Goal: Task Accomplishment & Management: Manage account settings

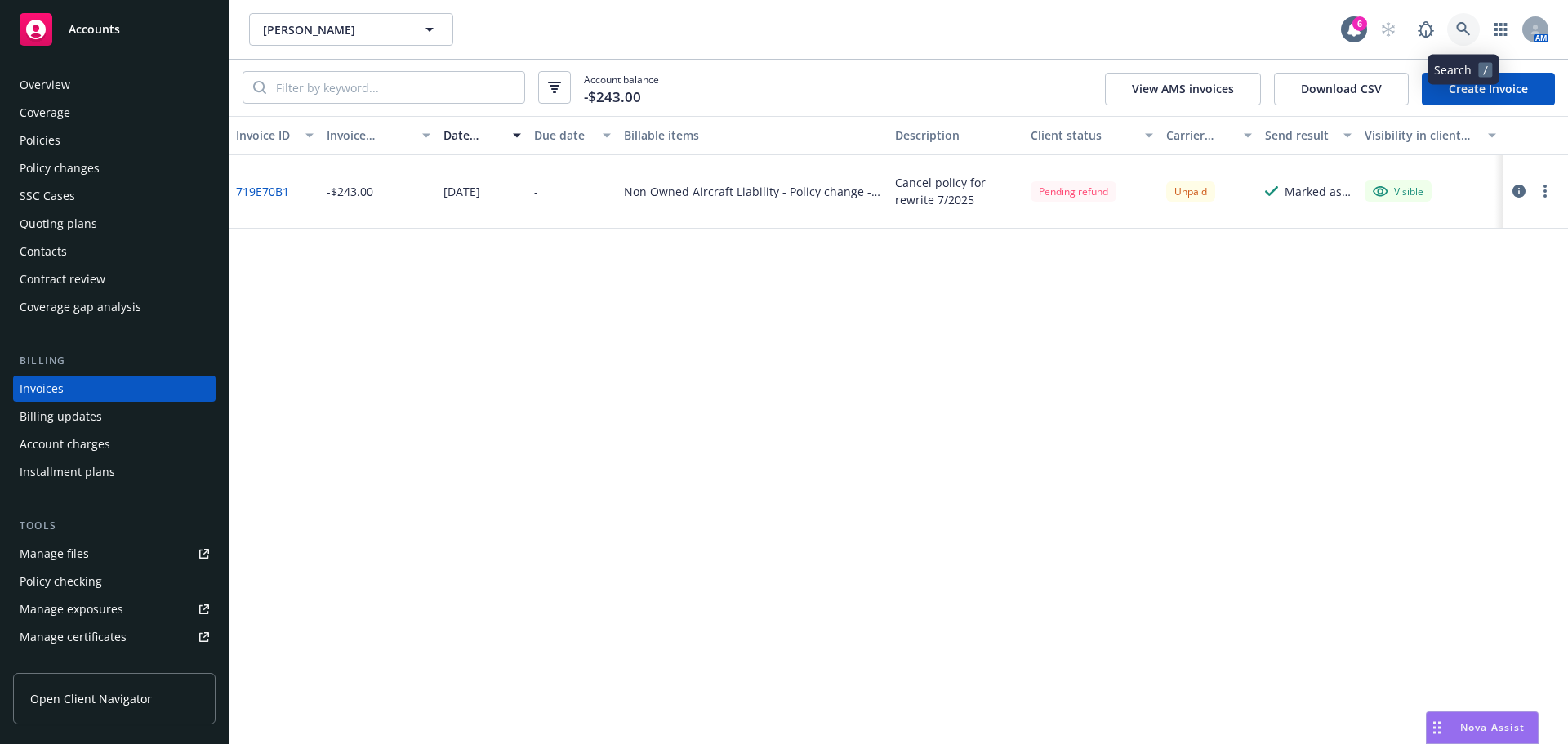
click at [1459, 35] on icon at bounding box center [1463, 30] width 15 height 15
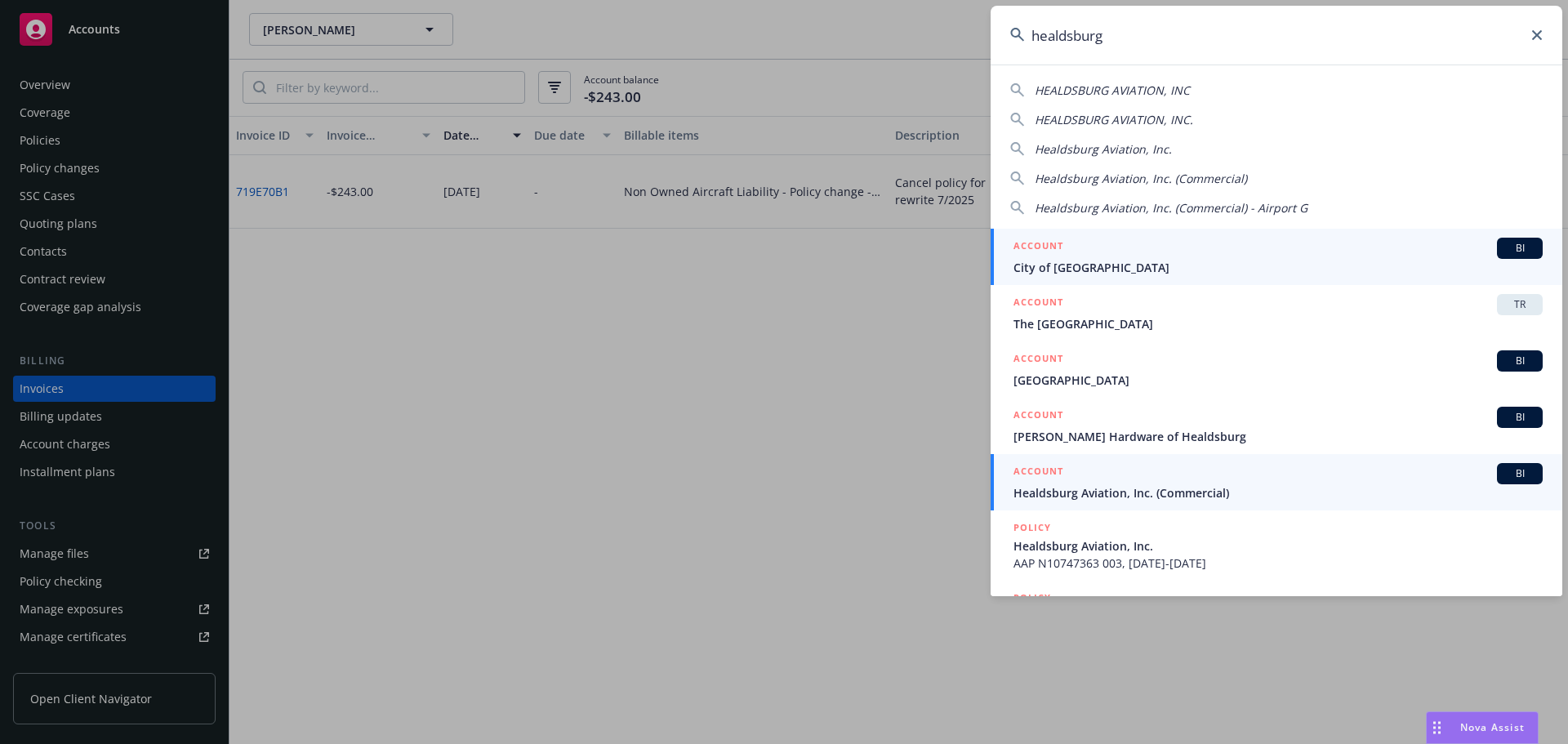
type input "healdsburg"
click at [1069, 490] on span "Healdsburg Aviation, Inc. (Commercial)" at bounding box center [1278, 493] width 529 height 17
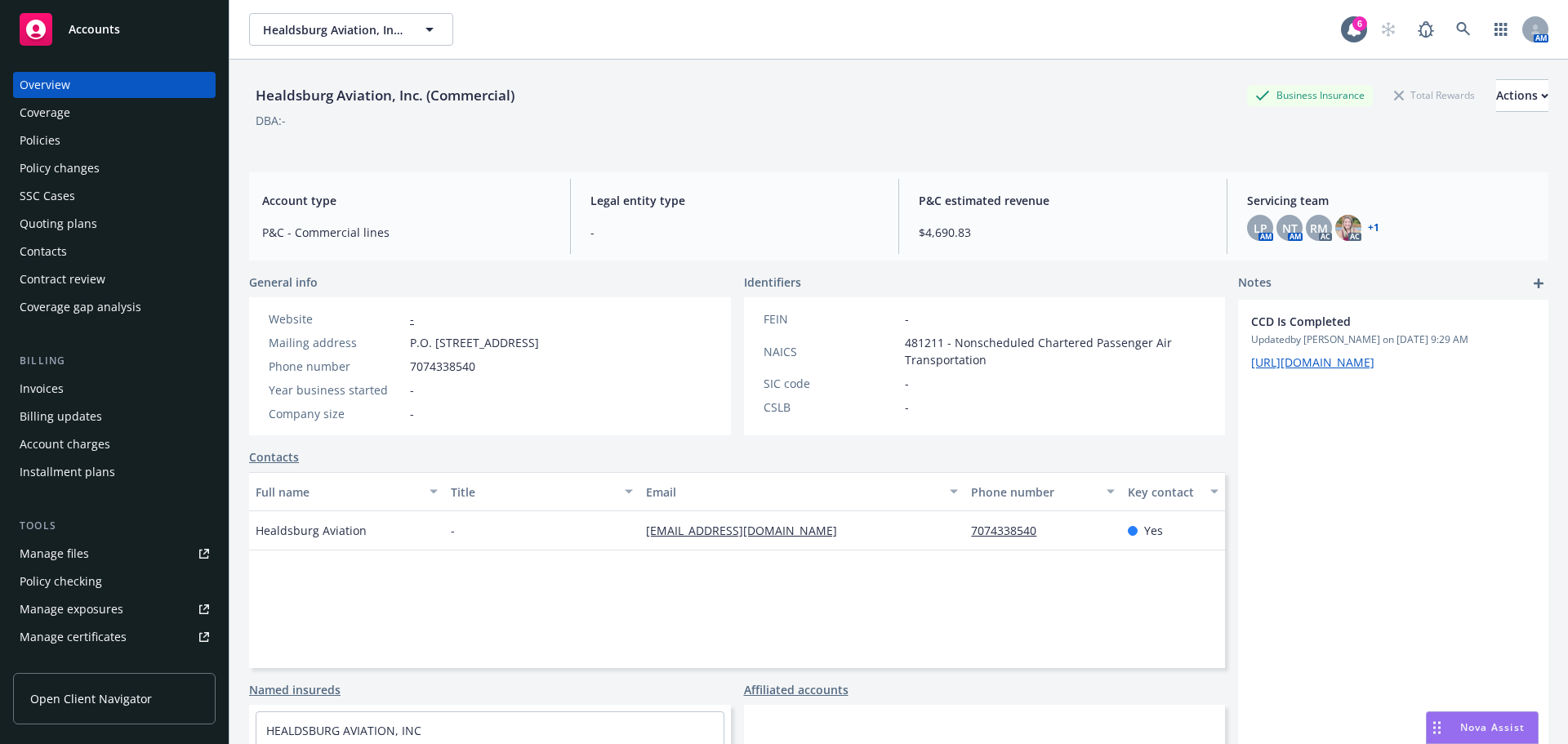
click at [36, 142] on div "Policies" at bounding box center [40, 140] width 41 height 26
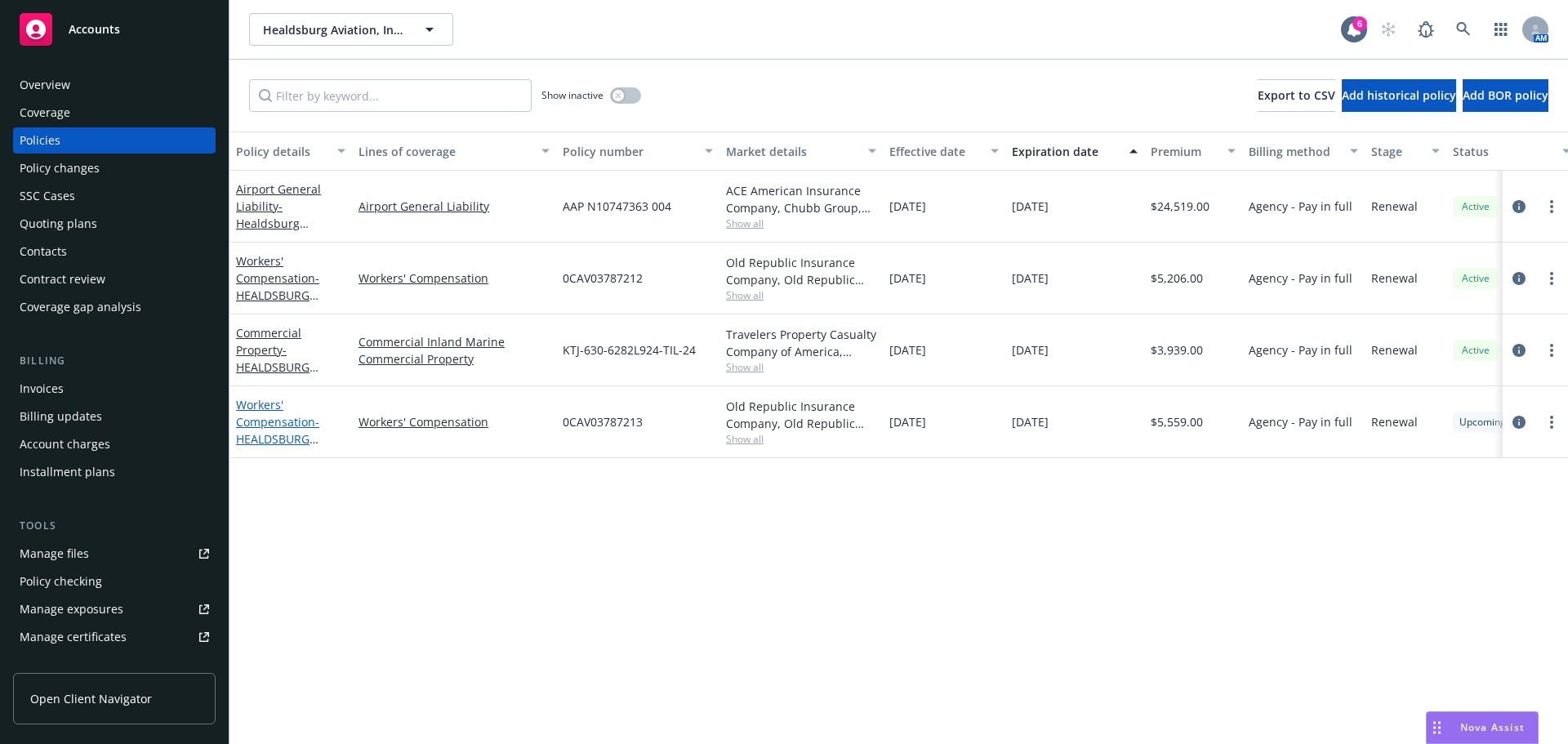
click at [252, 441] on span "- HEALDSBURG AVIATION, INC" at bounding box center [277, 438] width 83 height 50
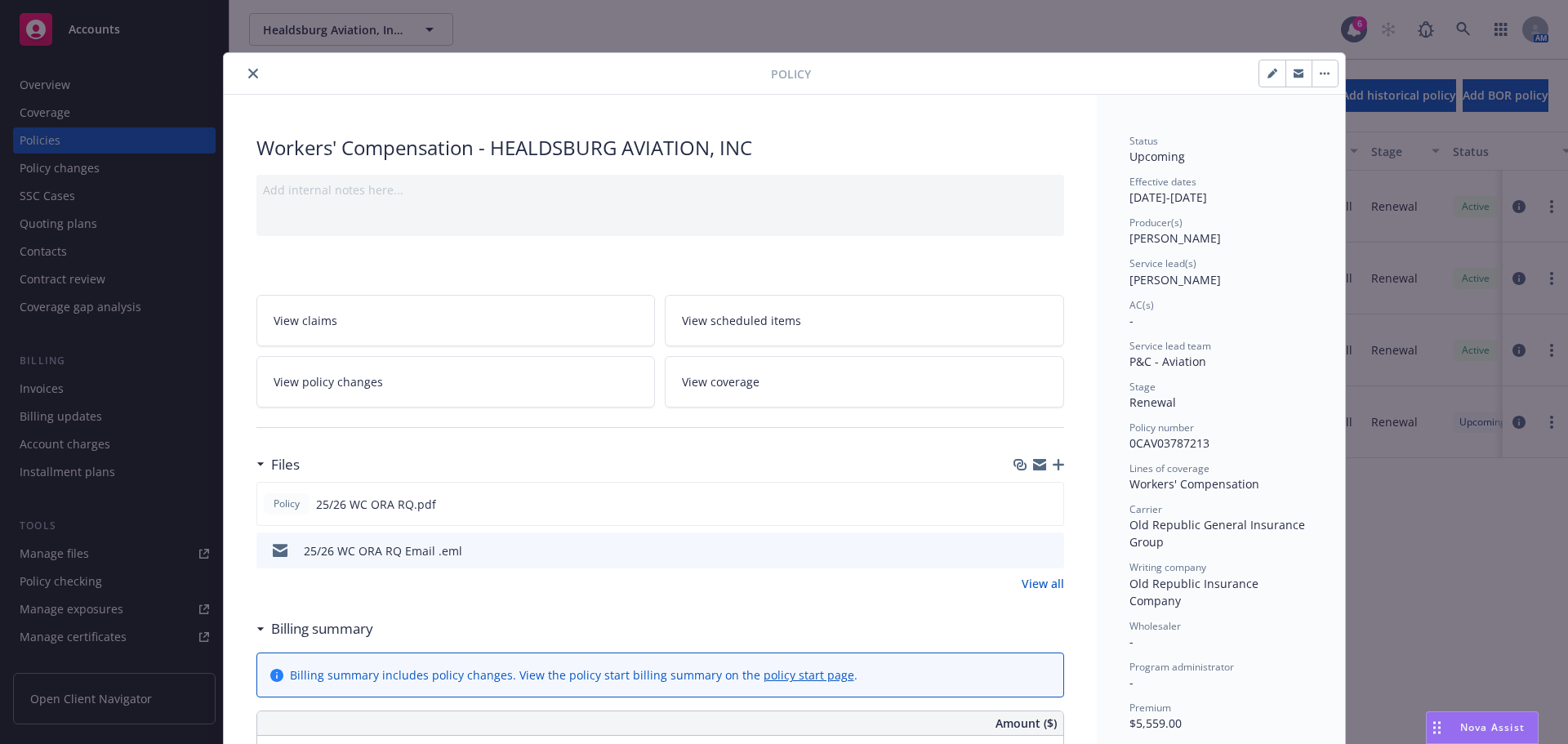
click at [1056, 461] on icon "button" at bounding box center [1058, 465] width 11 height 11
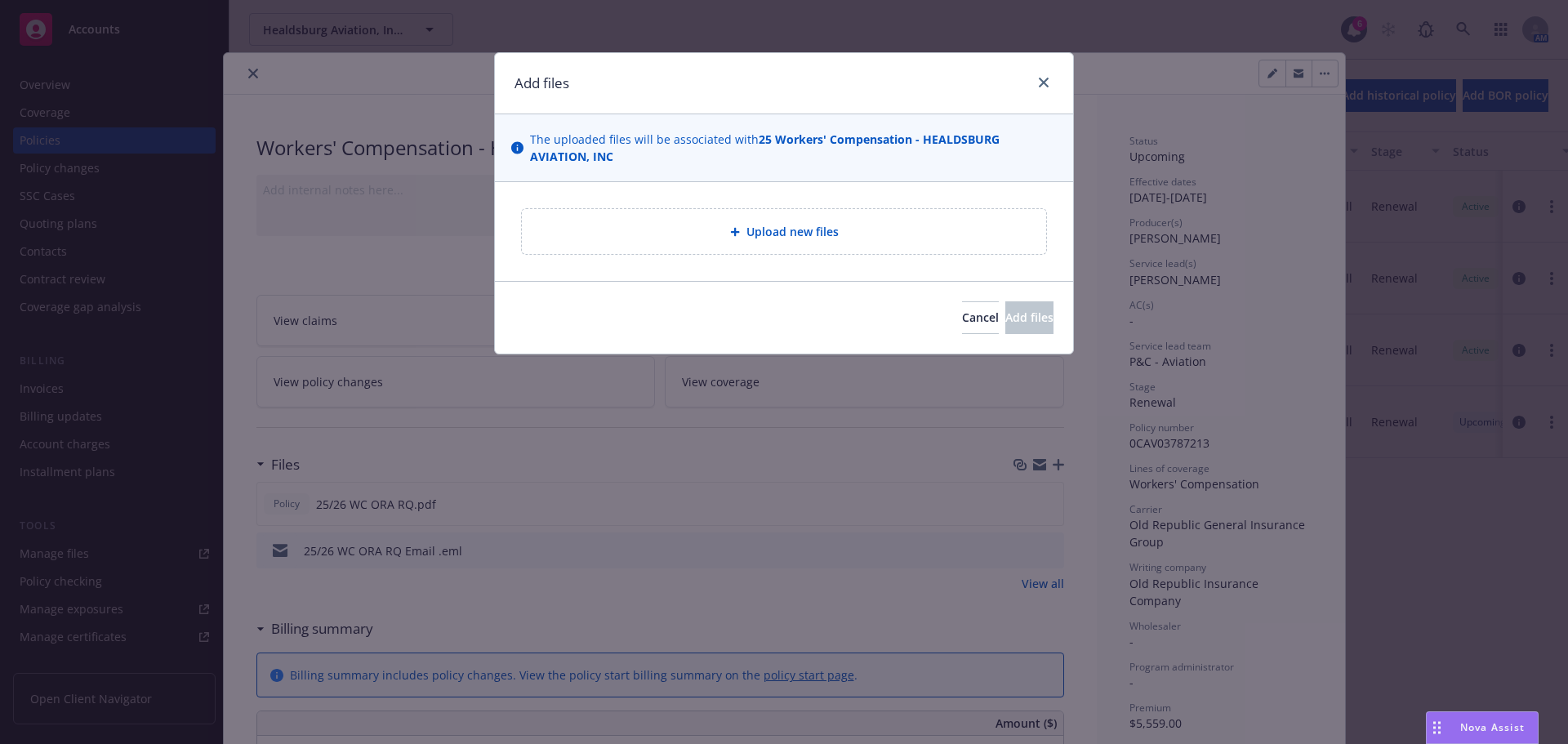
click at [820, 246] on div "Upload new files" at bounding box center [784, 232] width 525 height 45
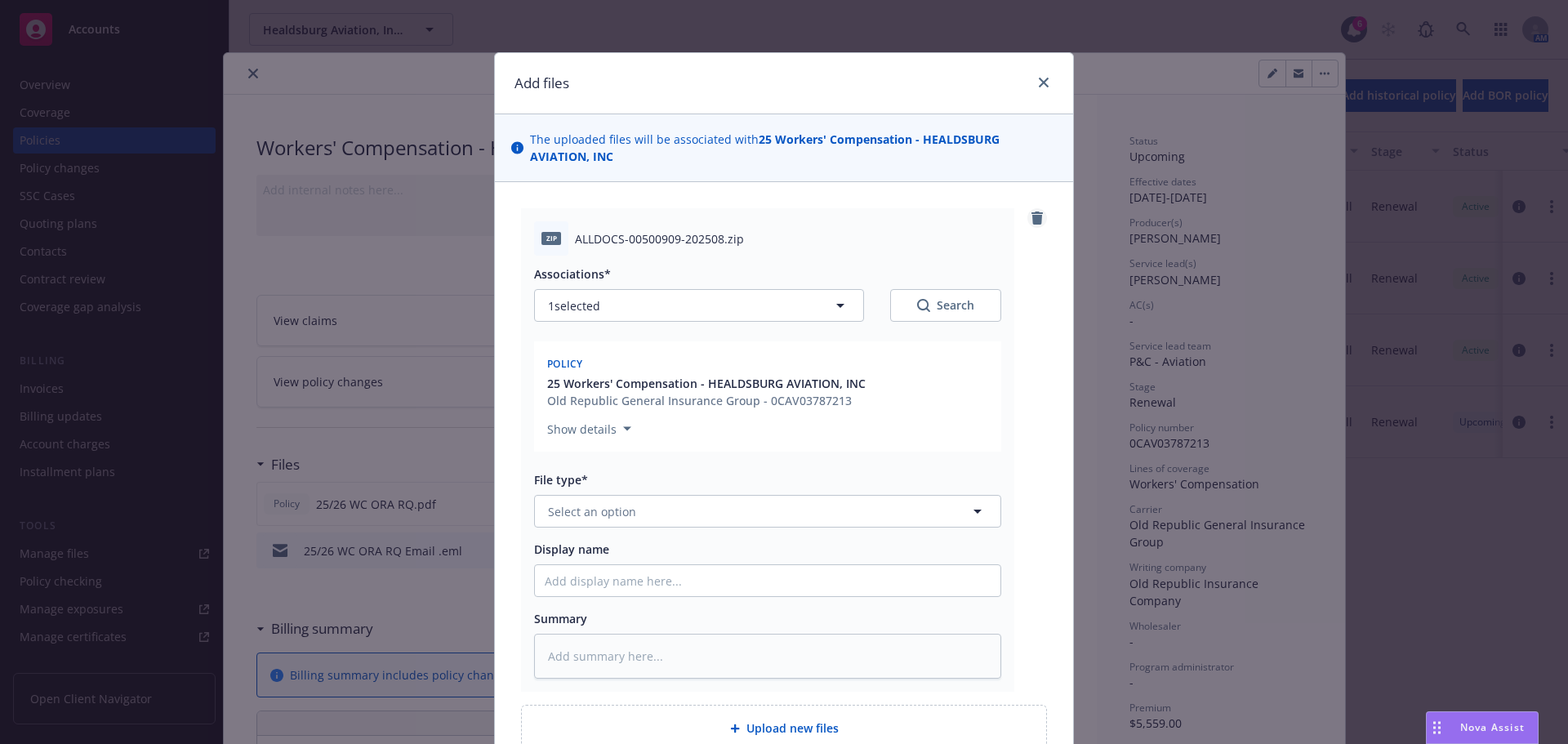
click at [1031, 219] on icon "remove" at bounding box center [1037, 218] width 11 height 13
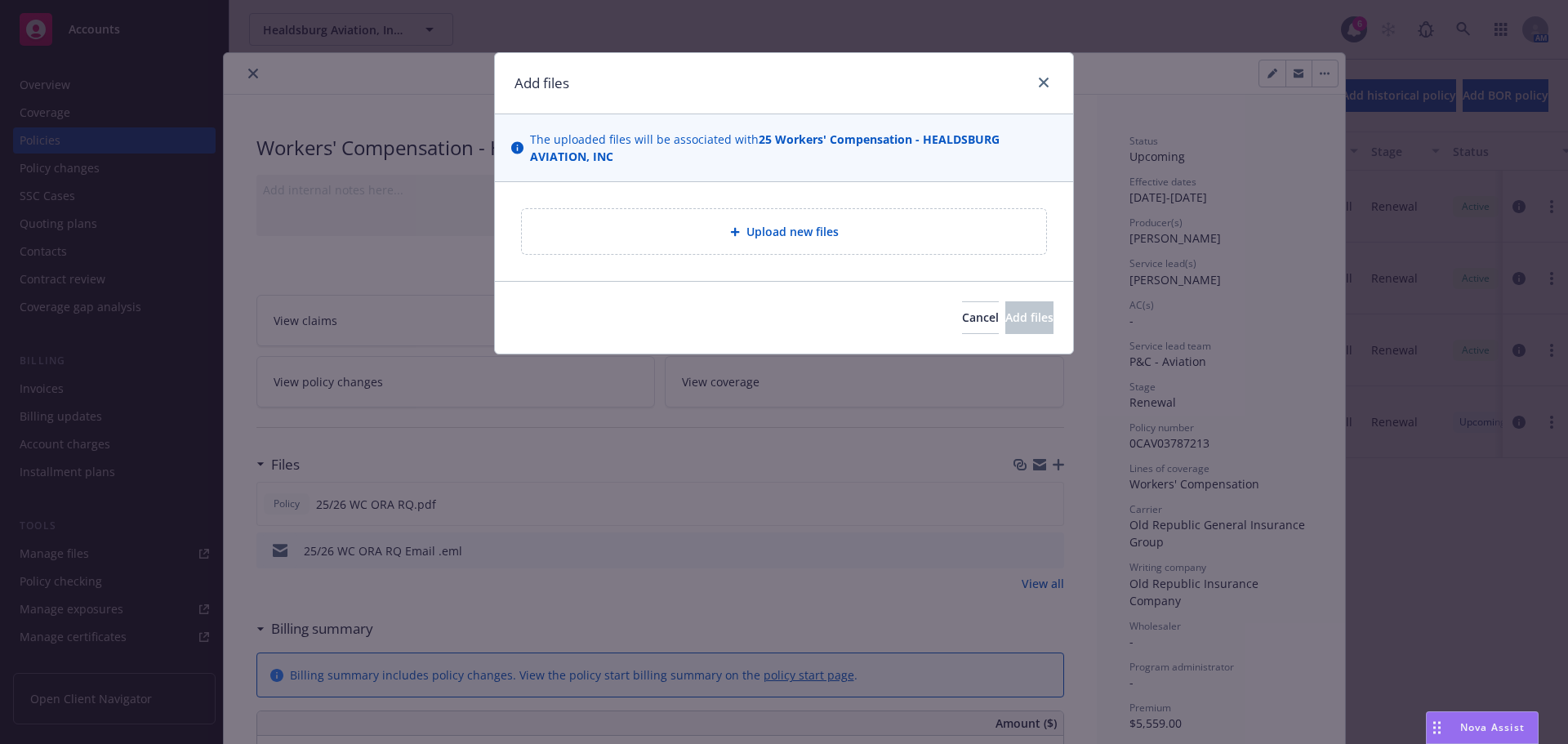
drag, startPoint x: 942, startPoint y: 228, endPoint x: 932, endPoint y: 231, distance: 10.4
click at [932, 231] on div "Upload new files" at bounding box center [784, 232] width 498 height 19
type textarea "x"
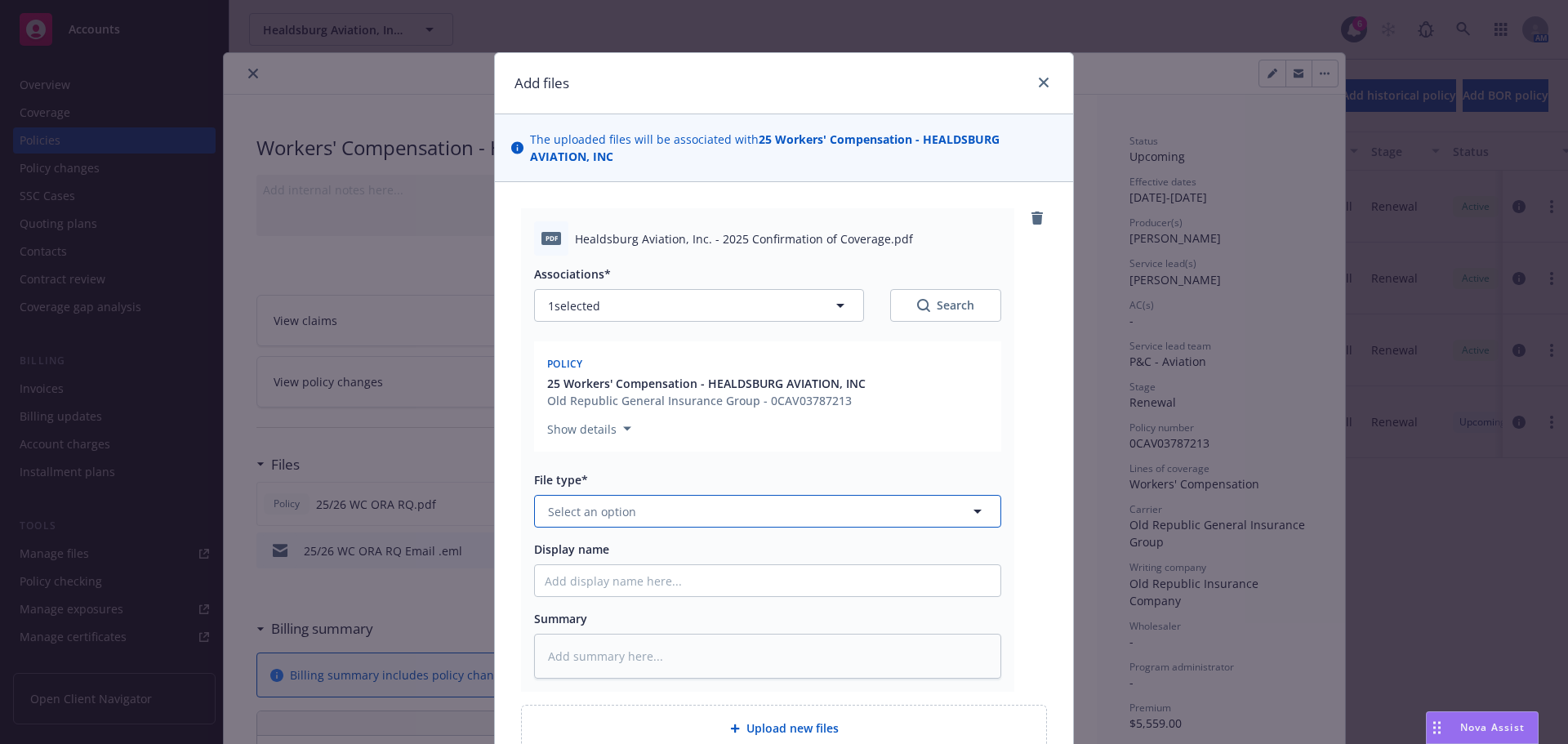
click at [661, 516] on button "Select an option" at bounding box center [768, 510] width 468 height 33
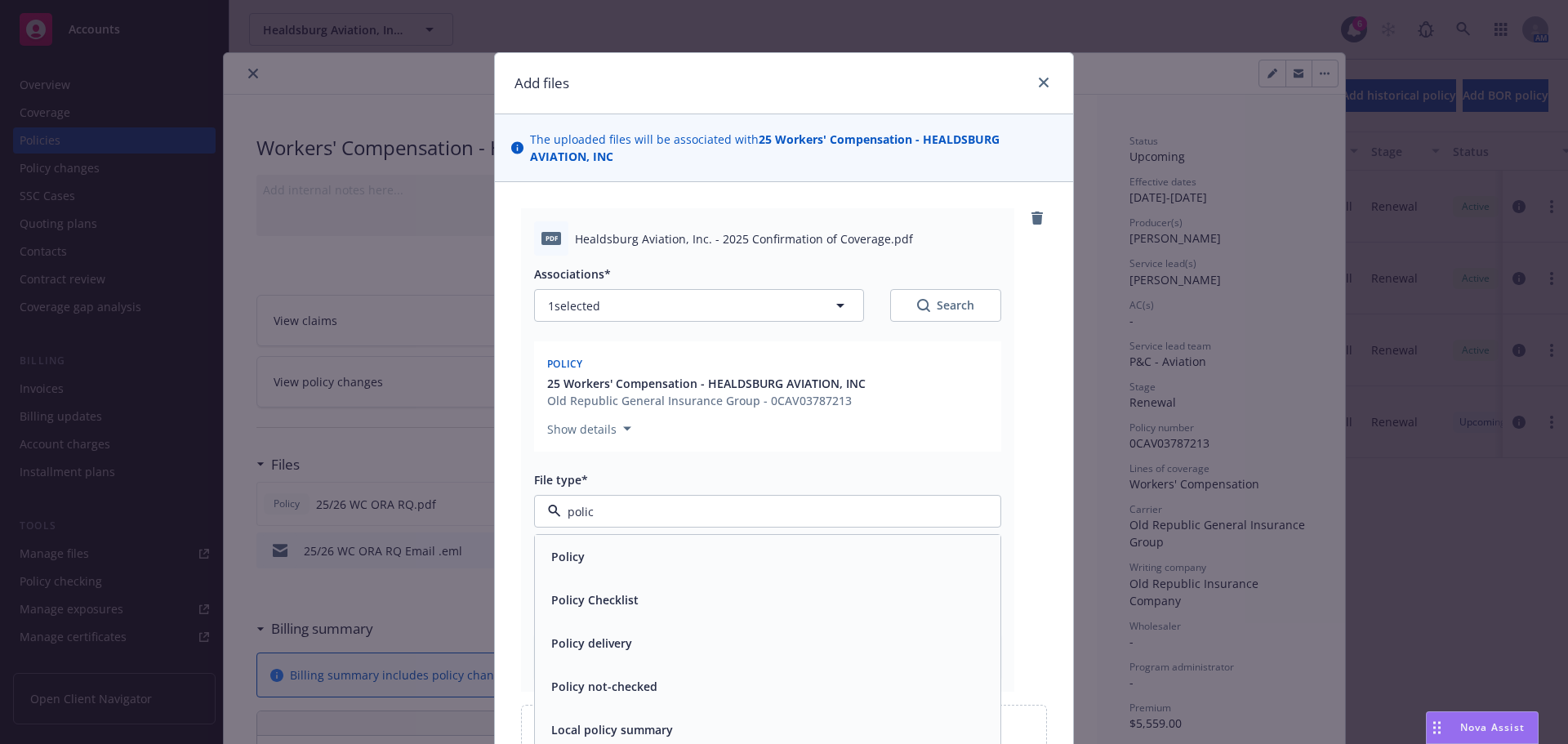
type input "policy"
click at [565, 551] on span "Policy" at bounding box center [568, 556] width 34 height 17
click at [561, 571] on input "Display name" at bounding box center [768, 579] width 466 height 31
type textarea "x"
type input "2"
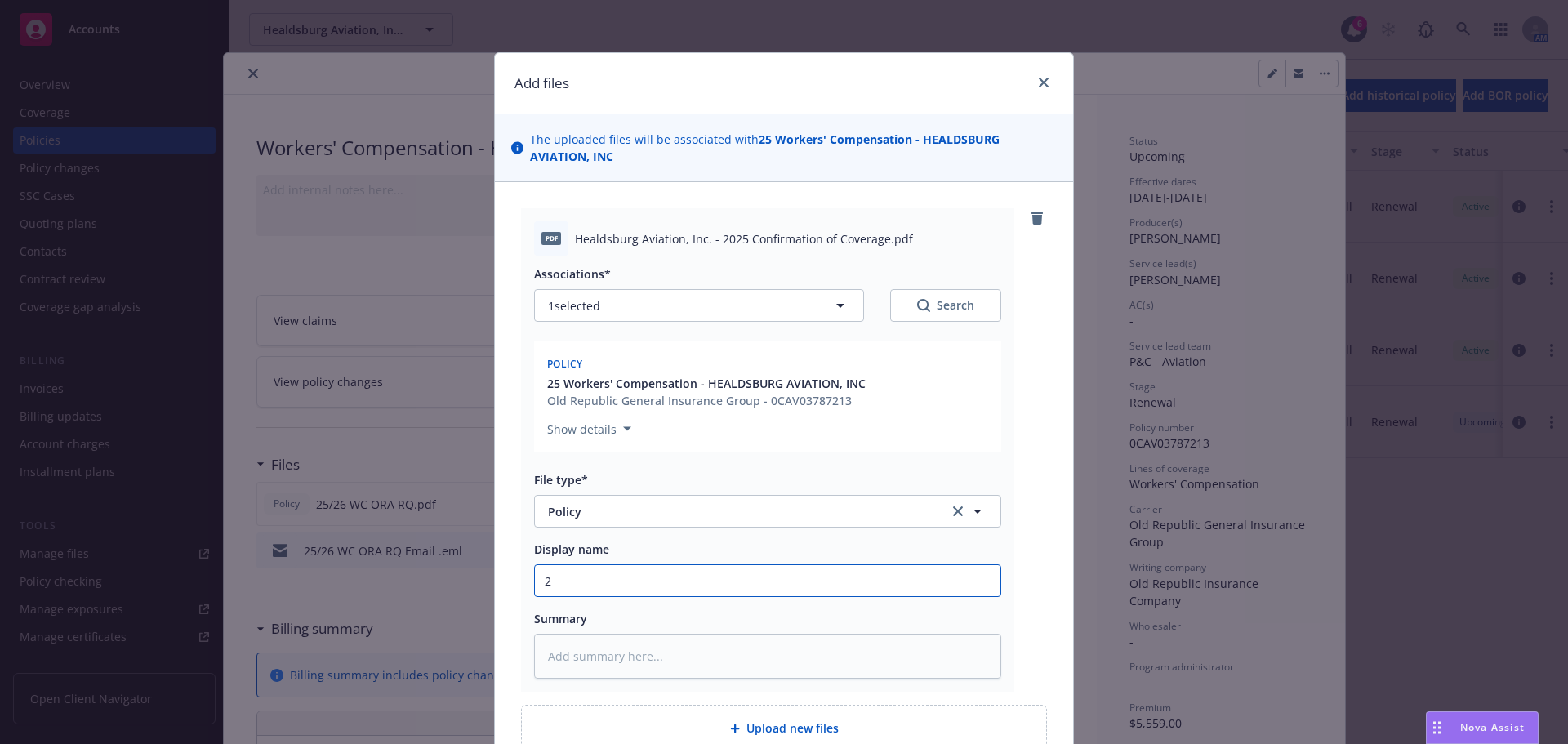
type textarea "x"
type input "25"
type textarea "x"
type input "25/"
type textarea "x"
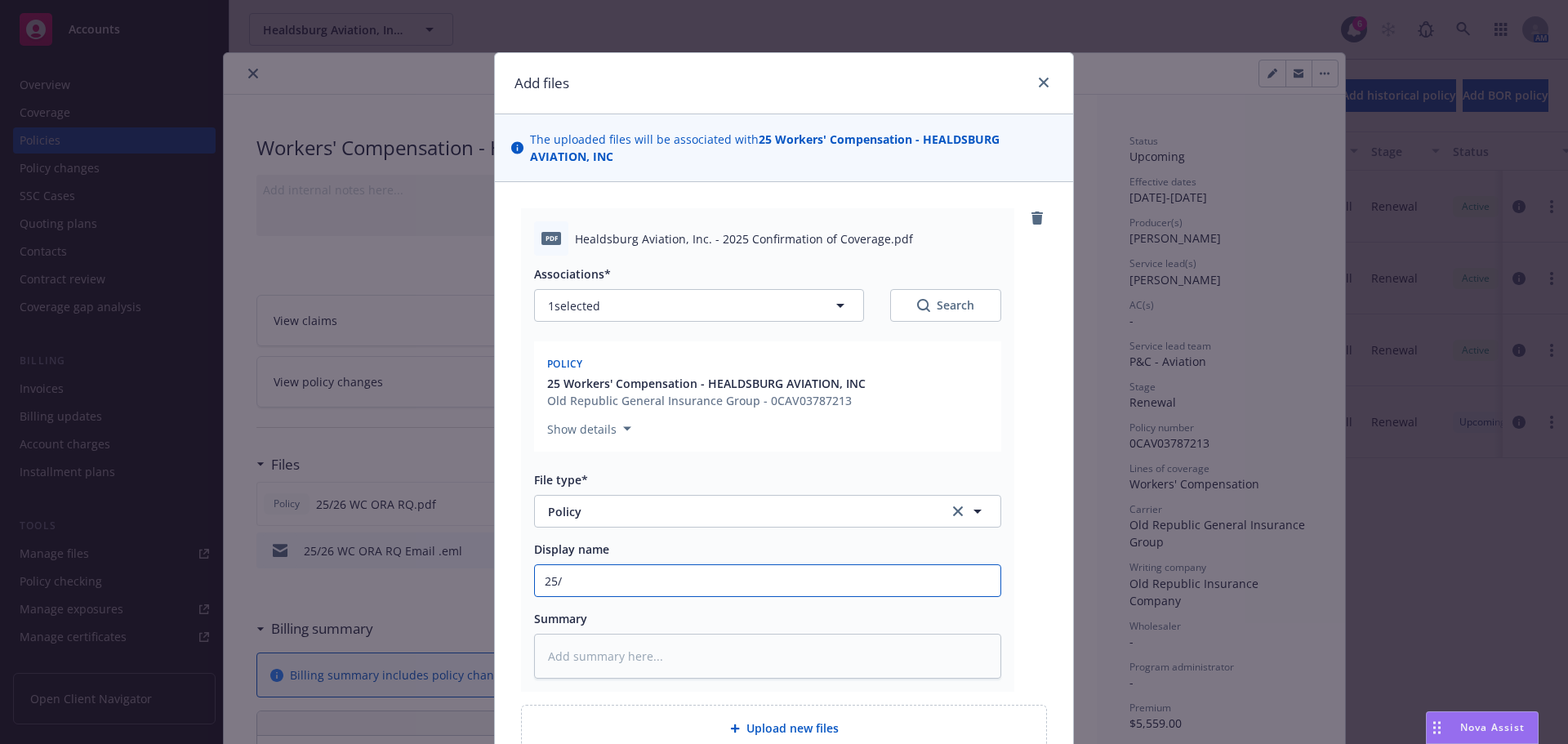
type input "25/2"
type textarea "x"
type input "25/26"
type textarea "x"
type input "25/26"
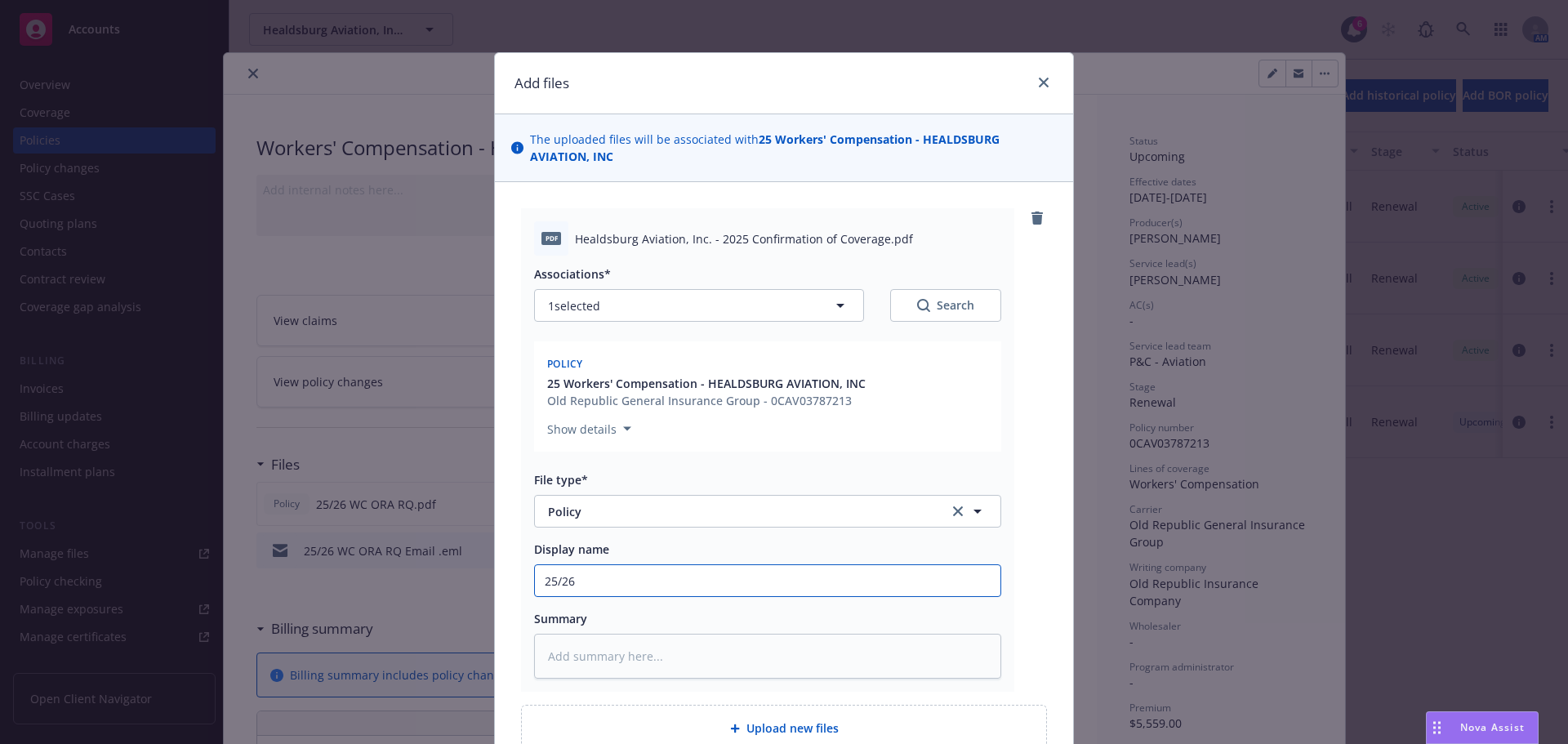
type textarea "x"
type input "25/26 W"
type textarea "x"
type input "25/26 WC"
type textarea "x"
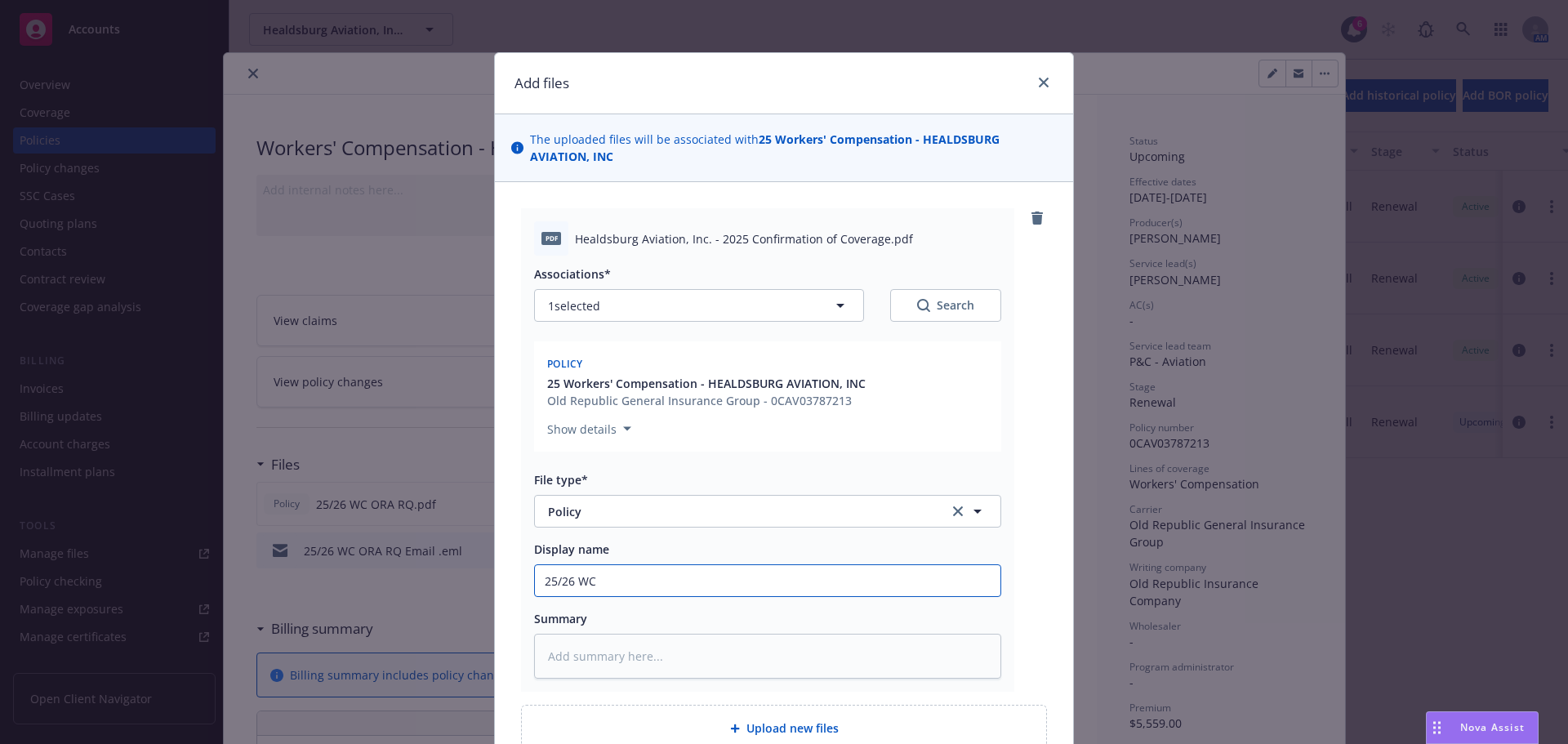
type input "25/26 WC"
type textarea "x"
type input "25/26 WC O"
type textarea "x"
type input "25/26 WC OR"
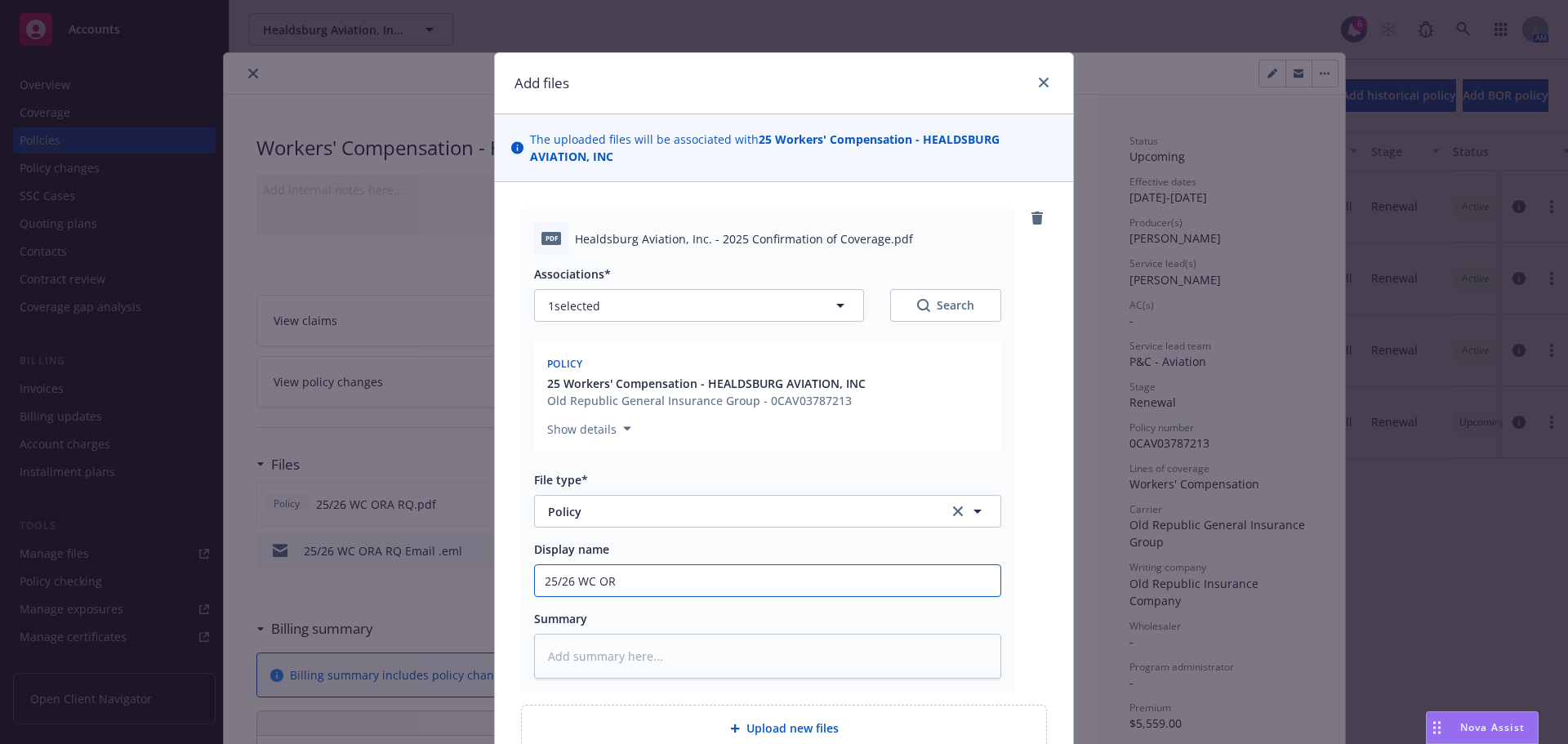
type textarea "x"
type input "25/26 WC ORA"
type textarea "x"
type input "25/26 WC ORA"
type textarea "x"
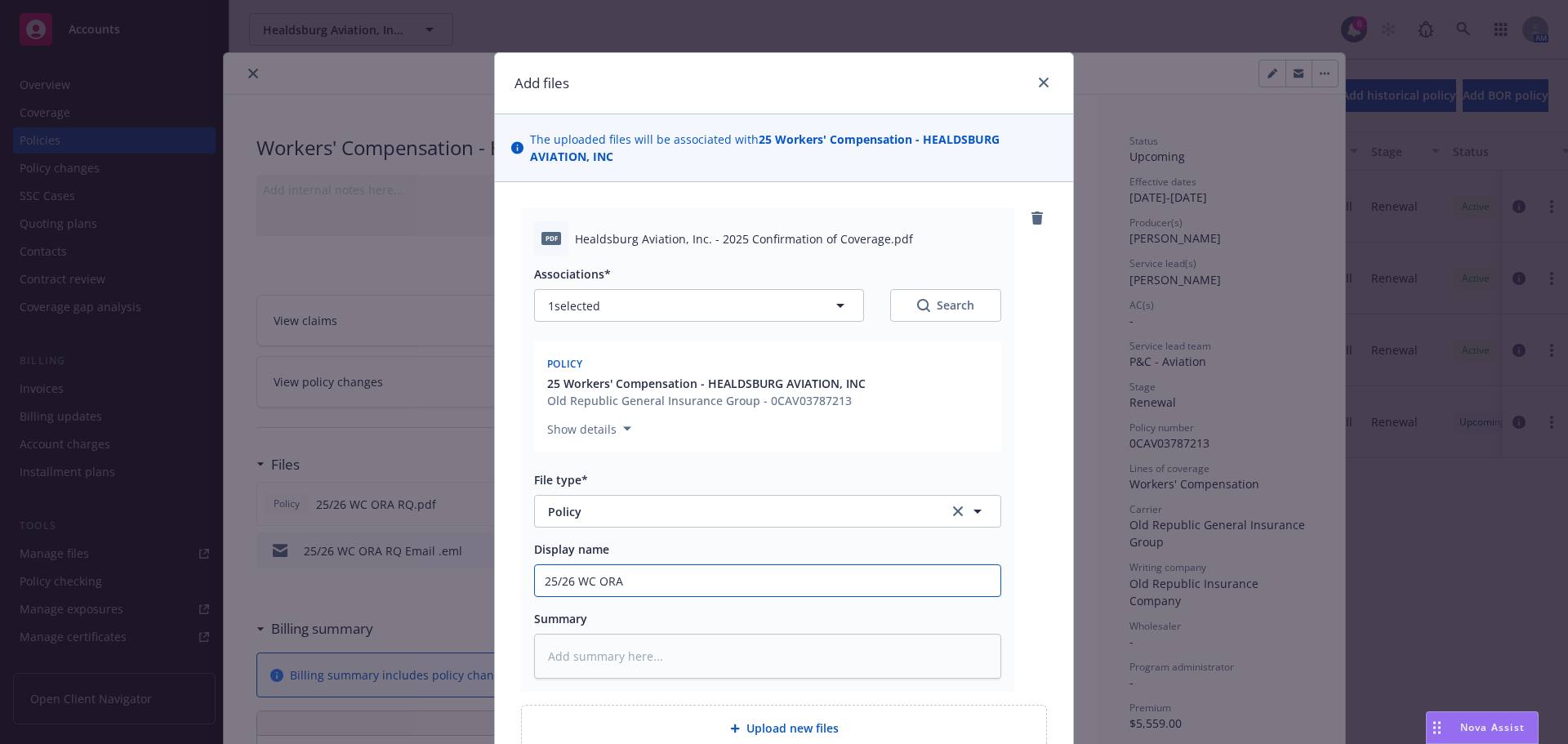
type input "25/26 WC ORA P"
type textarea "x"
type input "25/26 WC ORA Po"
type textarea "x"
type input "25/26 WC ORA Pol"
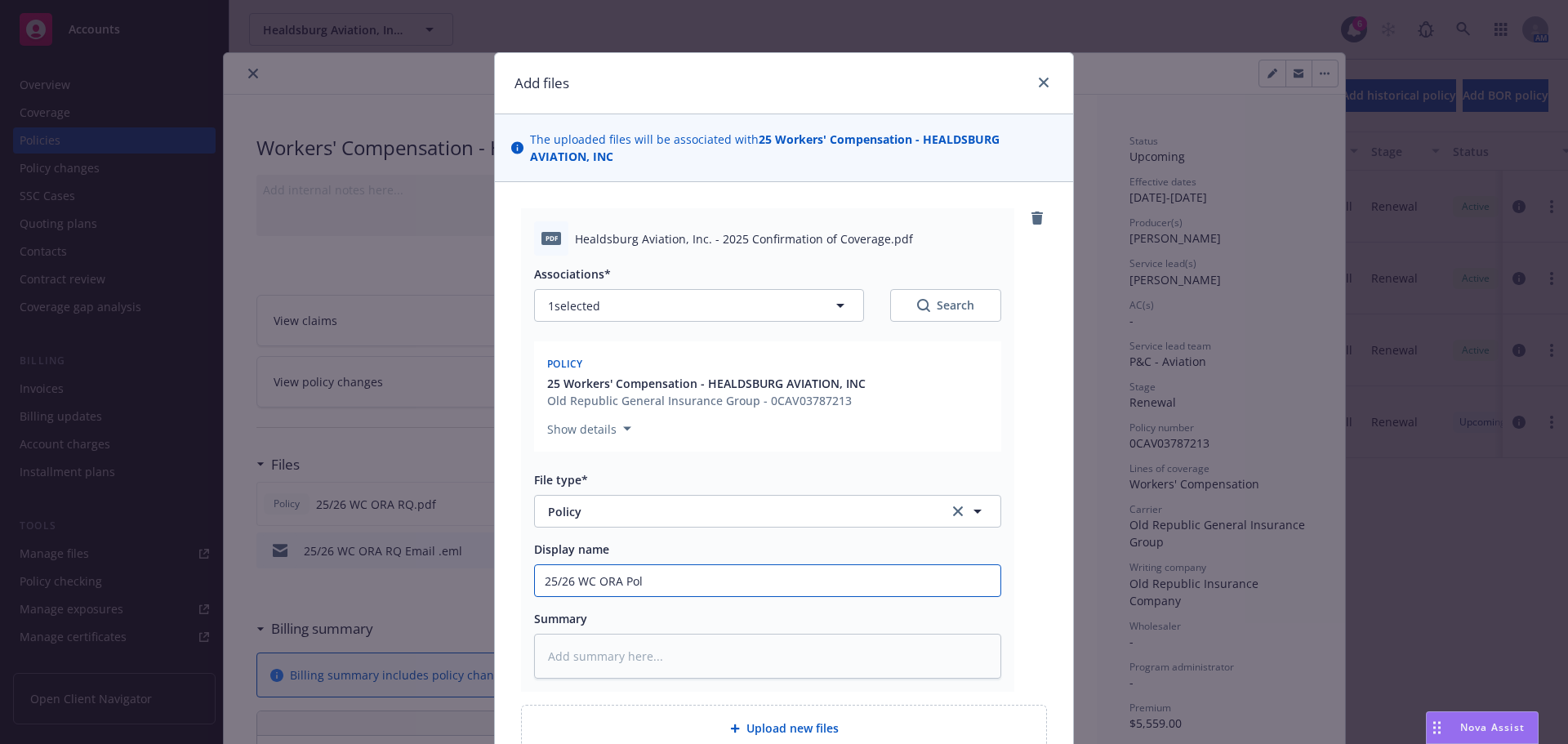
type textarea "x"
type input "25/26 WC [PERSON_NAME]"
type textarea "x"
type input "25/26 WC [PERSON_NAME]"
type textarea "x"
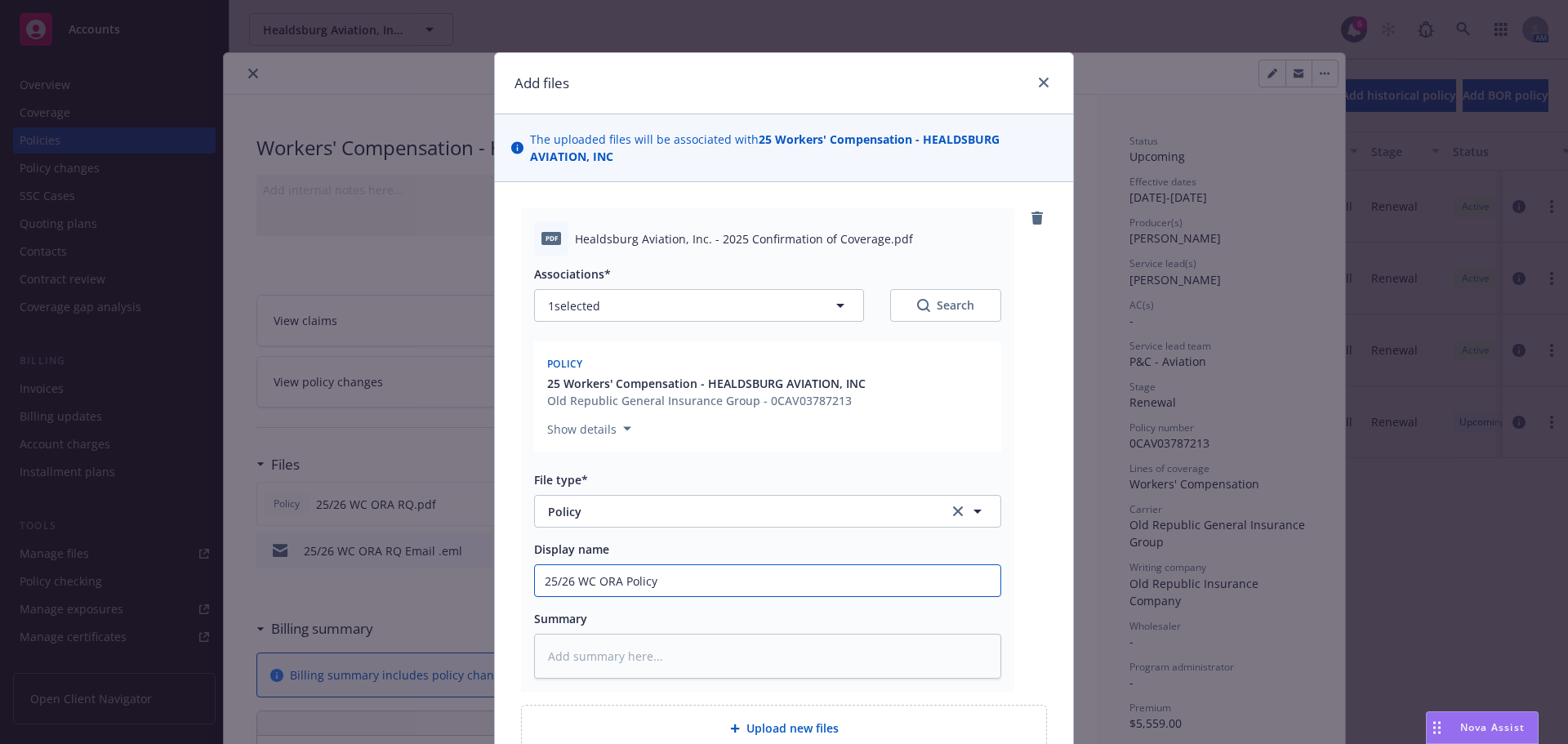
click at [545, 578] on input "25/26 WC ORA Policy" at bounding box center [768, 579] width 466 height 31
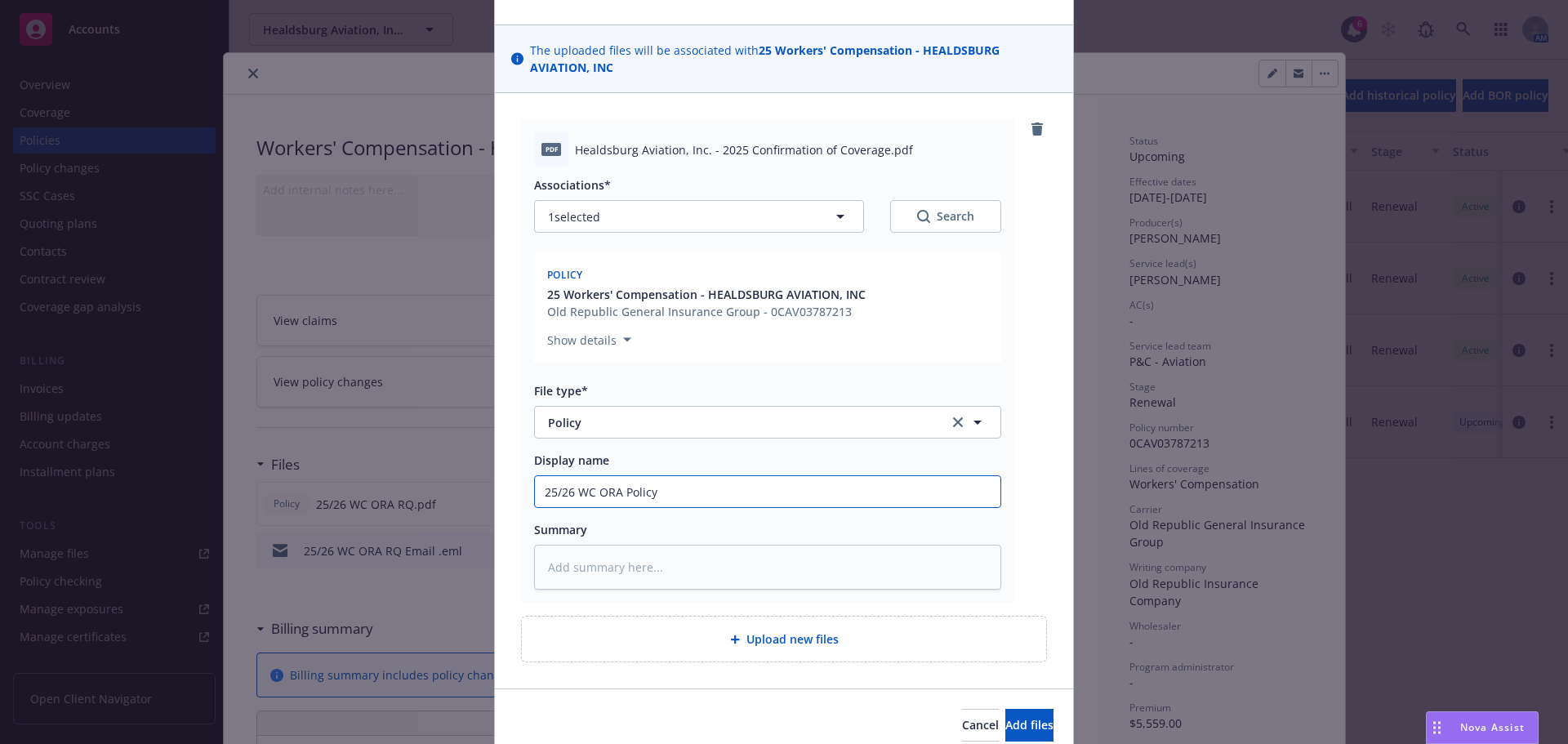
scroll to position [159, 0]
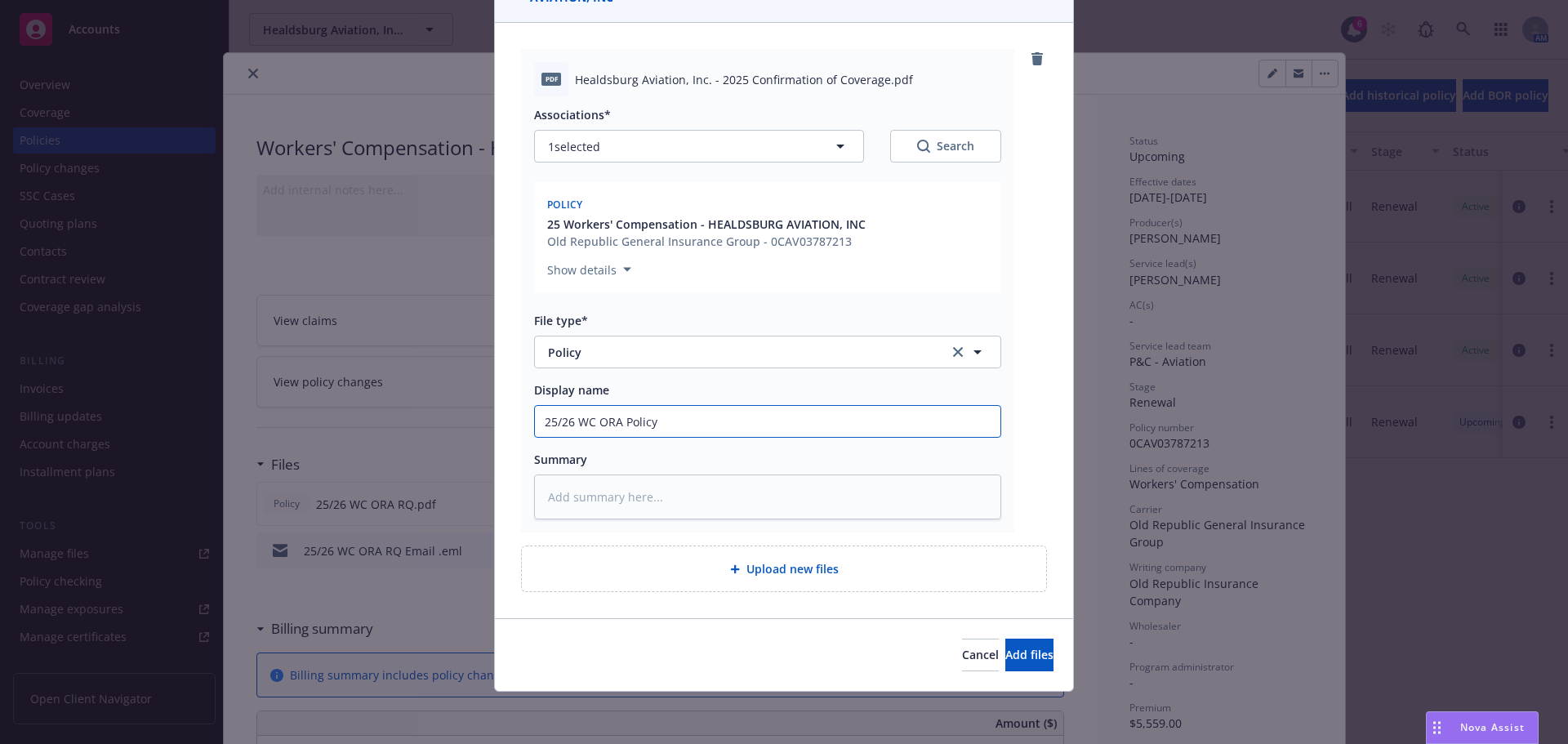
type input "25/26 WC ORA Policy"
click at [568, 487] on textarea at bounding box center [768, 496] width 468 height 45
paste textarea "25/26 WC ORA Policy"
type textarea "x"
type textarea "25/26 WC ORA Policy"
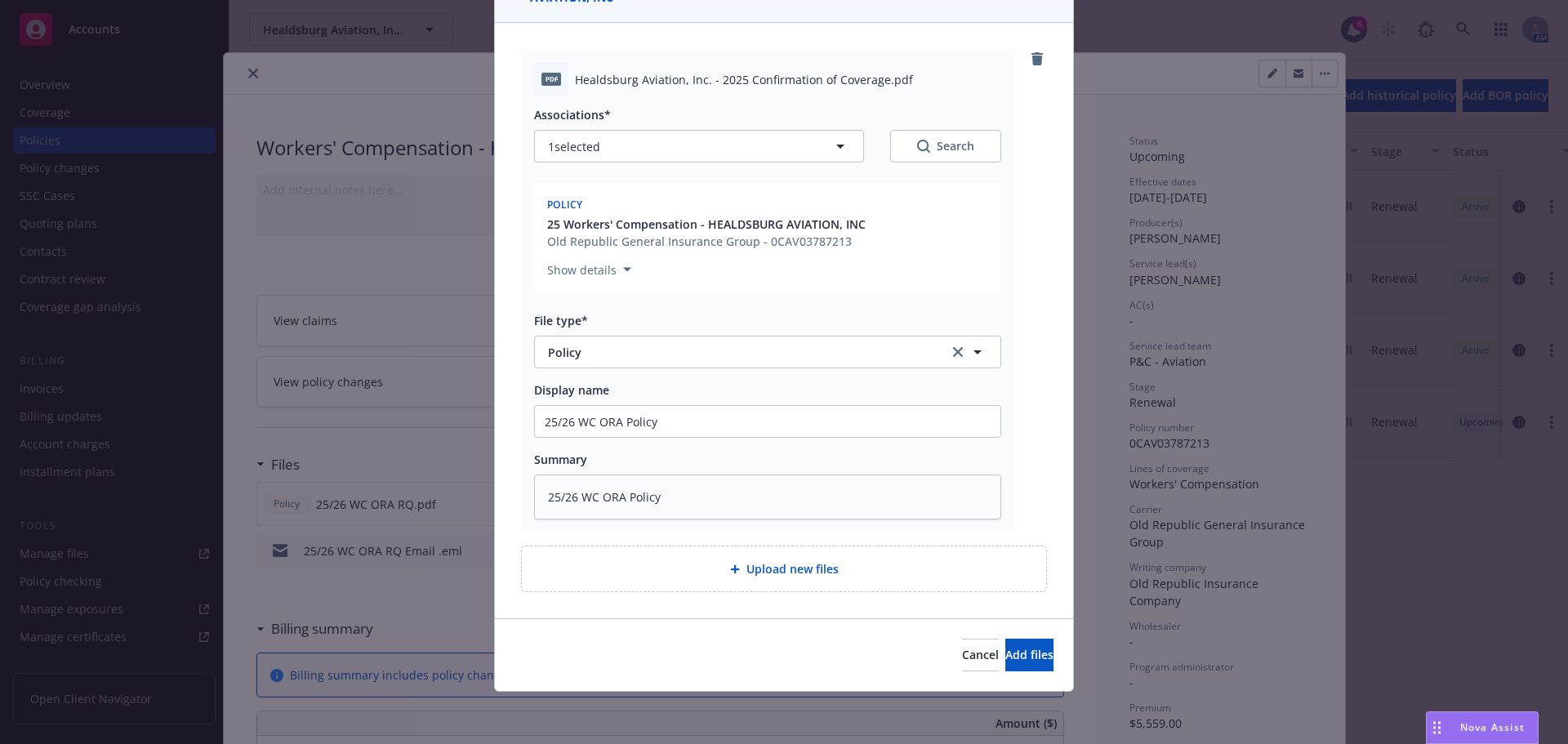
click at [757, 571] on span "Upload new files" at bounding box center [792, 568] width 93 height 17
click at [1010, 648] on span "Add files" at bounding box center [1029, 654] width 49 height 16
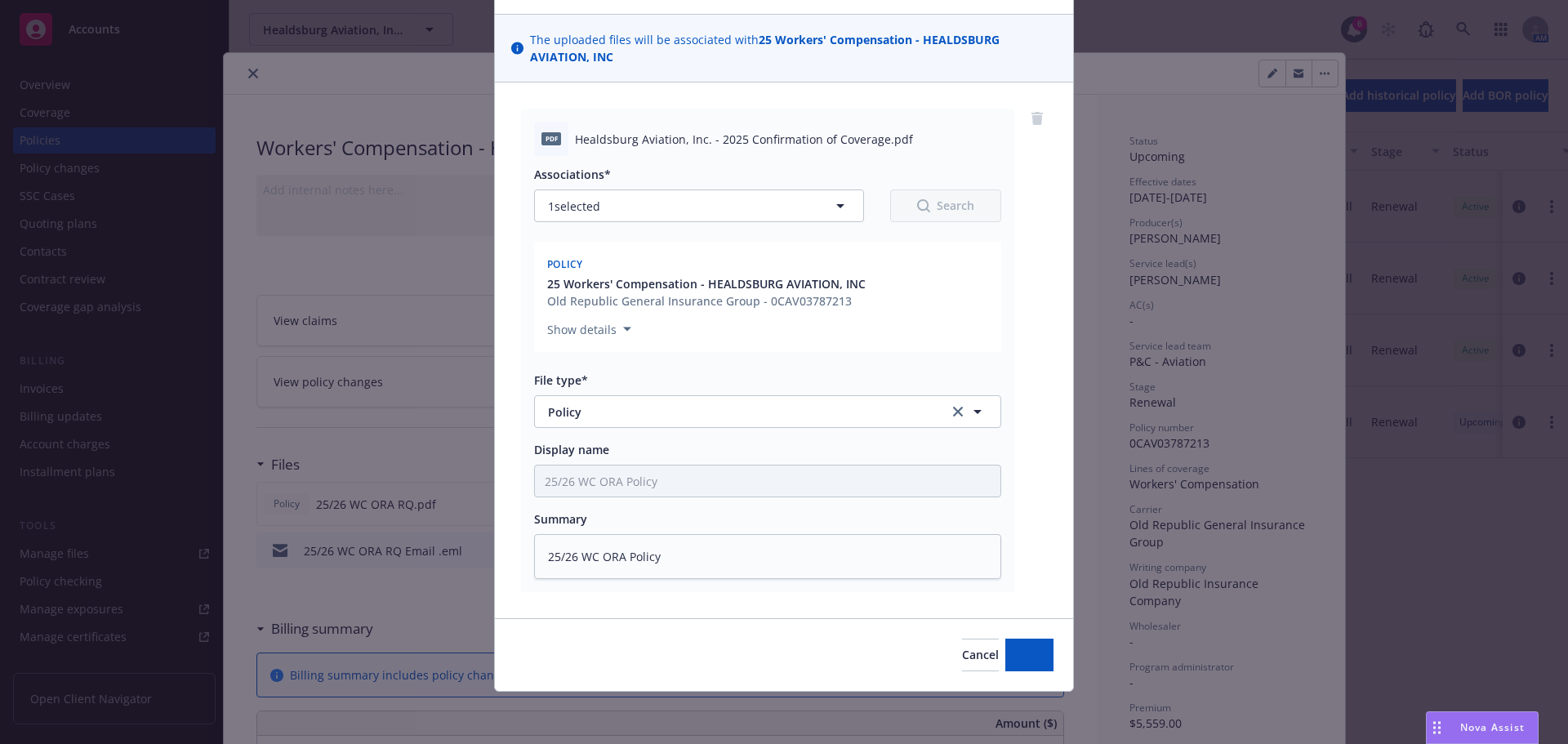
scroll to position [100, 0]
type textarea "x"
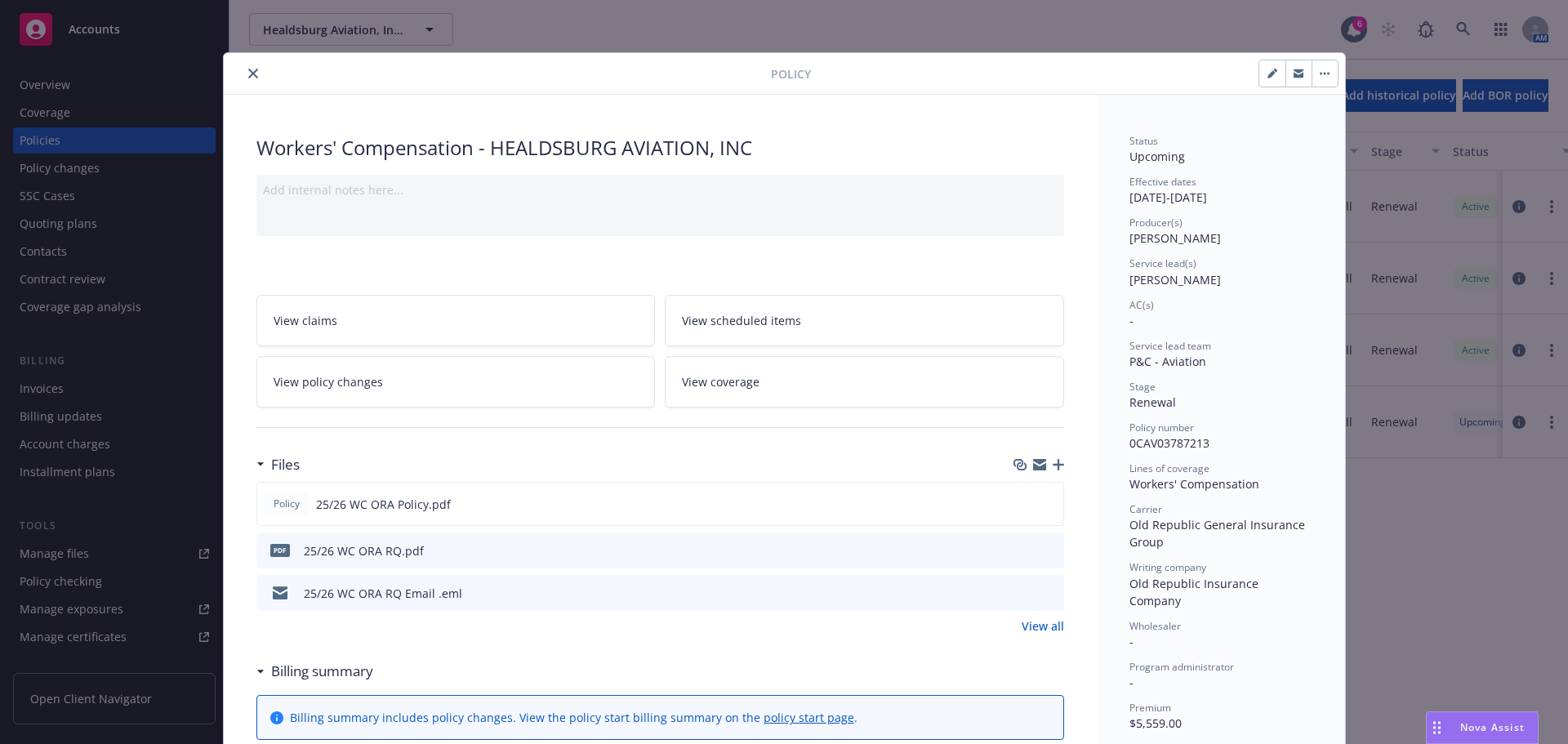
click at [249, 70] on icon "close" at bounding box center [253, 73] width 9 height 9
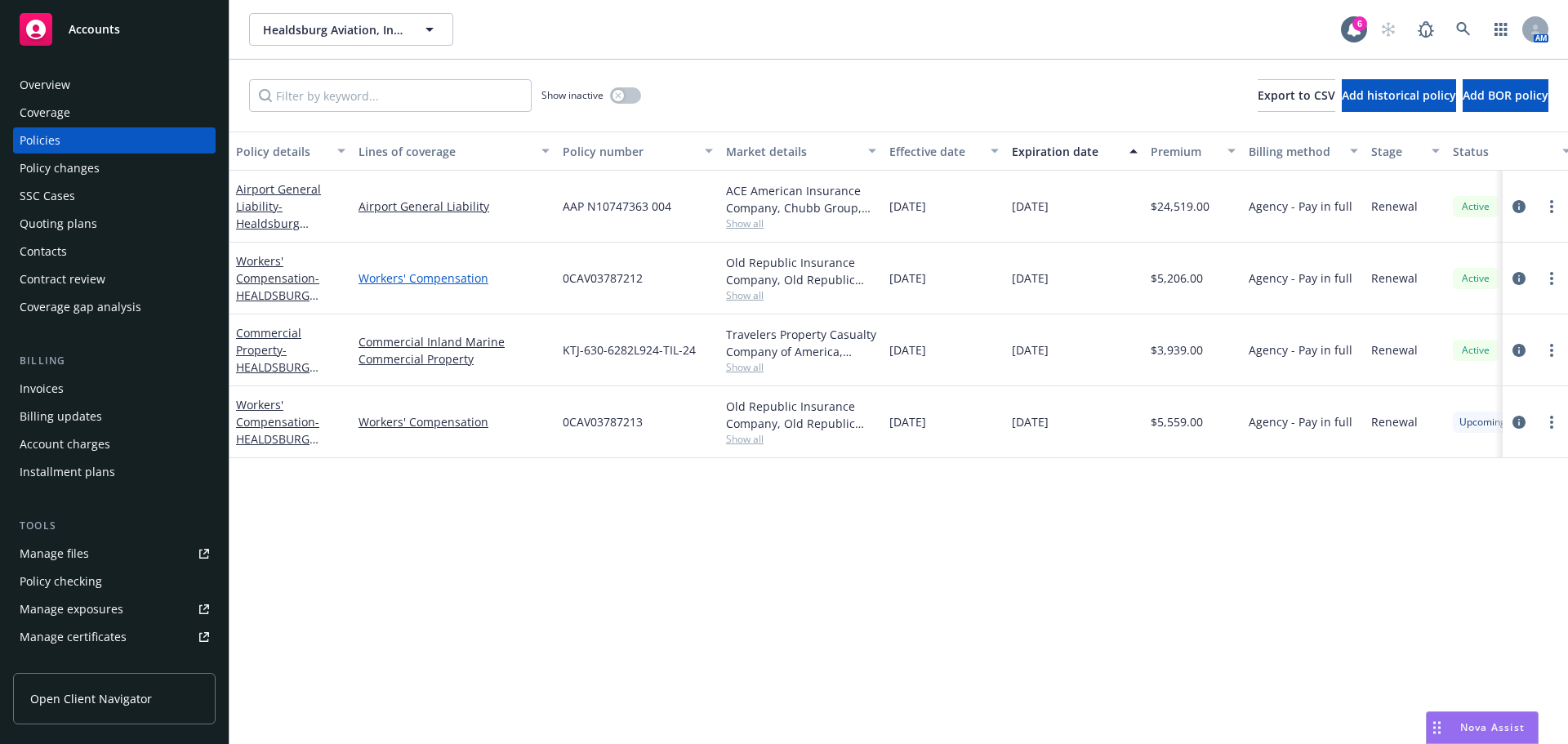
click at [399, 274] on link "Workers' Compensation" at bounding box center [453, 278] width 191 height 17
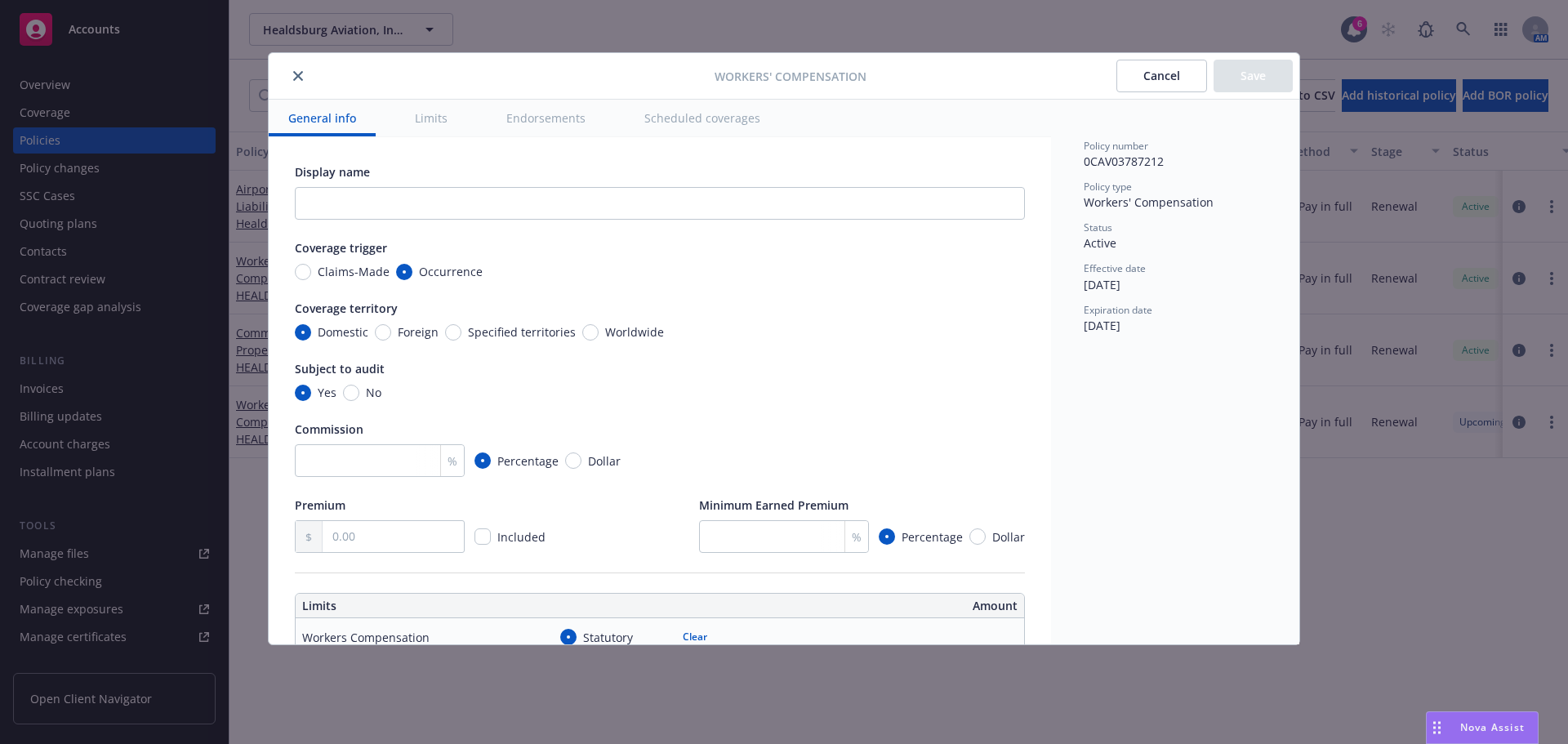
click at [289, 72] on button "close" at bounding box center [297, 76] width 20 height 20
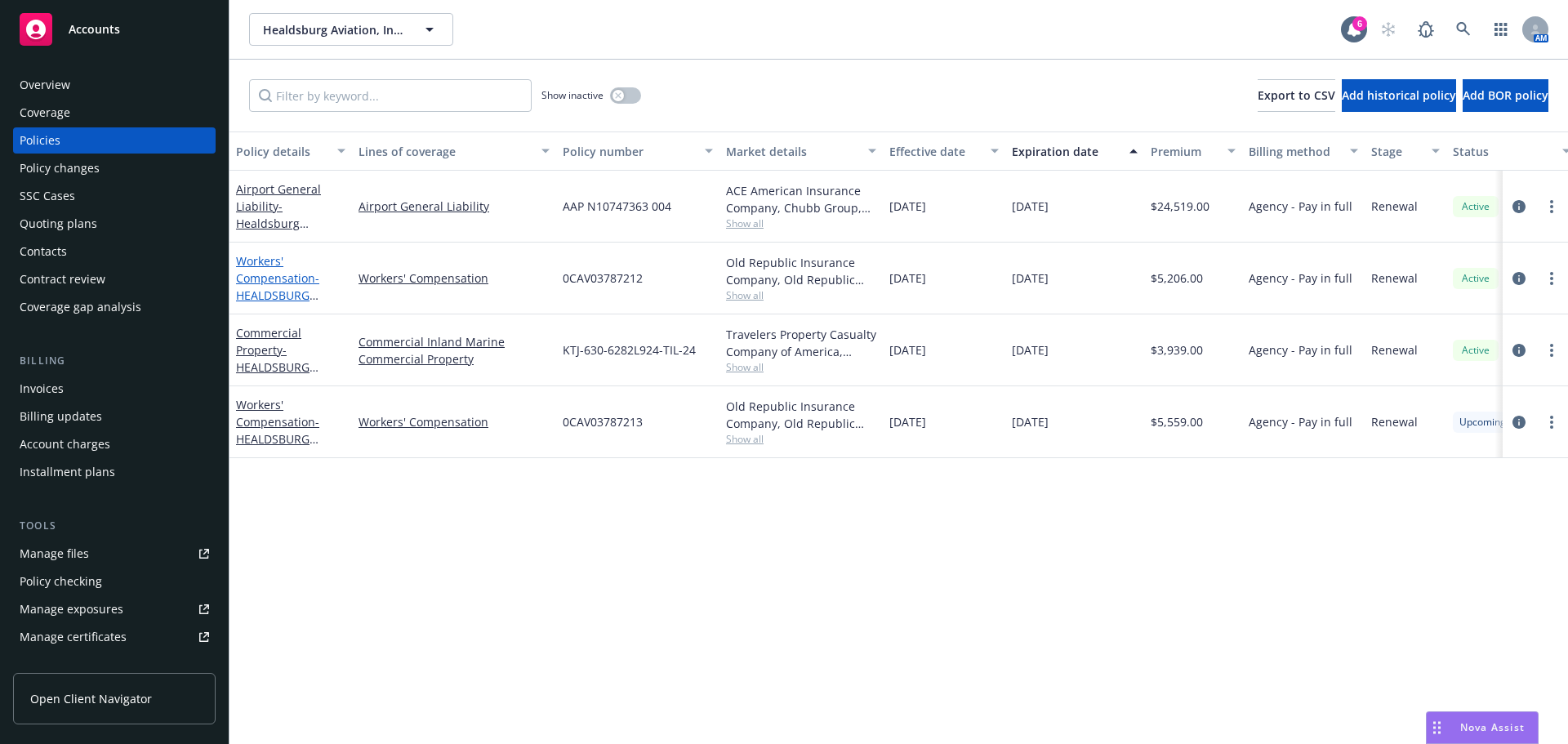
click at [283, 290] on span "- HEALDSBURG AVIATION, INC" at bounding box center [277, 294] width 83 height 50
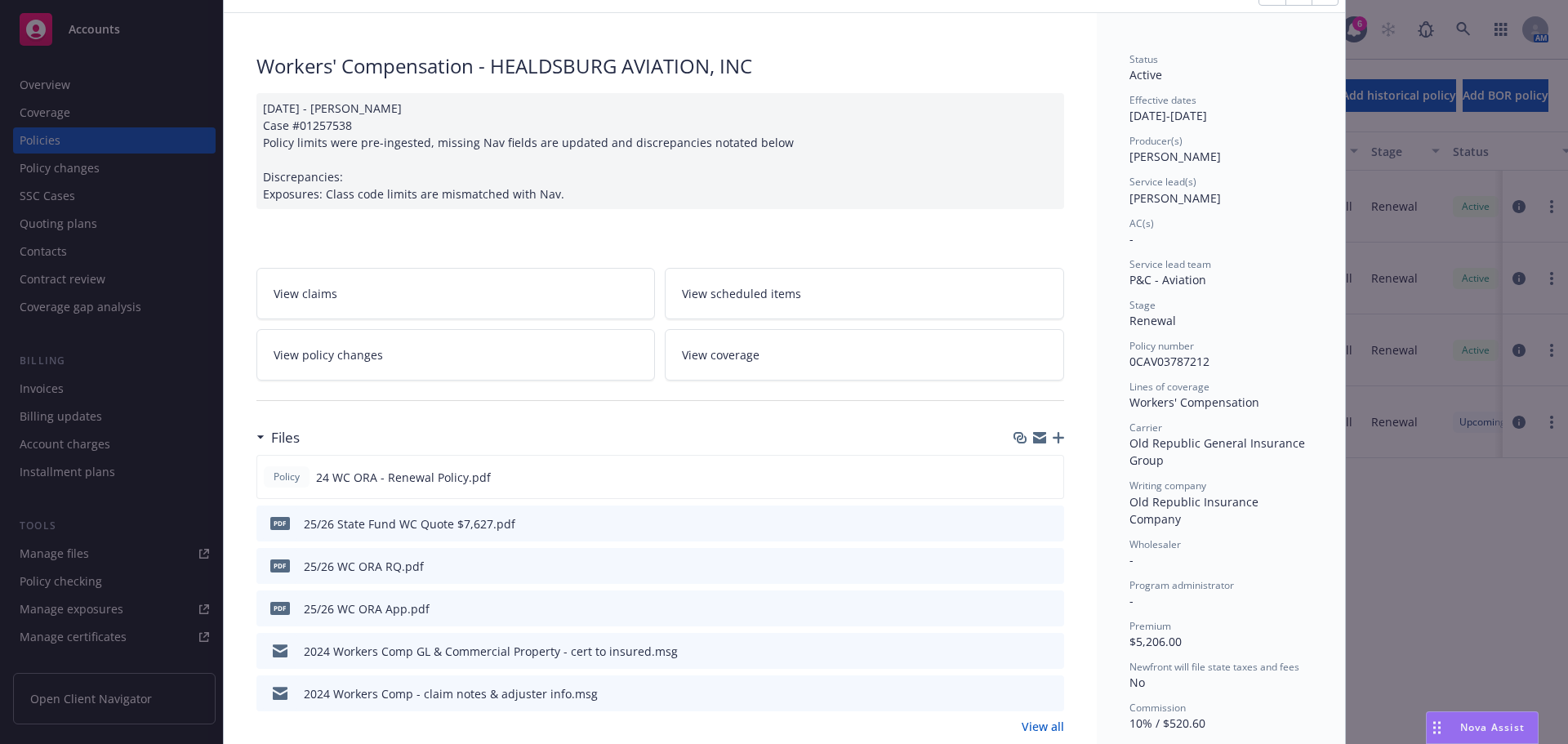
scroll to position [164, 0]
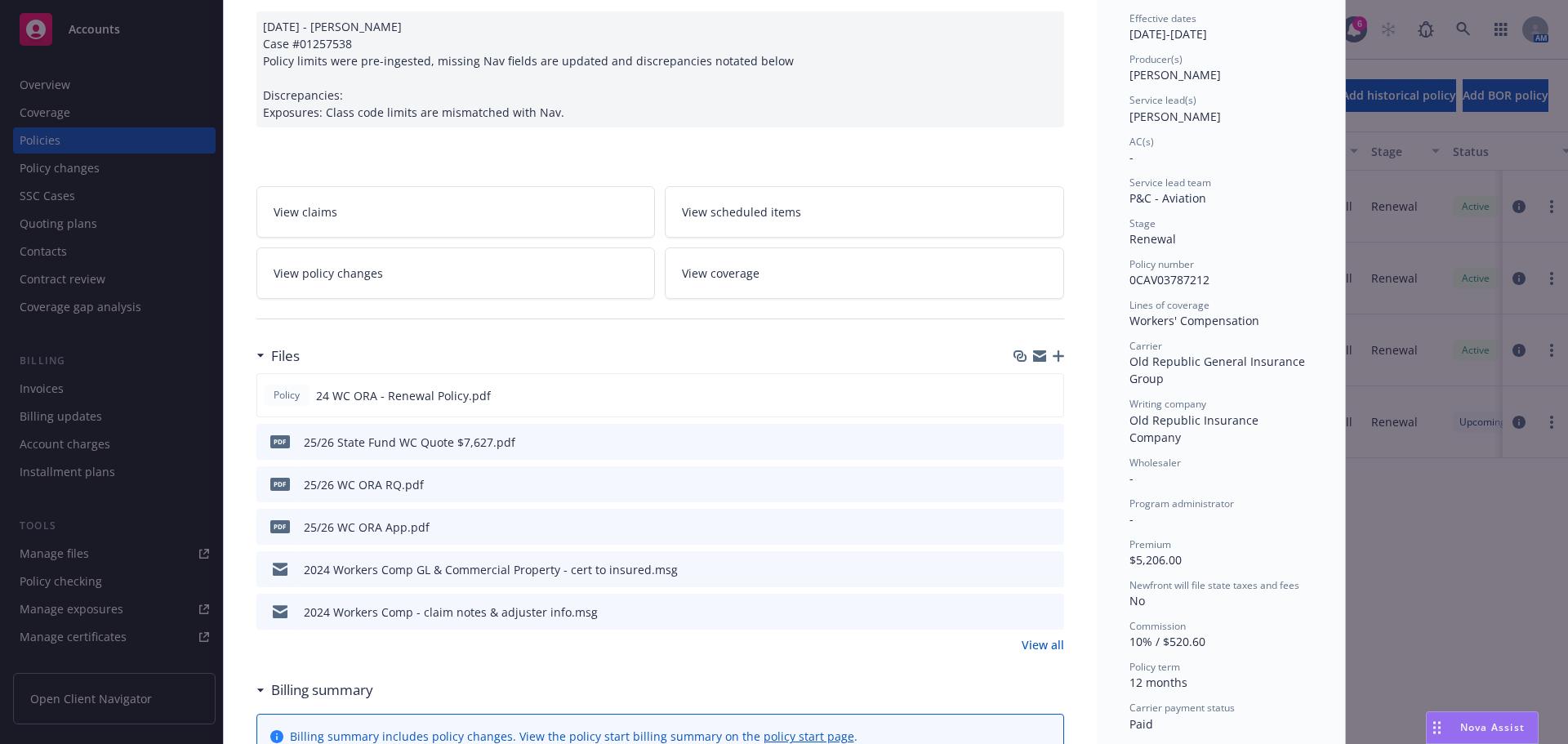
click at [1042, 527] on icon "preview file" at bounding box center [1049, 525] width 15 height 11
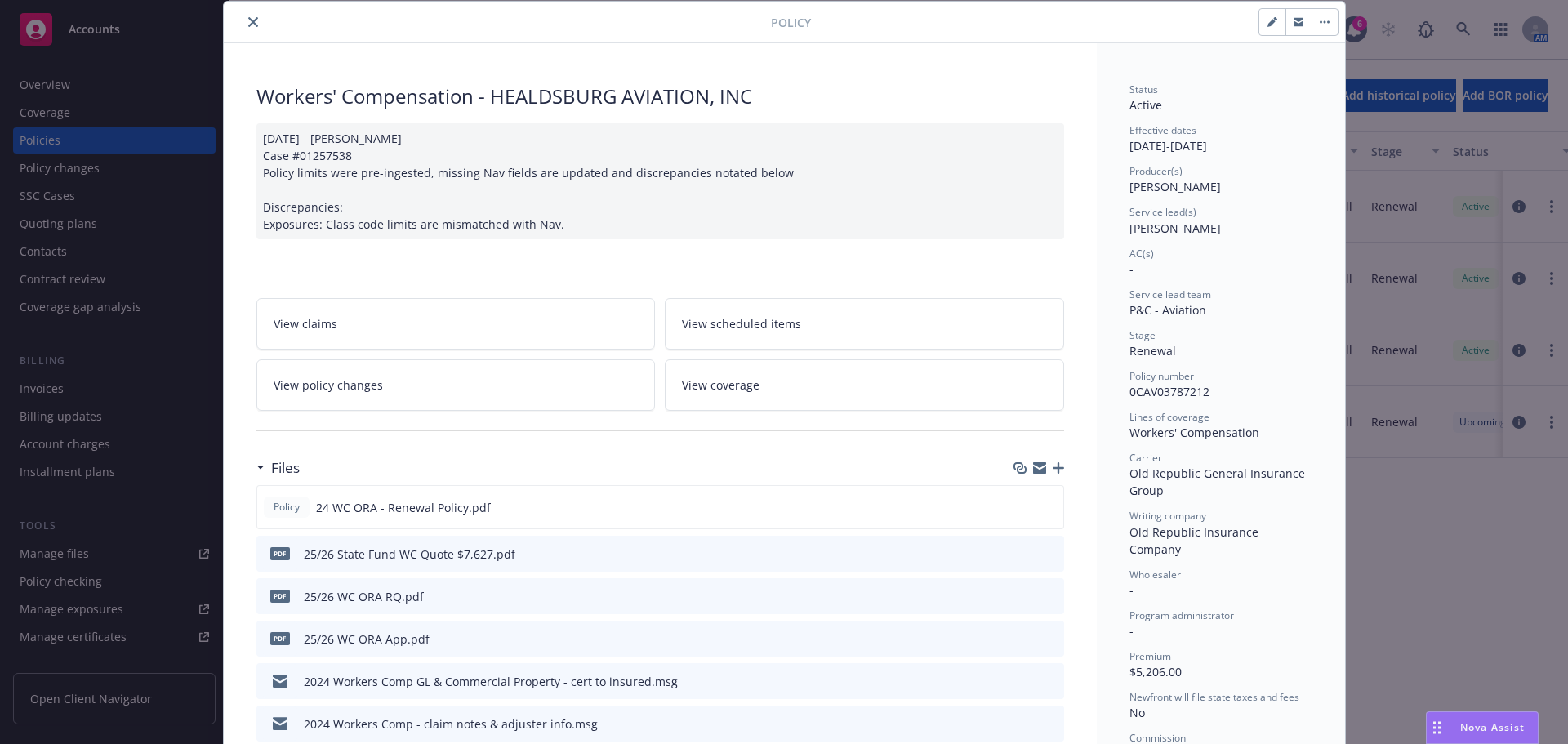
scroll to position [0, 0]
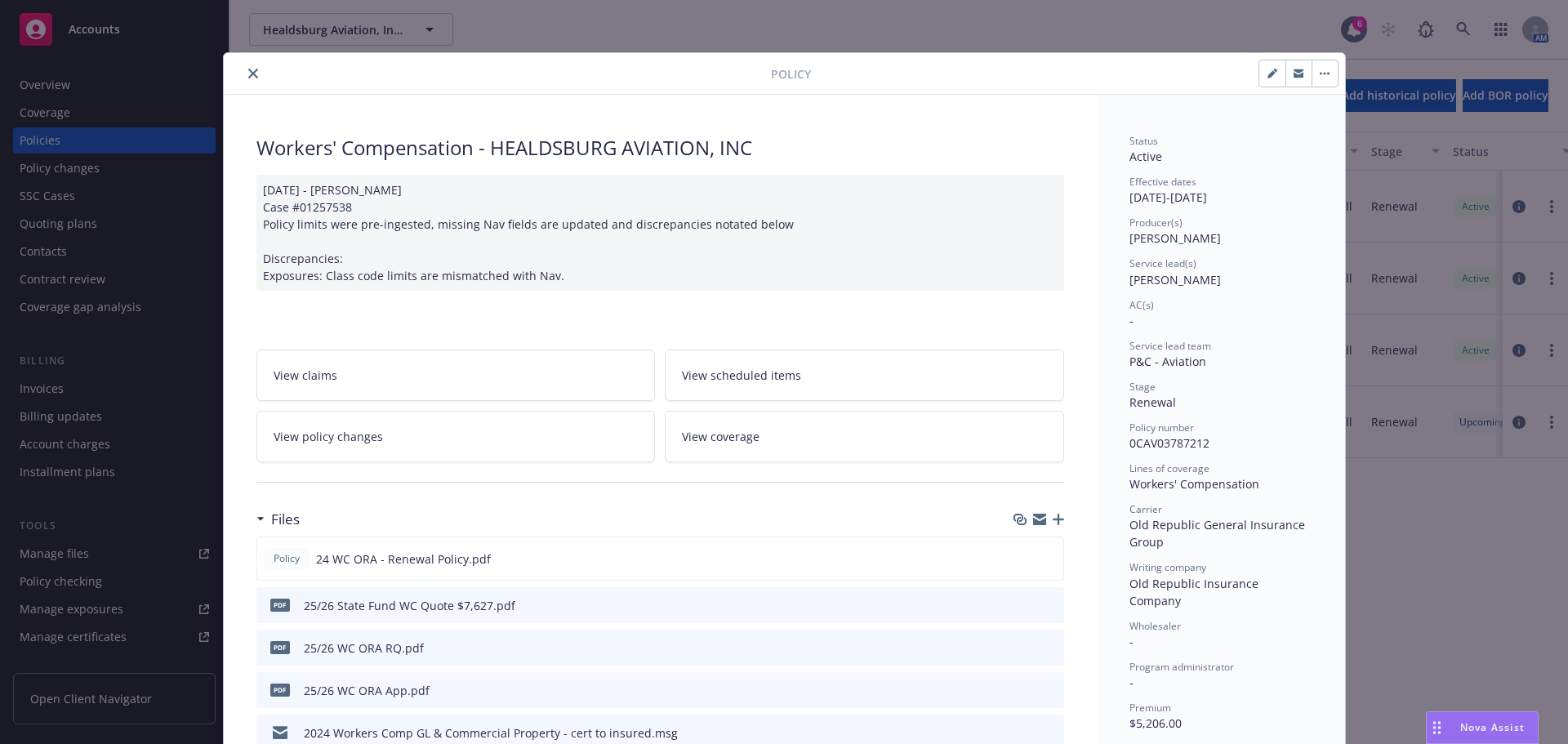
click at [243, 64] on button "close" at bounding box center [252, 73] width 20 height 20
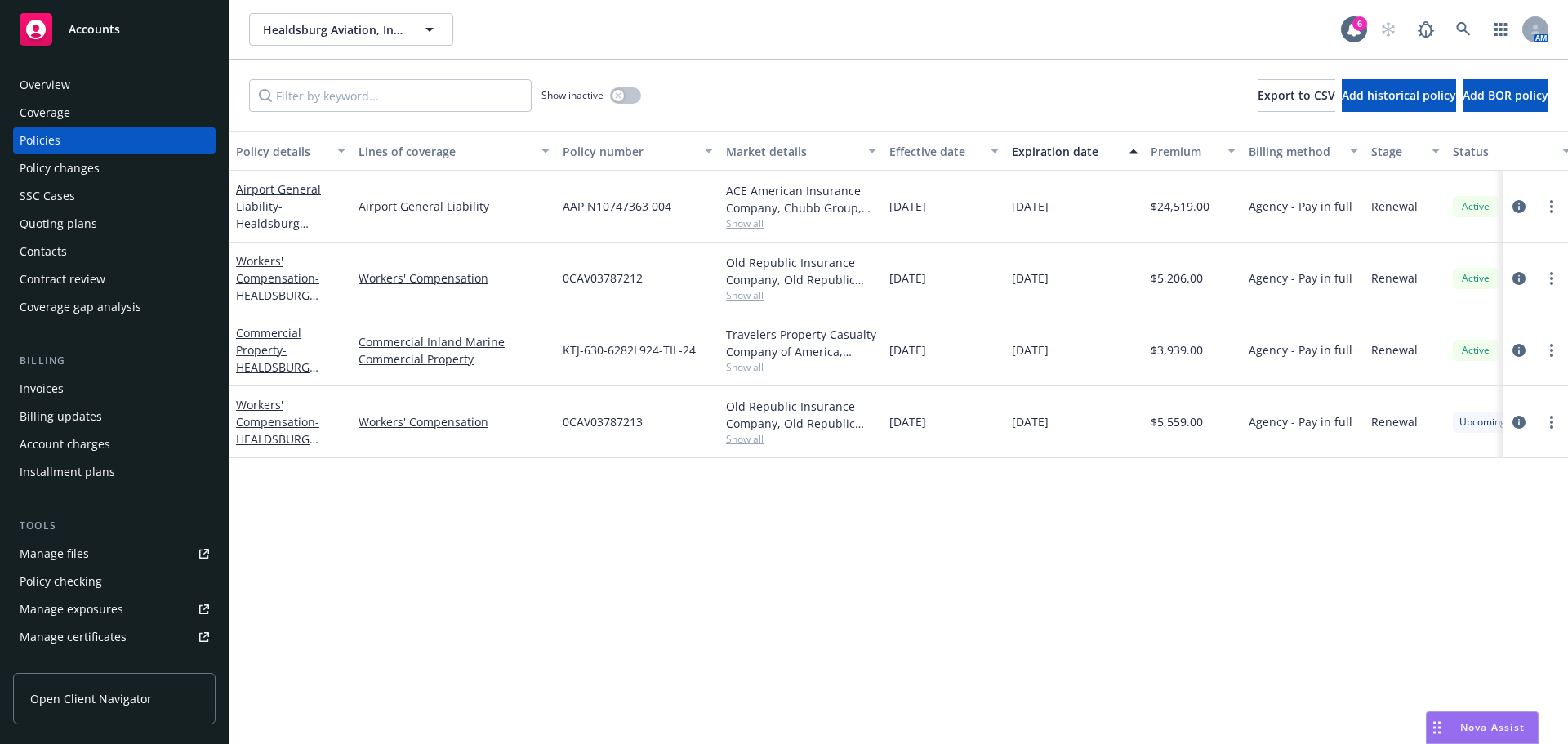
click at [59, 85] on div "Overview" at bounding box center [45, 85] width 50 height 26
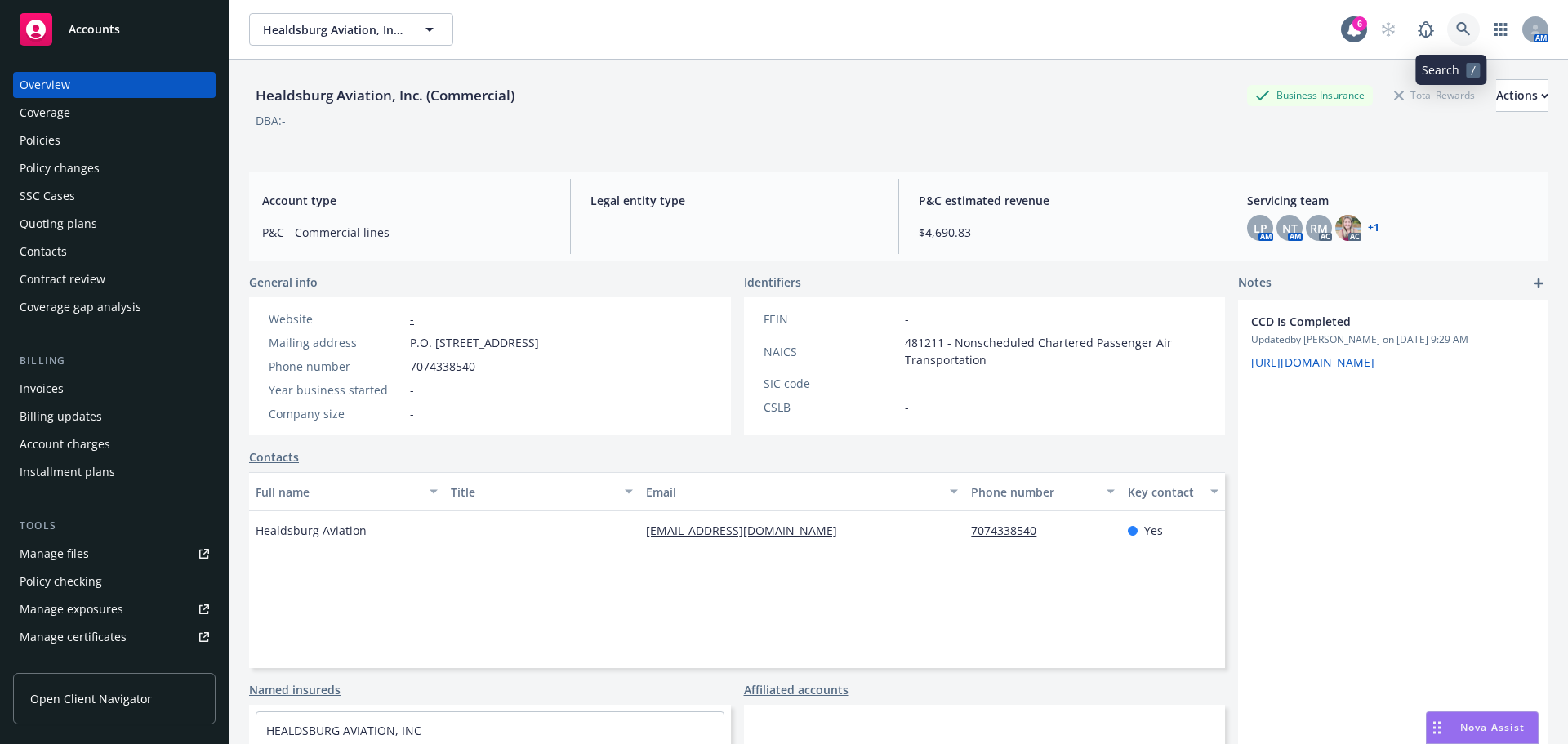
click at [1447, 20] on link at bounding box center [1463, 29] width 33 height 33
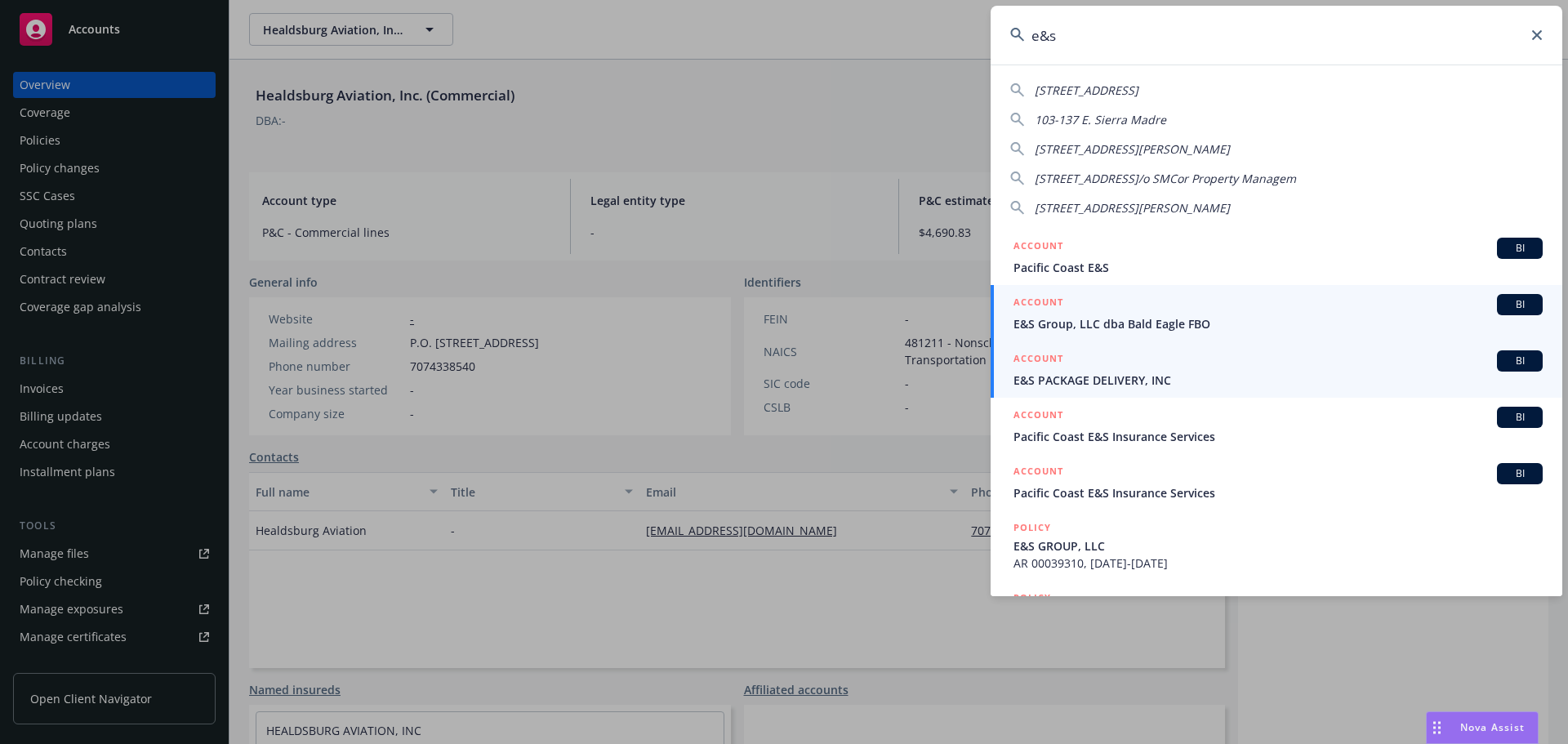
type input "e&s"
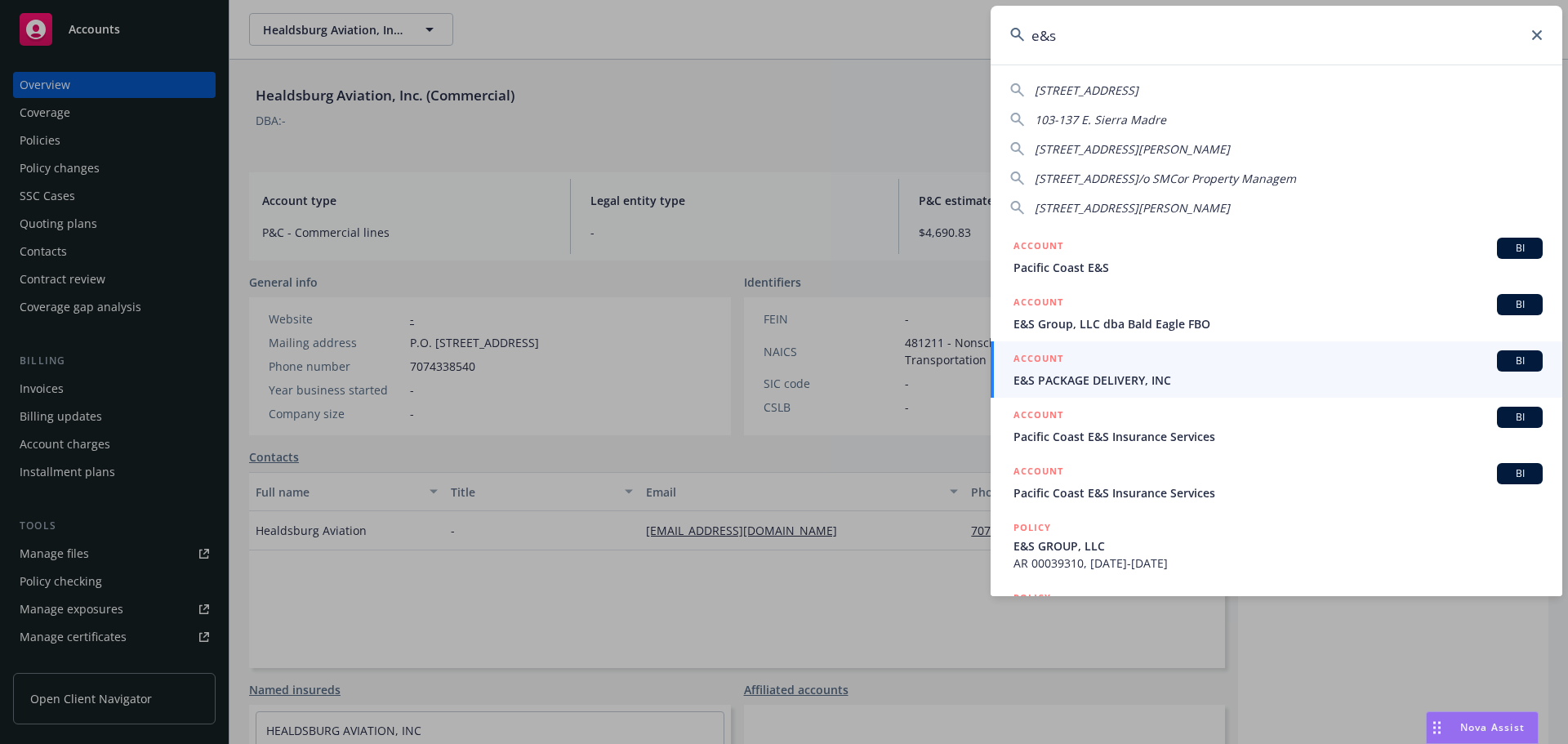
click at [1104, 324] on span "E&S Group, LLC dba Bald Eagle FBO" at bounding box center [1278, 323] width 529 height 17
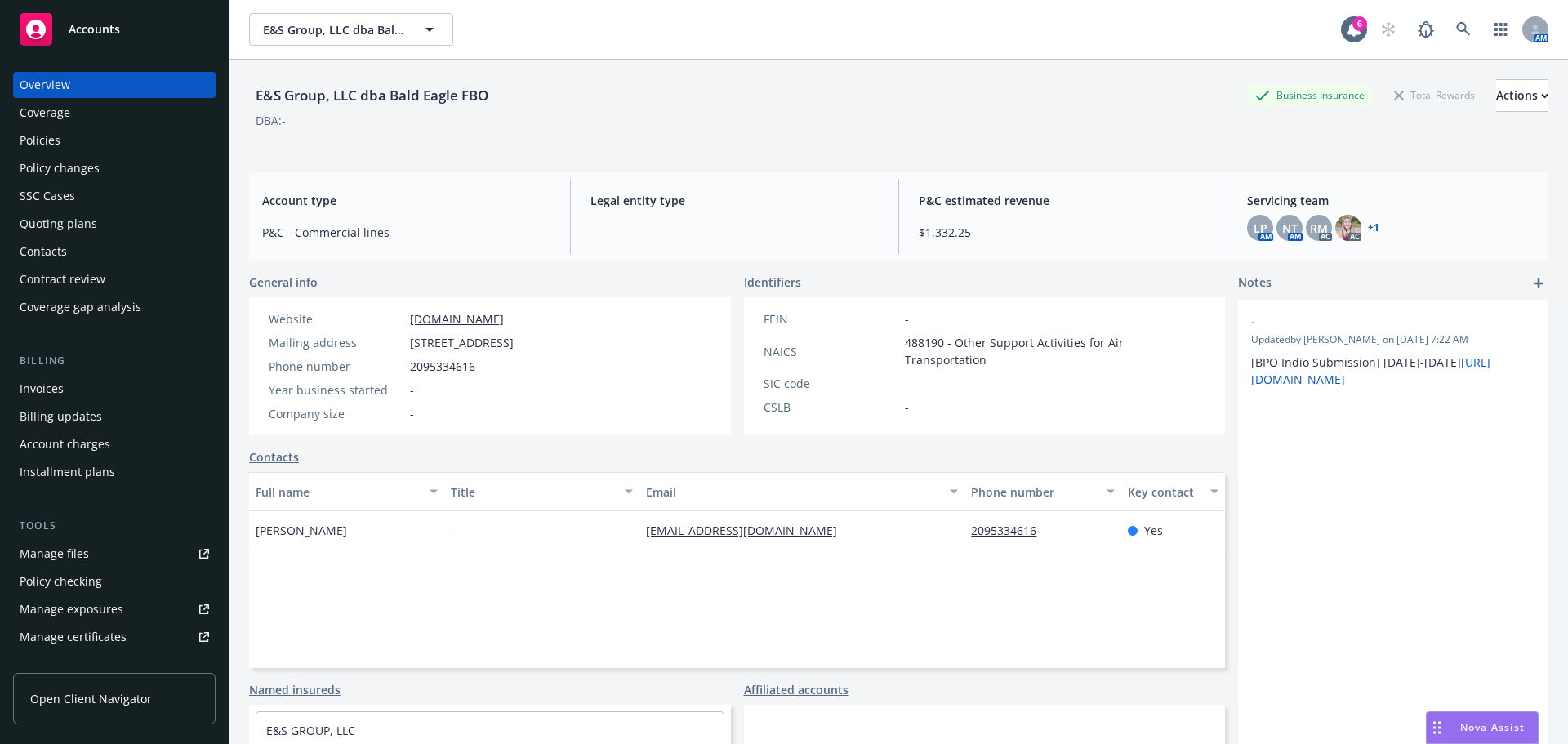
click at [51, 138] on div "Policies" at bounding box center [40, 140] width 41 height 26
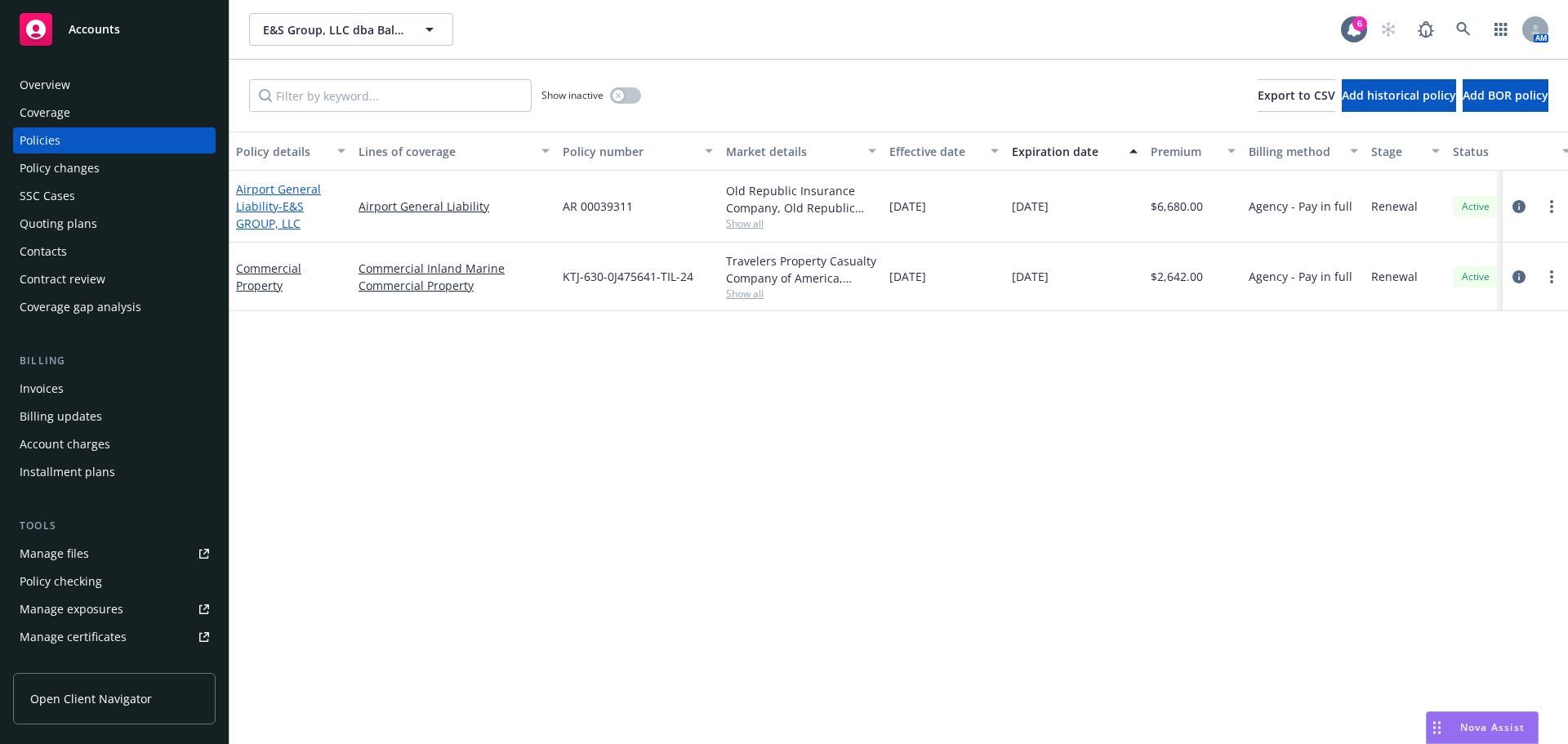
click at [282, 222] on span "- E&S GROUP, LLC" at bounding box center [269, 214] width 67 height 33
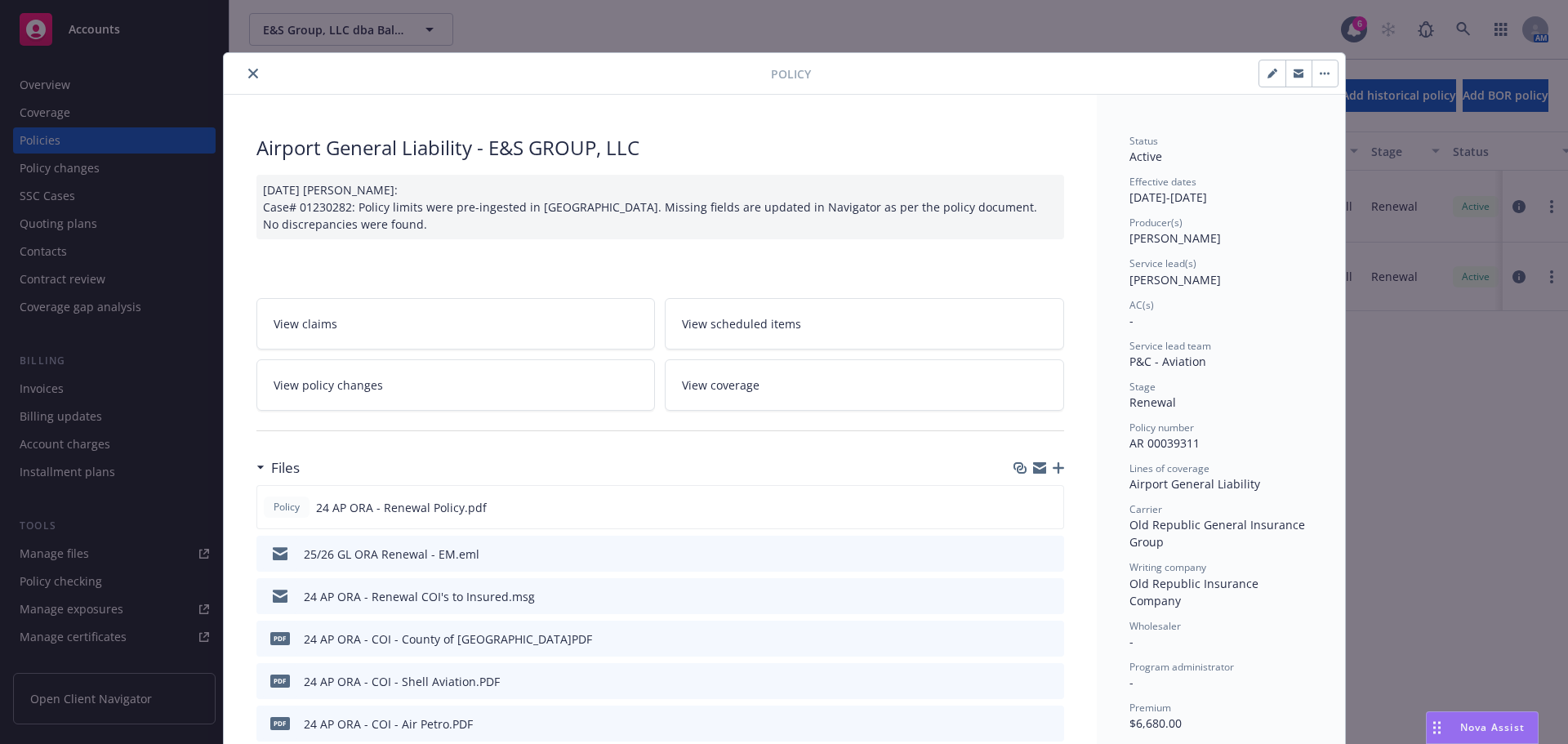
click at [249, 74] on icon "close" at bounding box center [253, 73] width 9 height 9
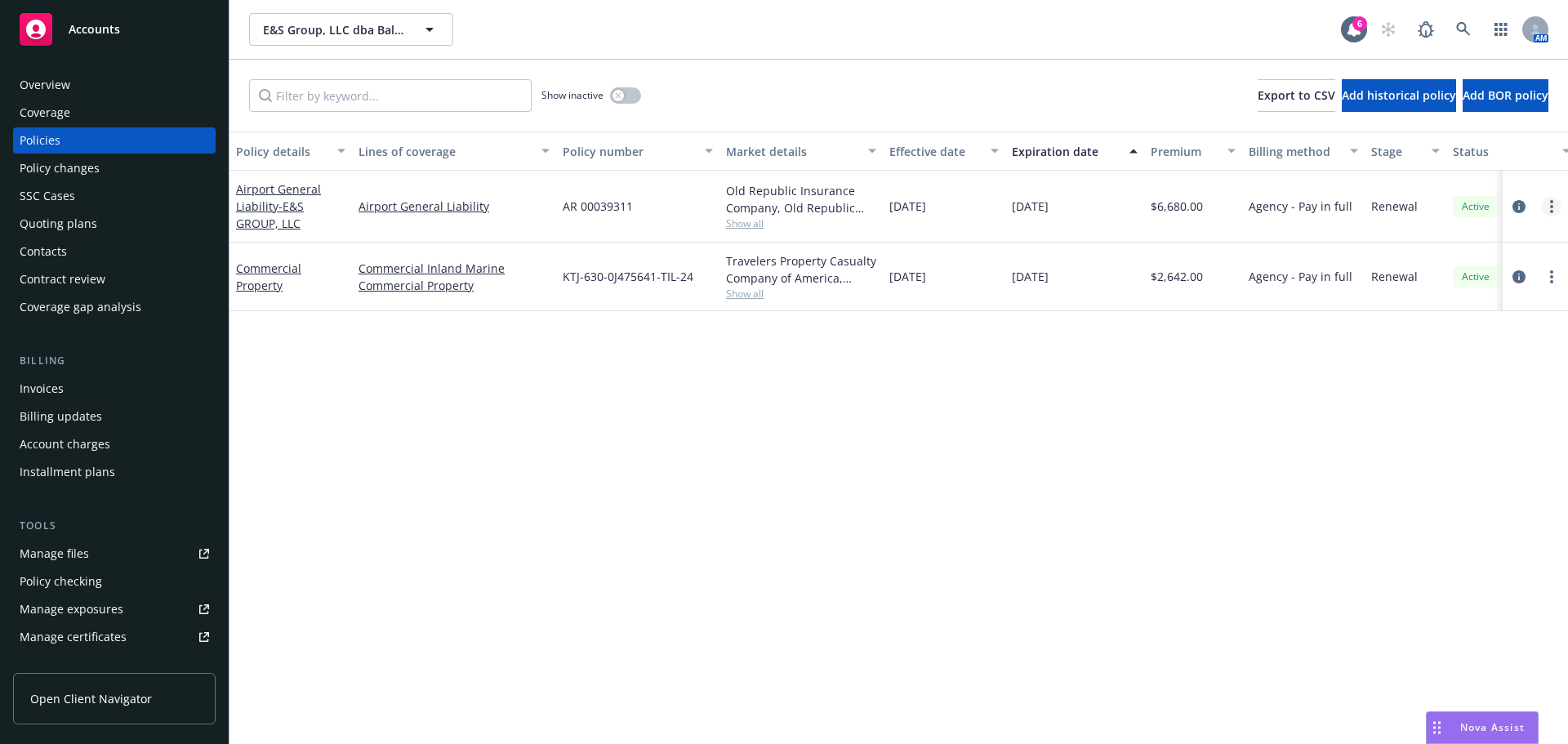
click at [1556, 203] on link "more" at bounding box center [1551, 206] width 20 height 20
click at [1475, 278] on link "Renew with incumbent" at bounding box center [1464, 272] width 192 height 33
select select "12"
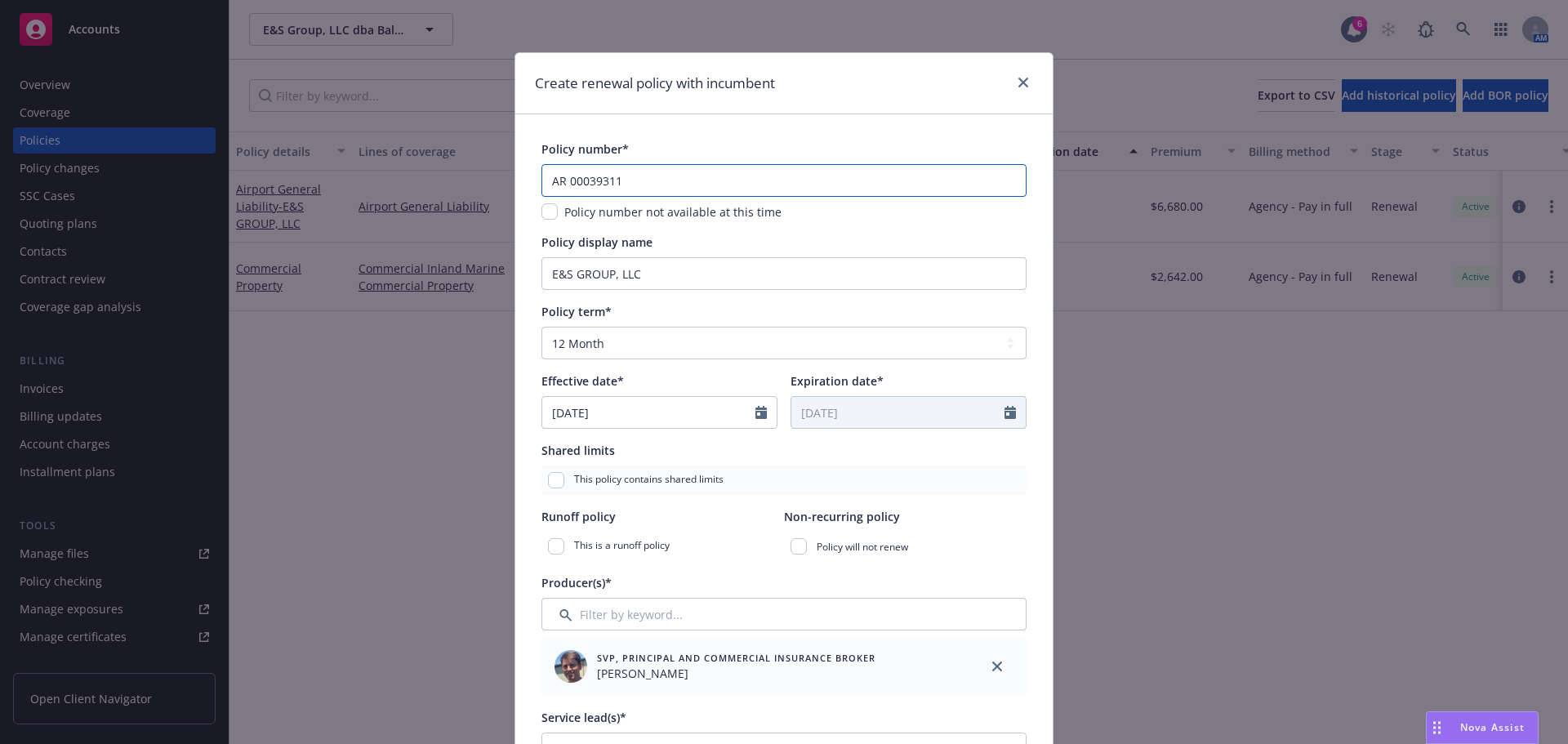
click at [752, 176] on input "AR 00039311" at bounding box center [784, 180] width 485 height 33
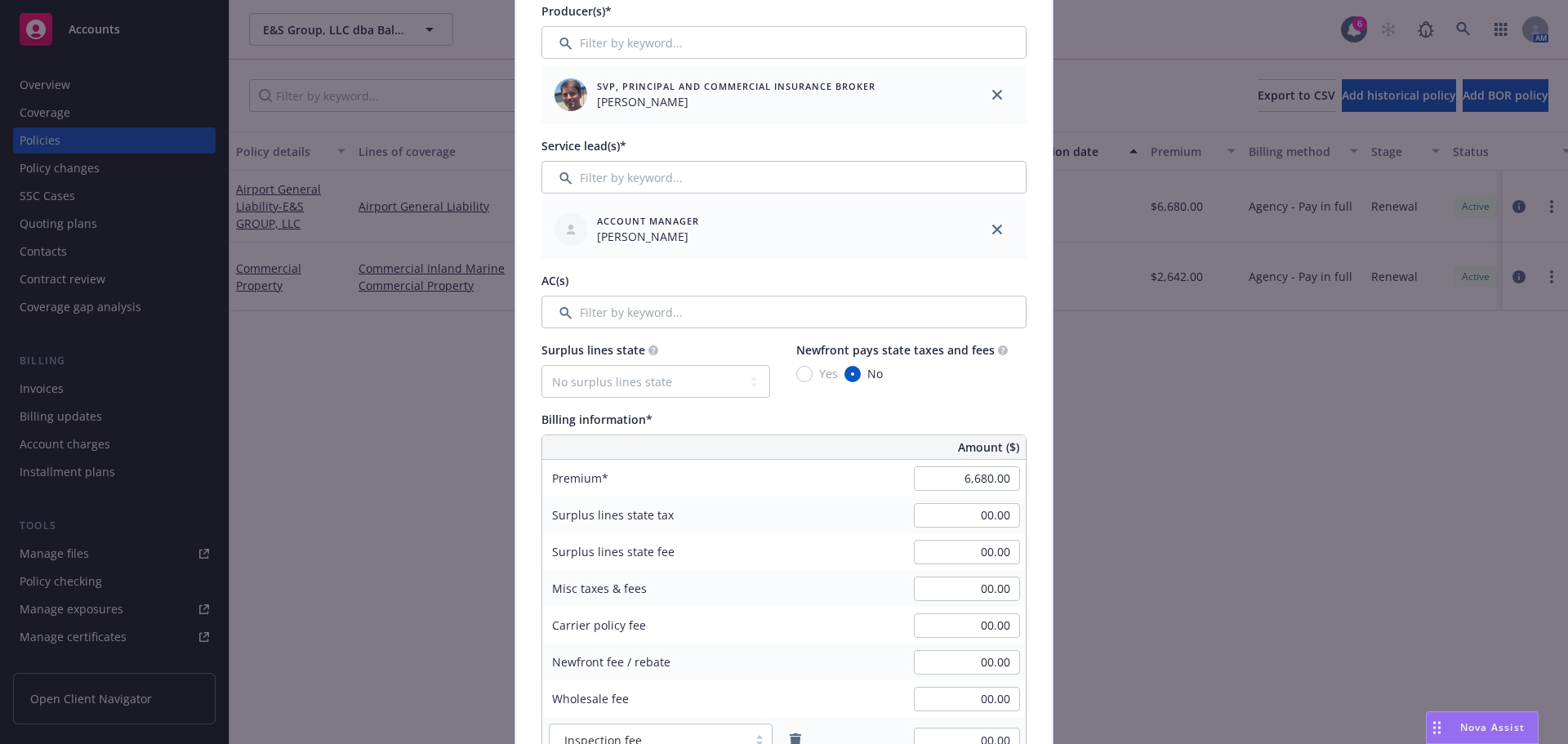
scroll to position [898, 0]
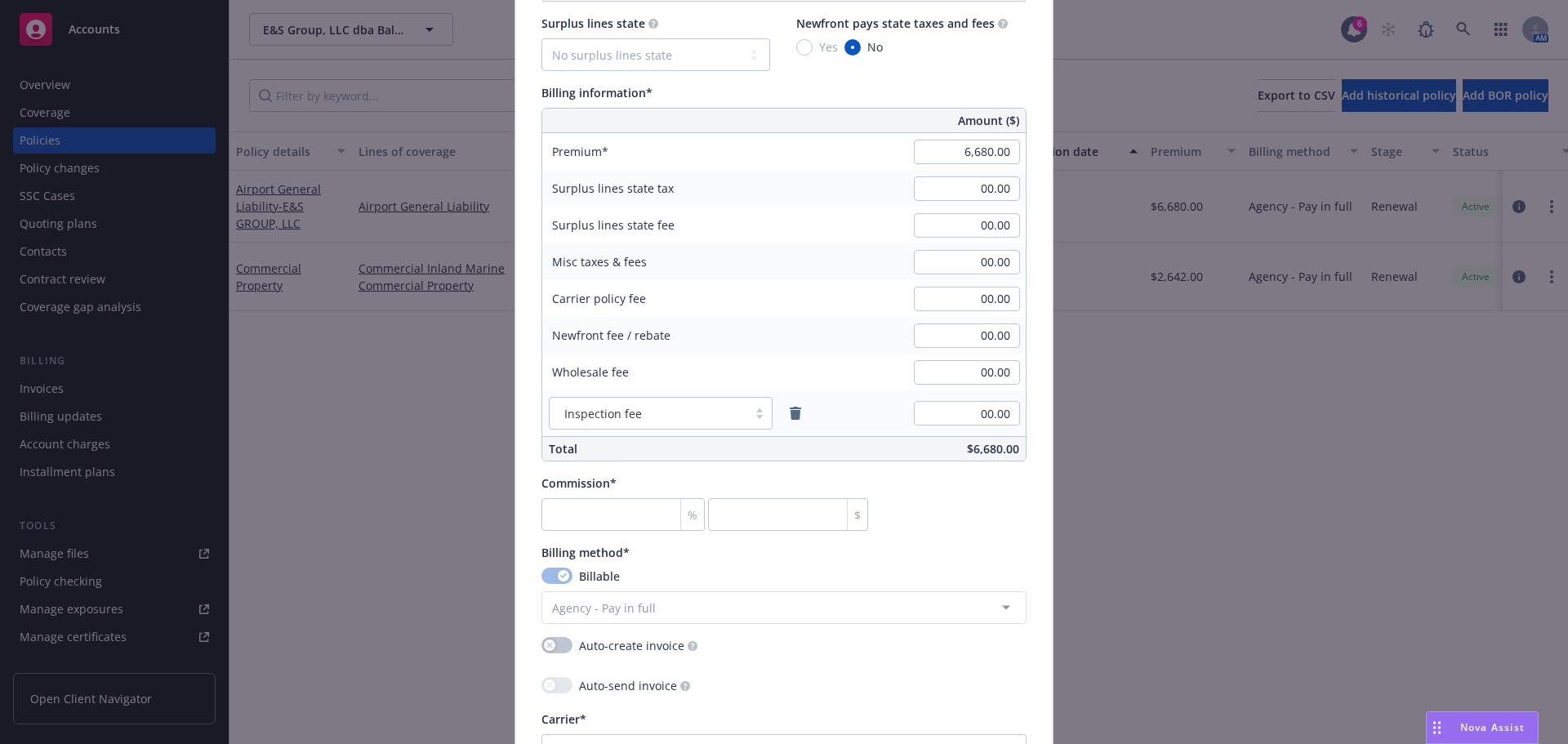
type input "AR 00039312"
click at [557, 520] on input "number" at bounding box center [623, 514] width 164 height 33
type input "1"
type input "66.8"
type input "15"
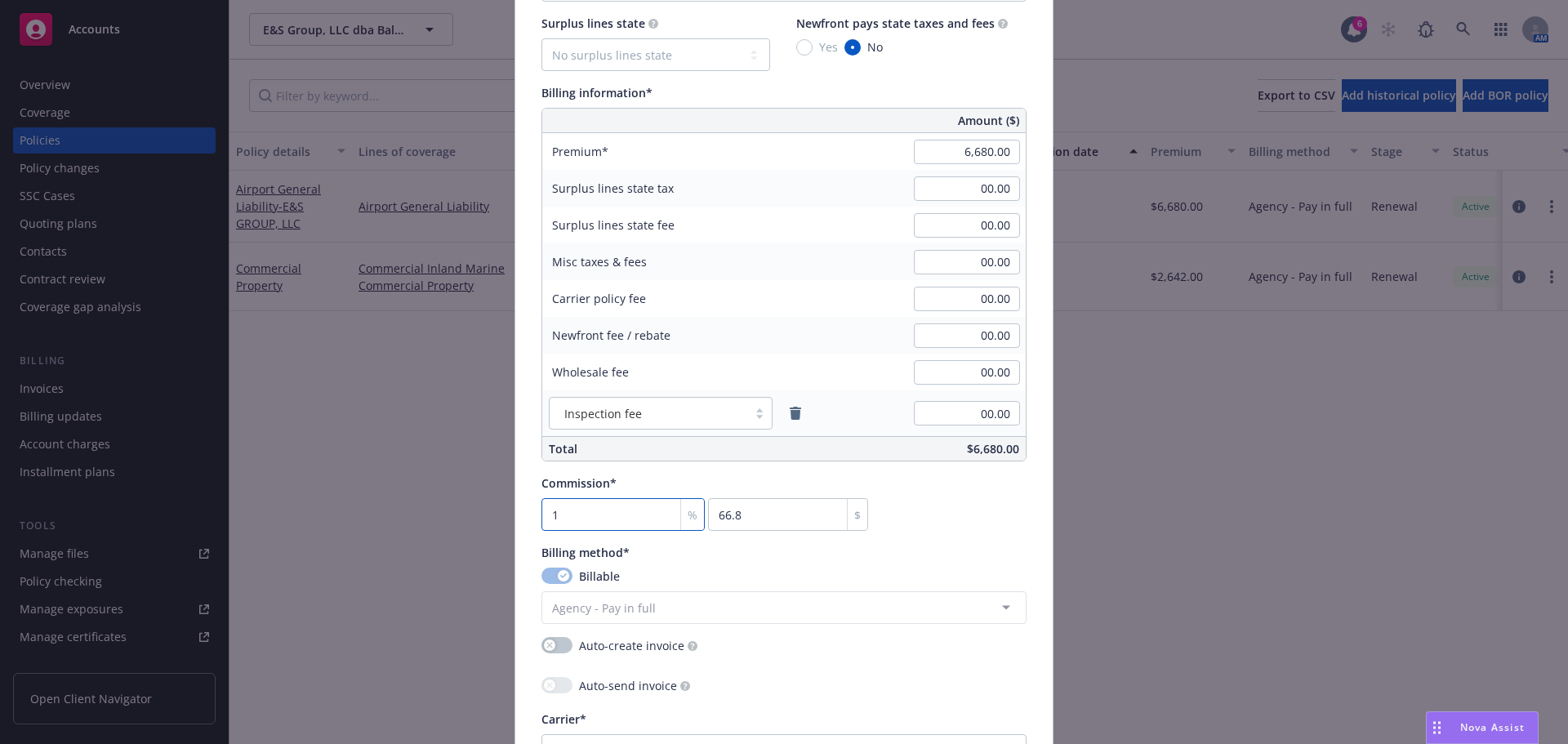
type input "1002"
type input "15"
click at [1018, 508] on div "Commission* 15 % 1002 $" at bounding box center [784, 502] width 485 height 56
click at [975, 519] on div "Commission* 15 % 1002 $" at bounding box center [784, 502] width 485 height 56
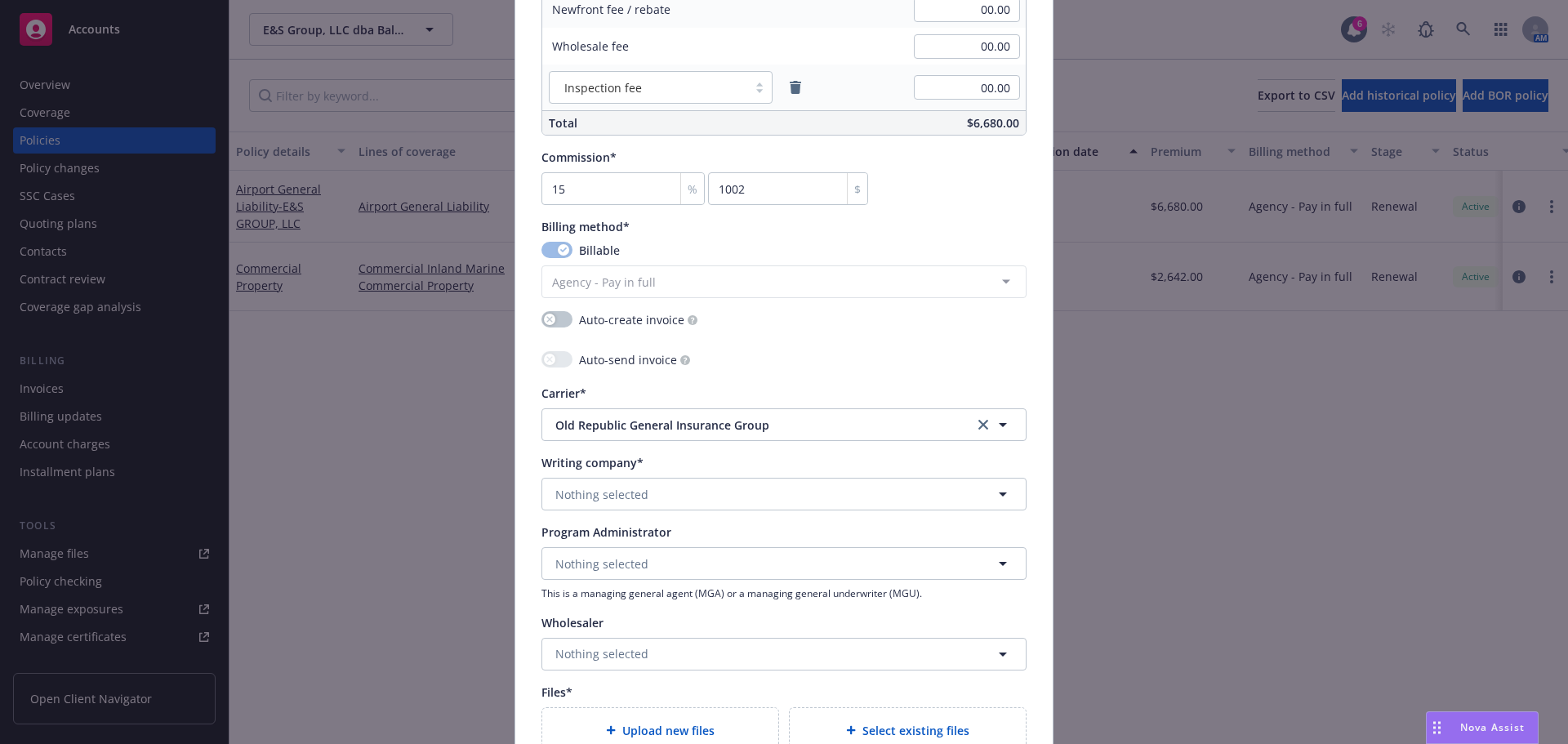
scroll to position [1224, 0]
click at [559, 494] on span "Nothing selected" at bounding box center [602, 494] width 94 height 17
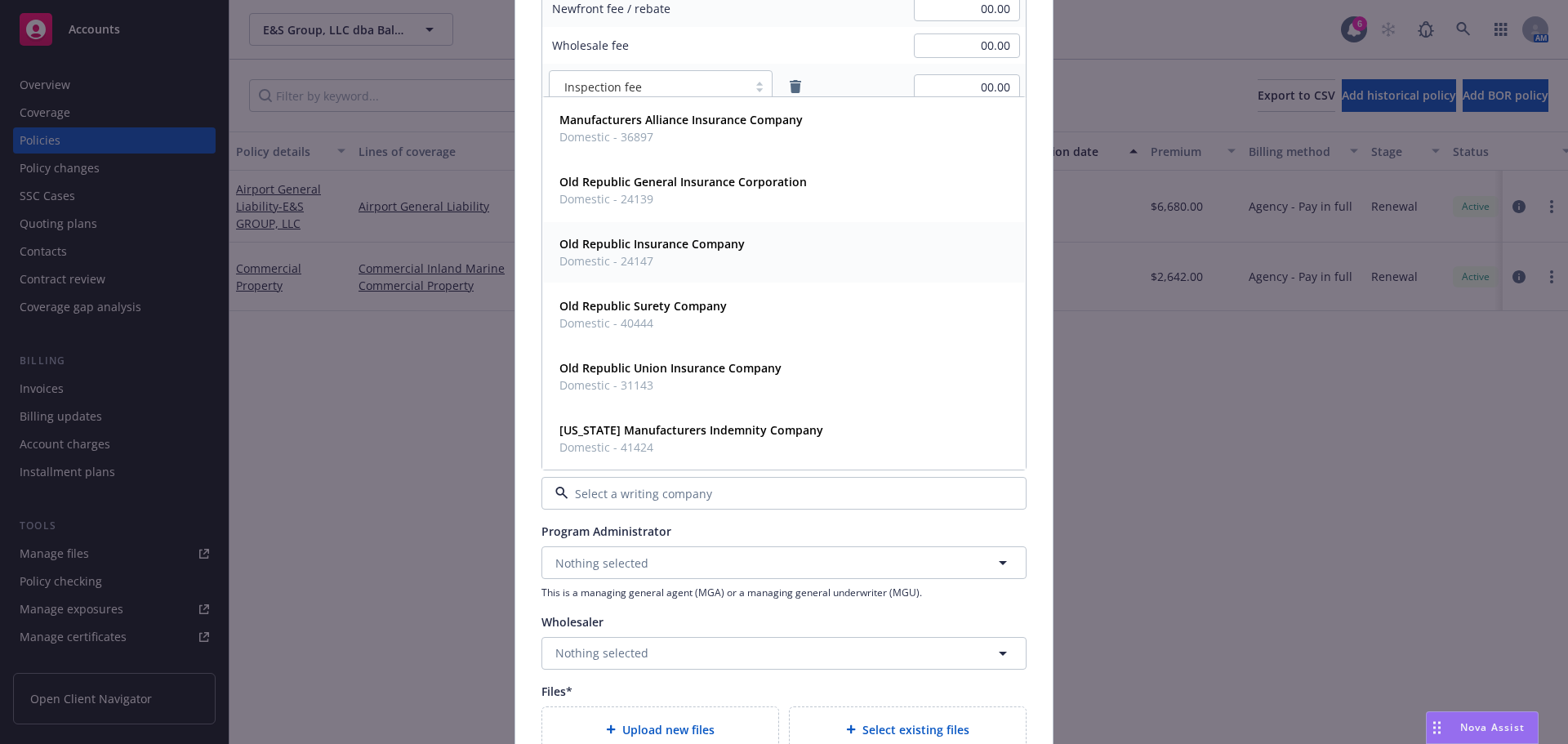
click at [567, 242] on strong "Old Republic Insurance Company" at bounding box center [652, 243] width 185 height 16
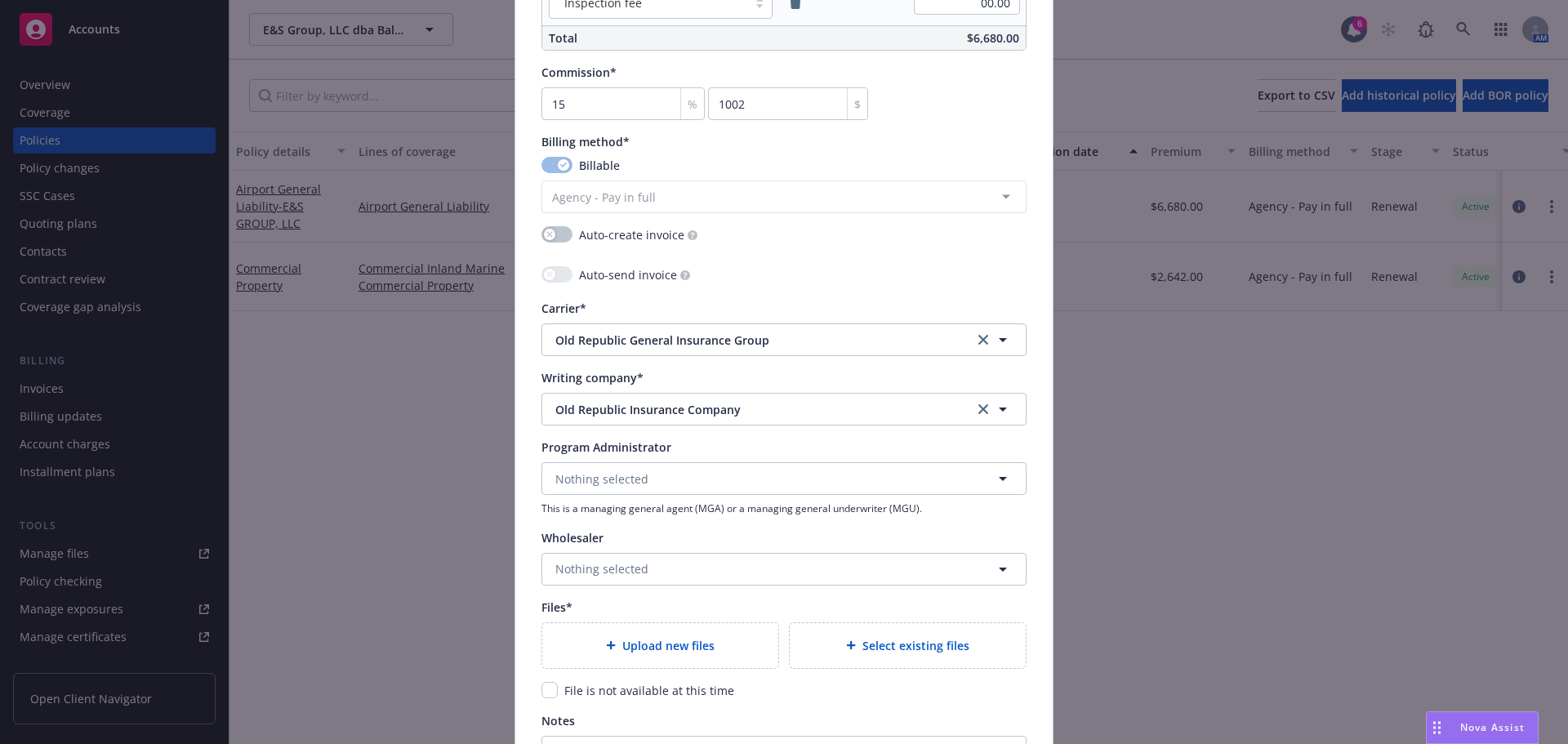
scroll to position [1388, 0]
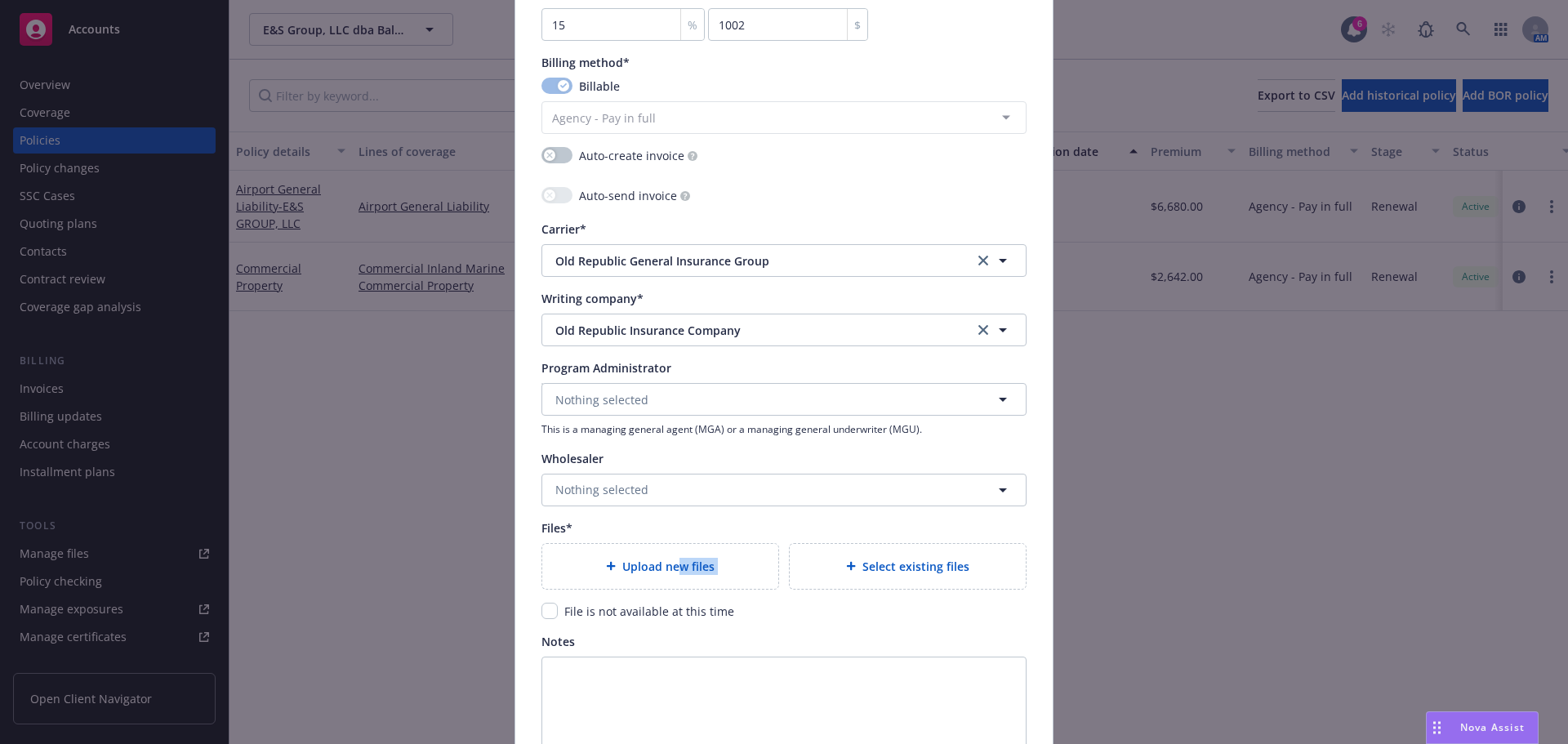
drag, startPoint x: 835, startPoint y: 565, endPoint x: 674, endPoint y: 558, distance: 161.2
click at [674, 558] on div "Upload new files Select existing files" at bounding box center [784, 566] width 485 height 47
click at [674, 558] on span "Upload new files" at bounding box center [669, 566] width 93 height 17
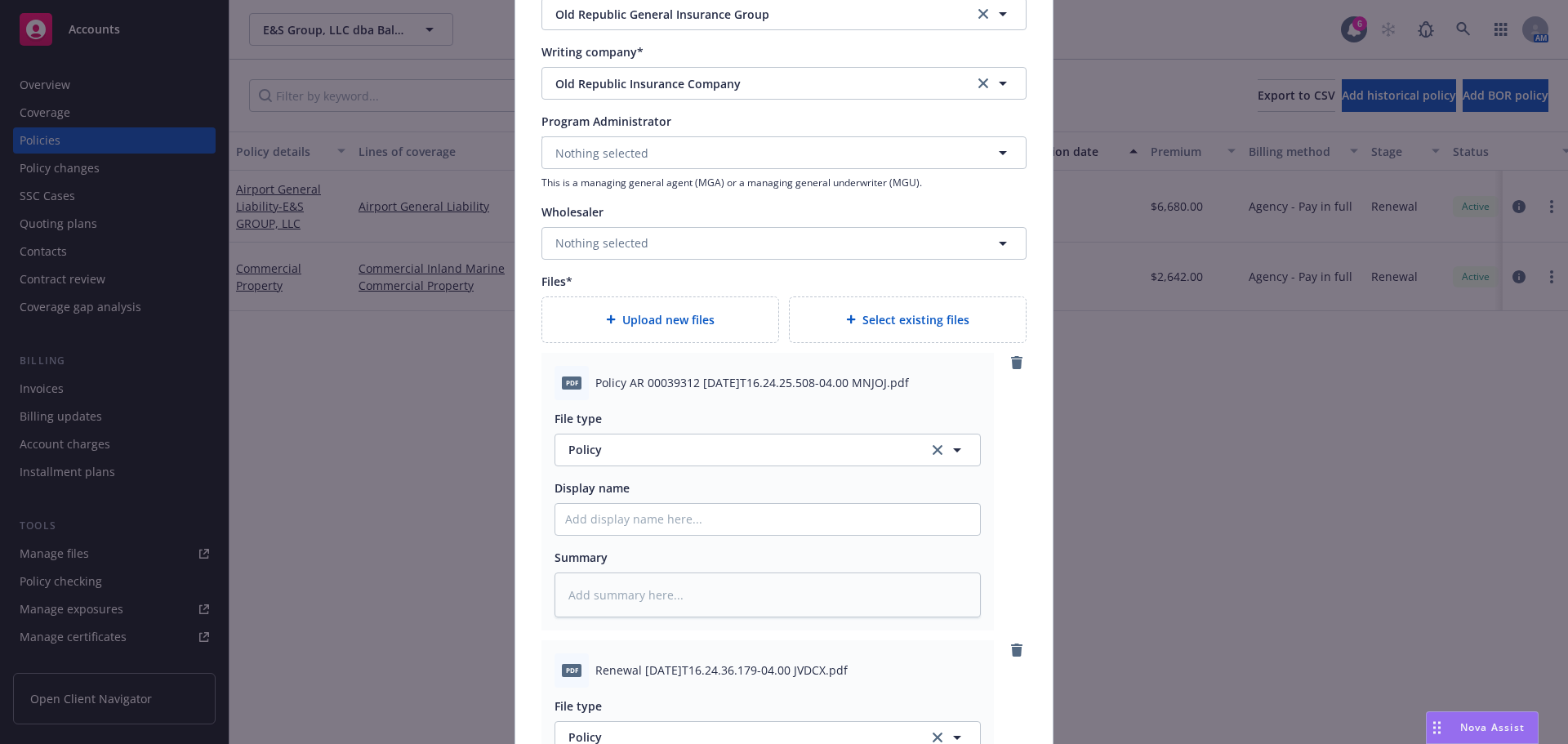
scroll to position [1714, 0]
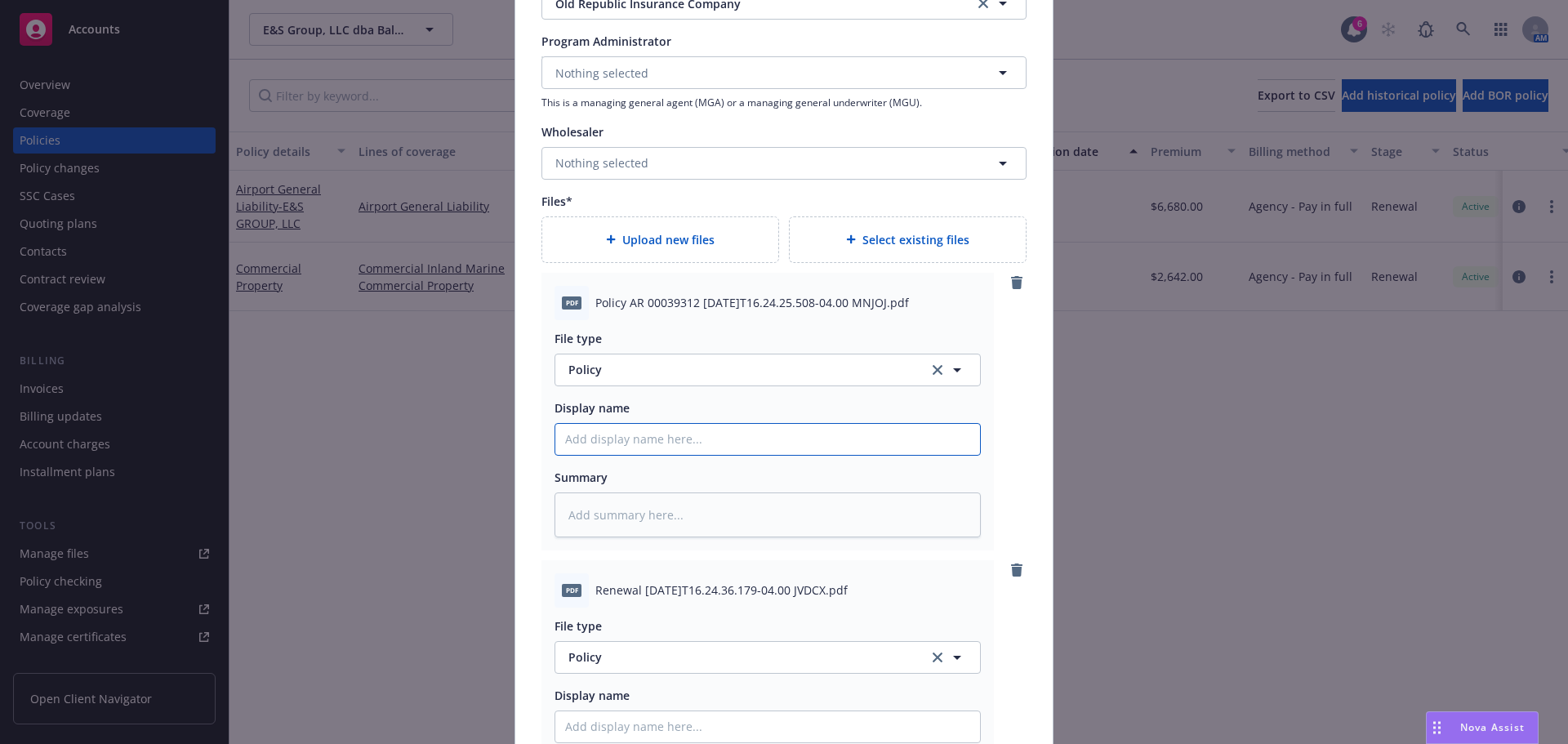
click at [641, 437] on input "Policy display name" at bounding box center [768, 438] width 424 height 31
type textarea "x"
type input "2"
type textarea "x"
type input "25"
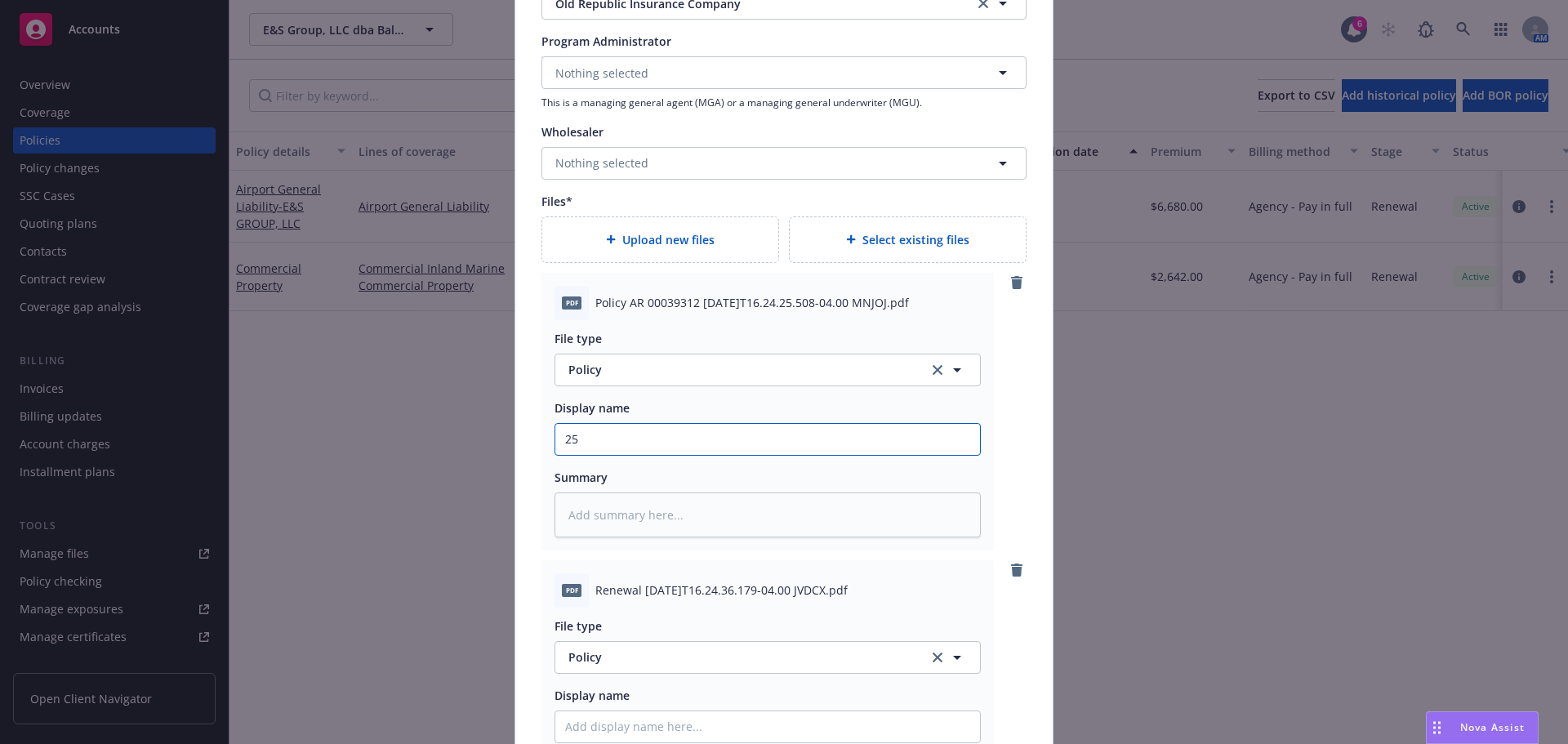
type textarea "x"
type input "25/"
type textarea "x"
type input "25/2"
type textarea "x"
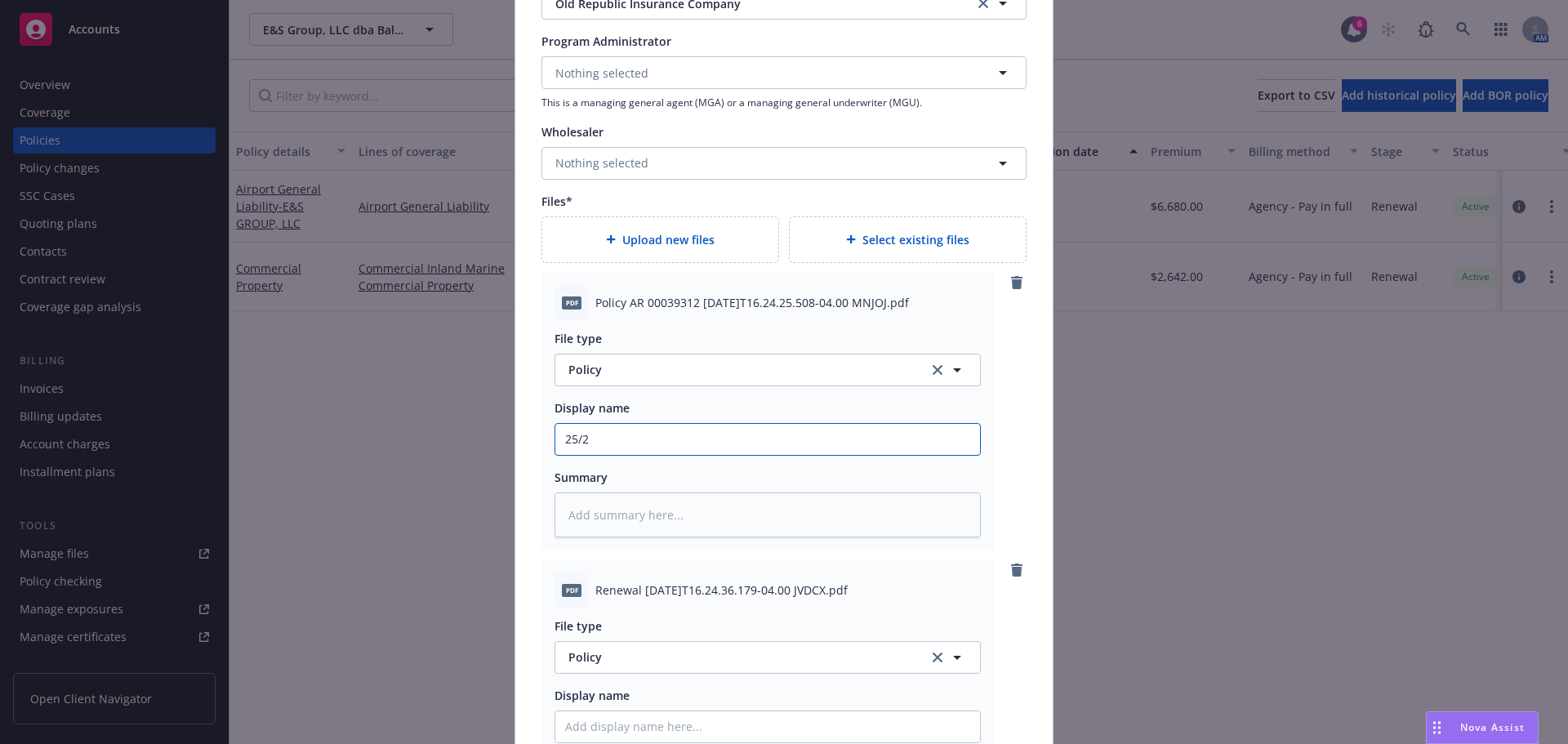
type input "25/26"
type textarea "x"
type input "25/26"
type textarea "x"
type input "25/26 G"
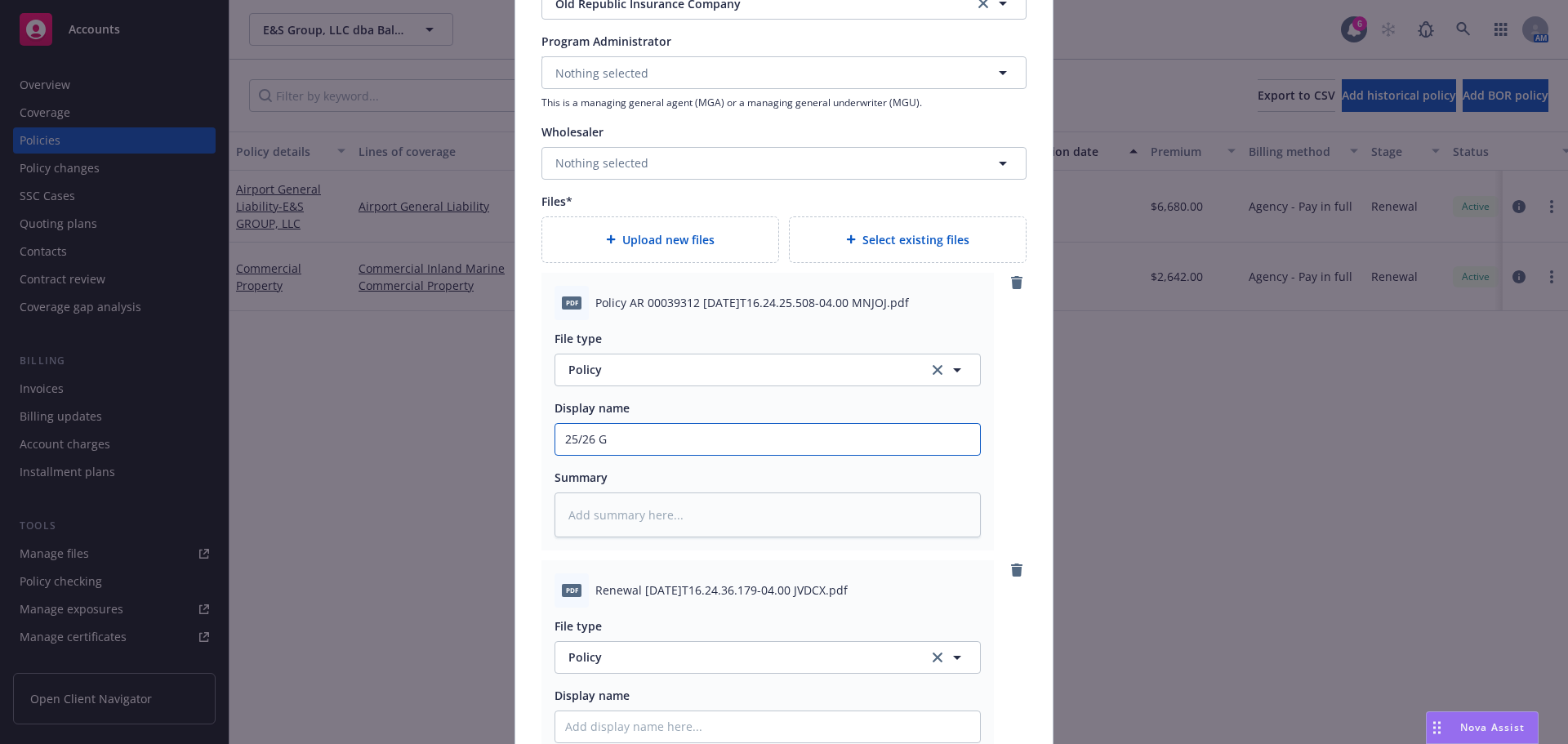
type textarea "x"
type input "25/26 GL"
type textarea "x"
type input "25/26 GL O"
type textarea "x"
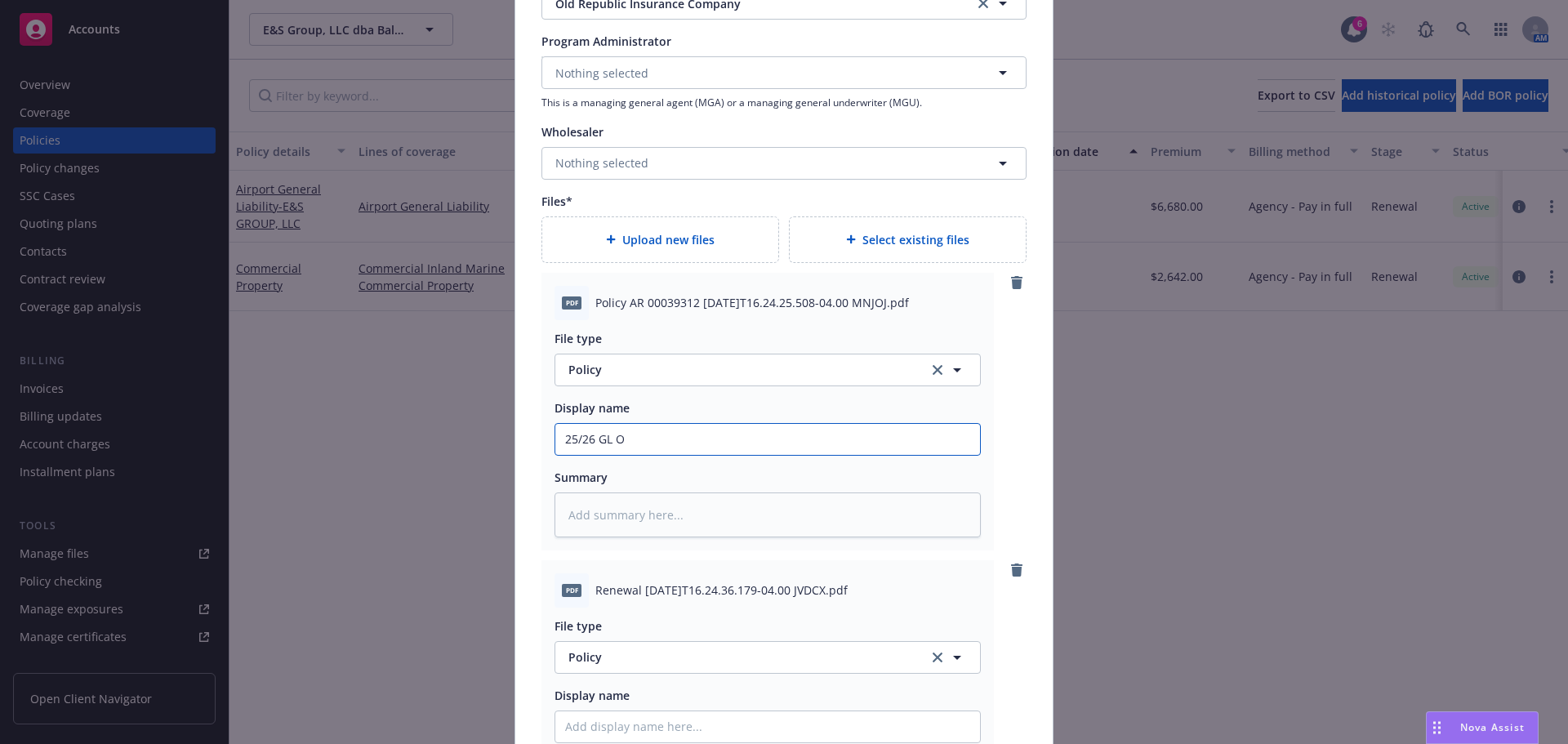
type input "25/26 GL OR"
type textarea "x"
type input "25/26 GL ORA"
type textarea "x"
type input "25/26 GL ORA P"
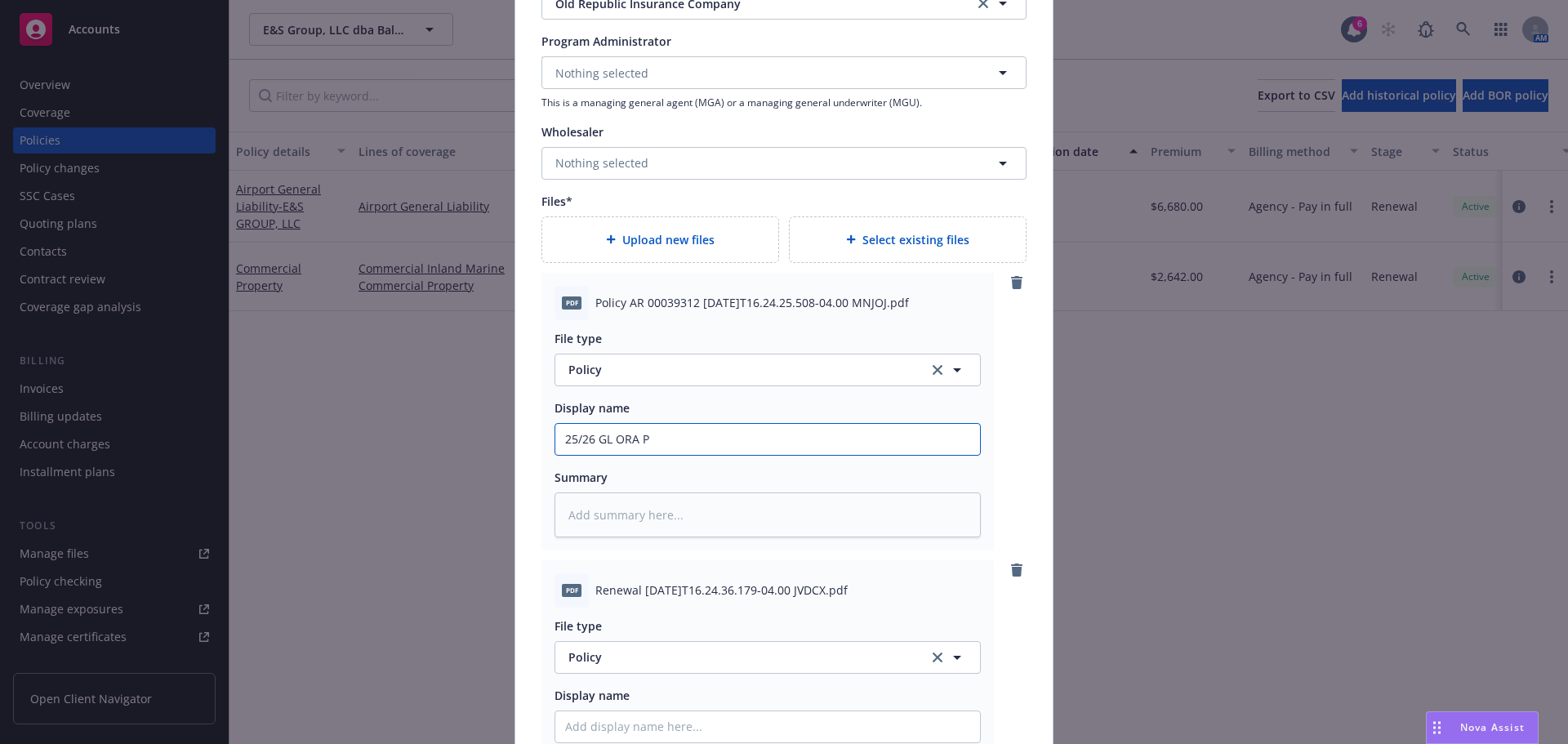
type textarea "x"
type input "25/26 GL ORA PO"
type textarea "x"
type input "25/26 GL ORA P"
type textarea "x"
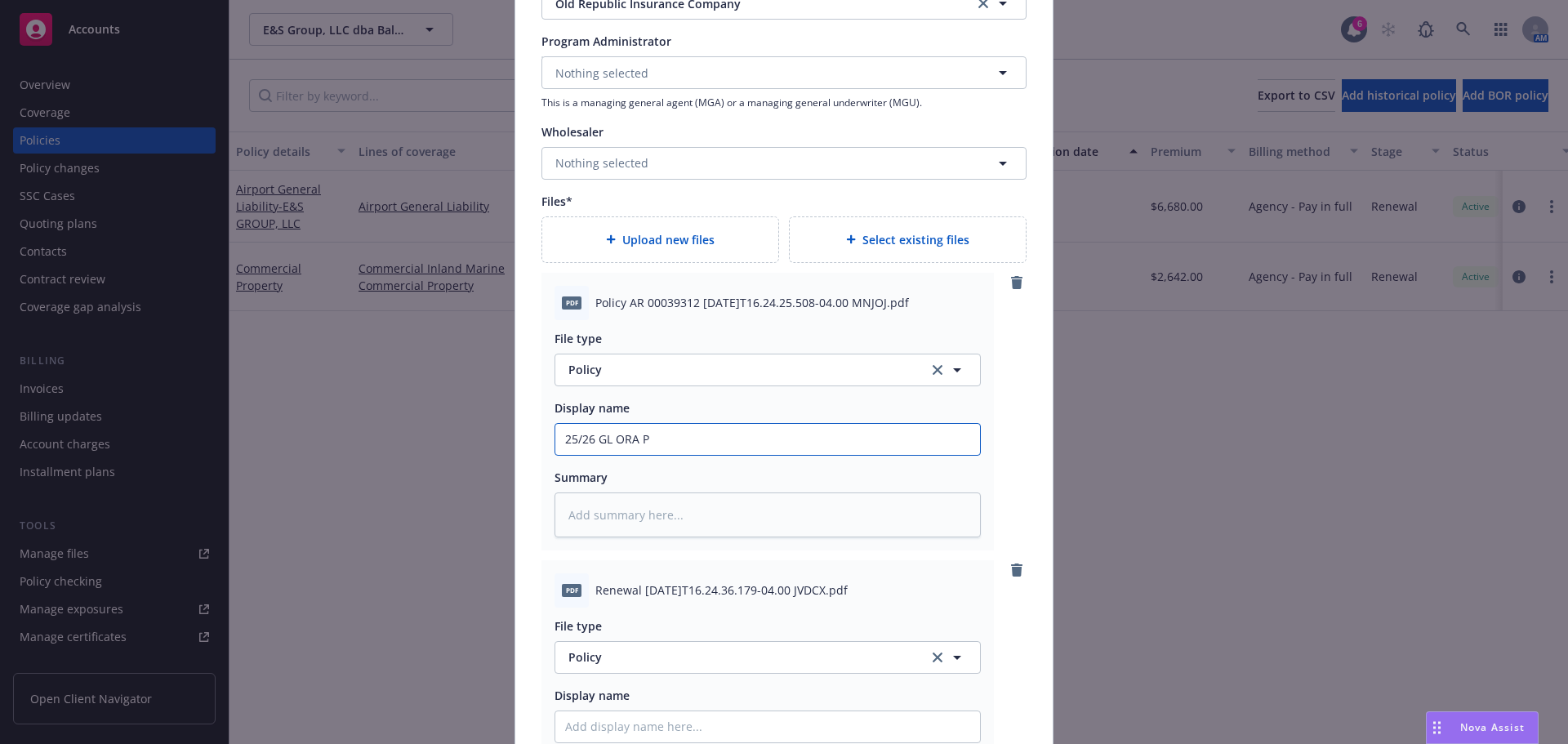
type input "25/26 GL ORA Po"
type textarea "x"
type input "25/26 GL ORA Pol"
type textarea "x"
type input "25/26 GL [PERSON_NAME]"
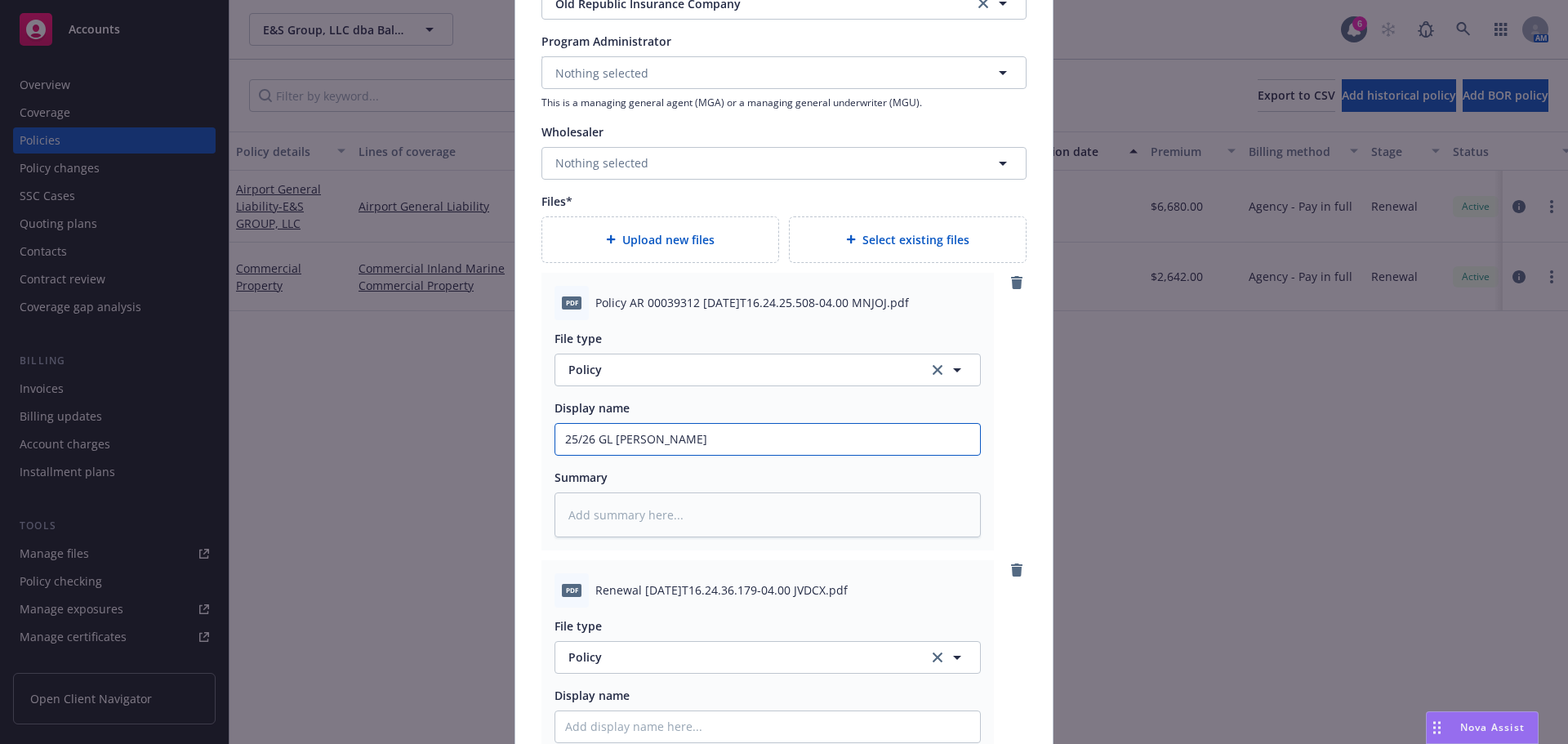
type textarea "x"
type input "25/26 GL [PERSON_NAME]"
type textarea "x"
click at [623, 449] on input "25/26 GL ORA Policy" at bounding box center [768, 438] width 424 height 31
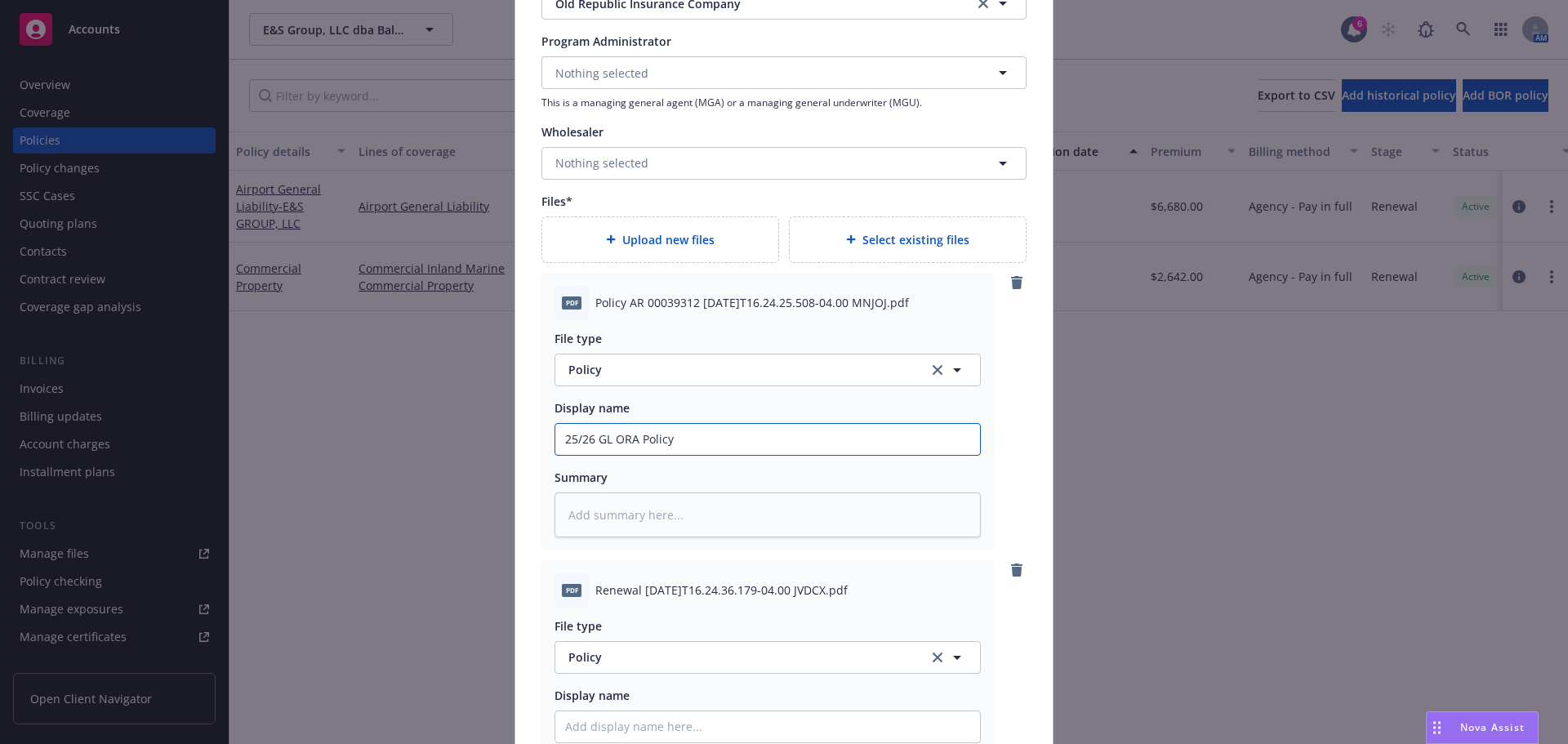
click at [623, 449] on input "25/26 GL ORA Policy" at bounding box center [768, 438] width 424 height 31
type input "25/26 GL ORA Policy"
click at [627, 498] on textarea at bounding box center [768, 515] width 426 height 45
paste textarea "25/26 GL ORA Policy"
type textarea "x"
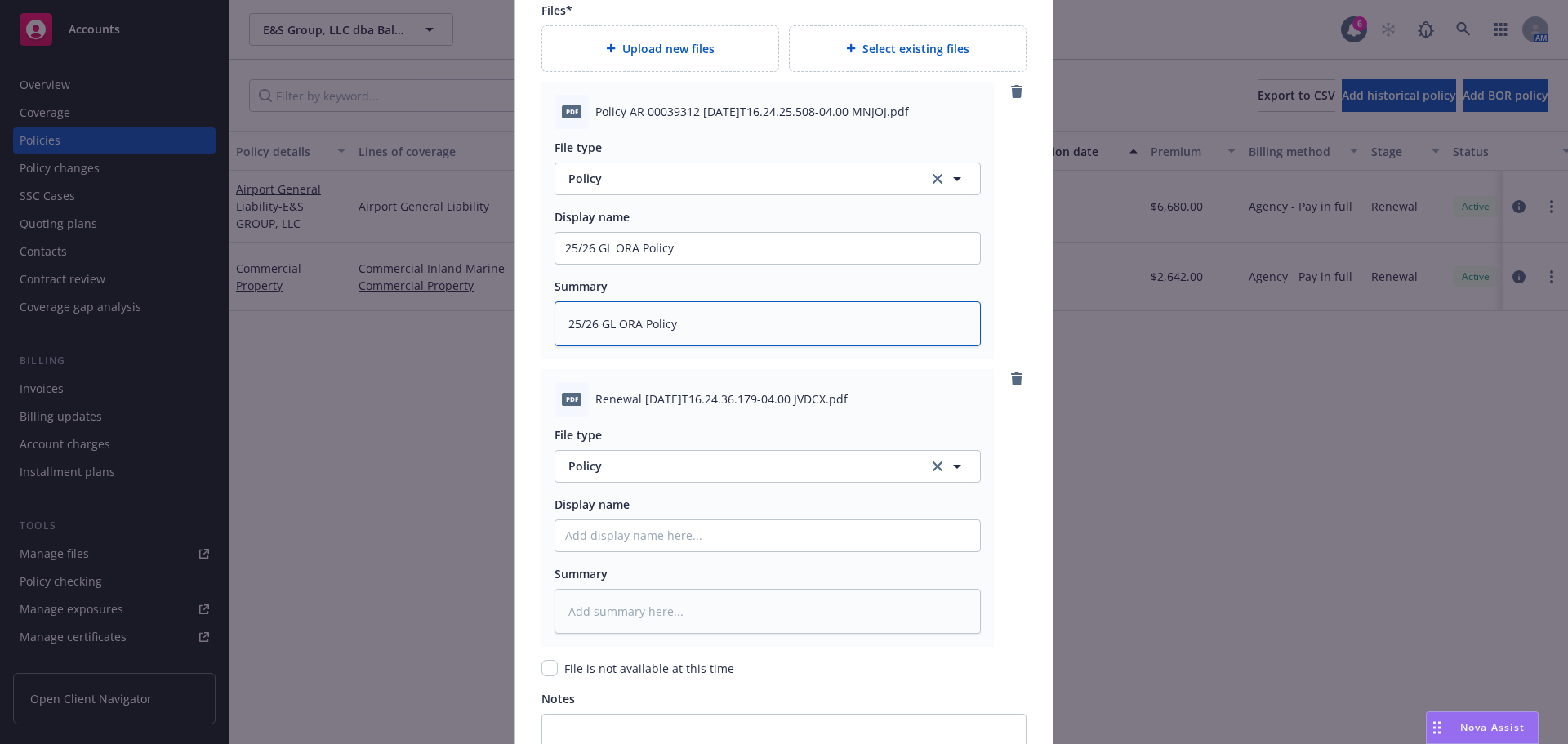
scroll to position [1959, 0]
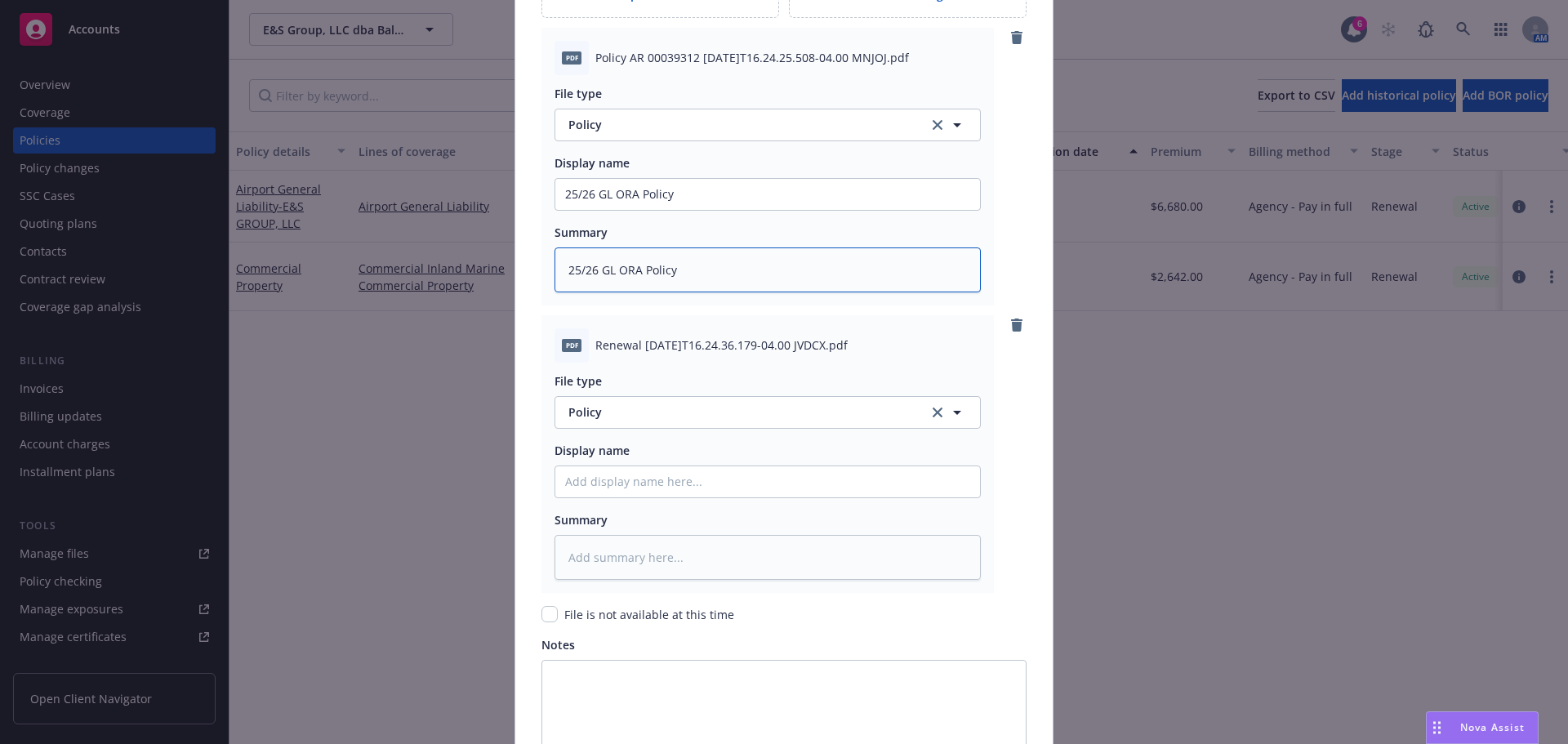
type textarea "25/26 GL ORA Policy"
click at [652, 409] on span "Policy" at bounding box center [739, 411] width 341 height 17
type input "Invoice"
click at [654, 508] on span "Invoice - Third Party" at bounding box center [627, 501] width 113 height 17
click at [654, 209] on input "Policy display name" at bounding box center [768, 193] width 424 height 31
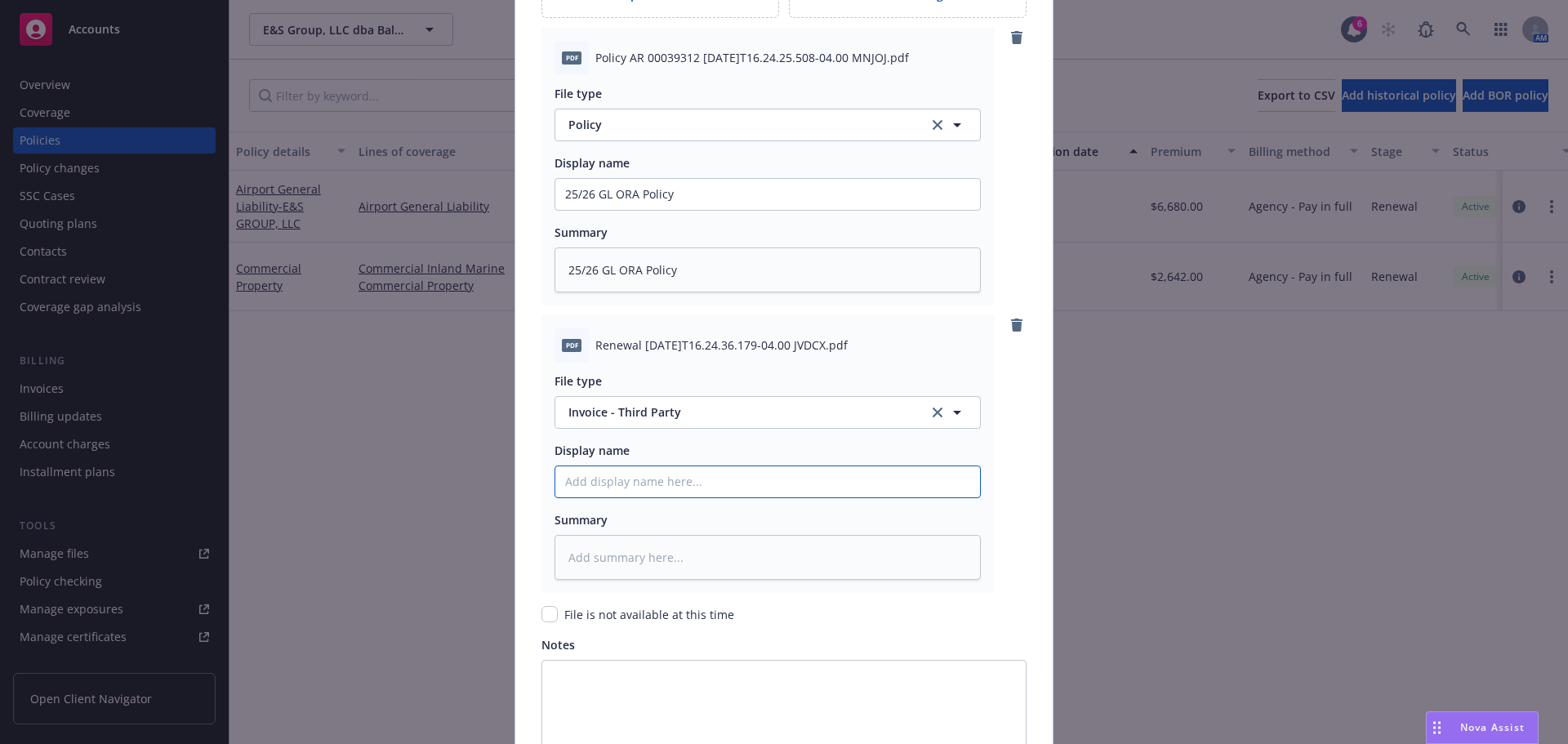
paste input "25/26 GL ORA Policy"
type textarea "x"
type input "25/26 GL ORA Policy"
drag, startPoint x: 676, startPoint y: 487, endPoint x: 638, endPoint y: 479, distance: 38.8
click at [638, 209] on input "25/26 GL ORA Policy" at bounding box center [768, 193] width 424 height 31
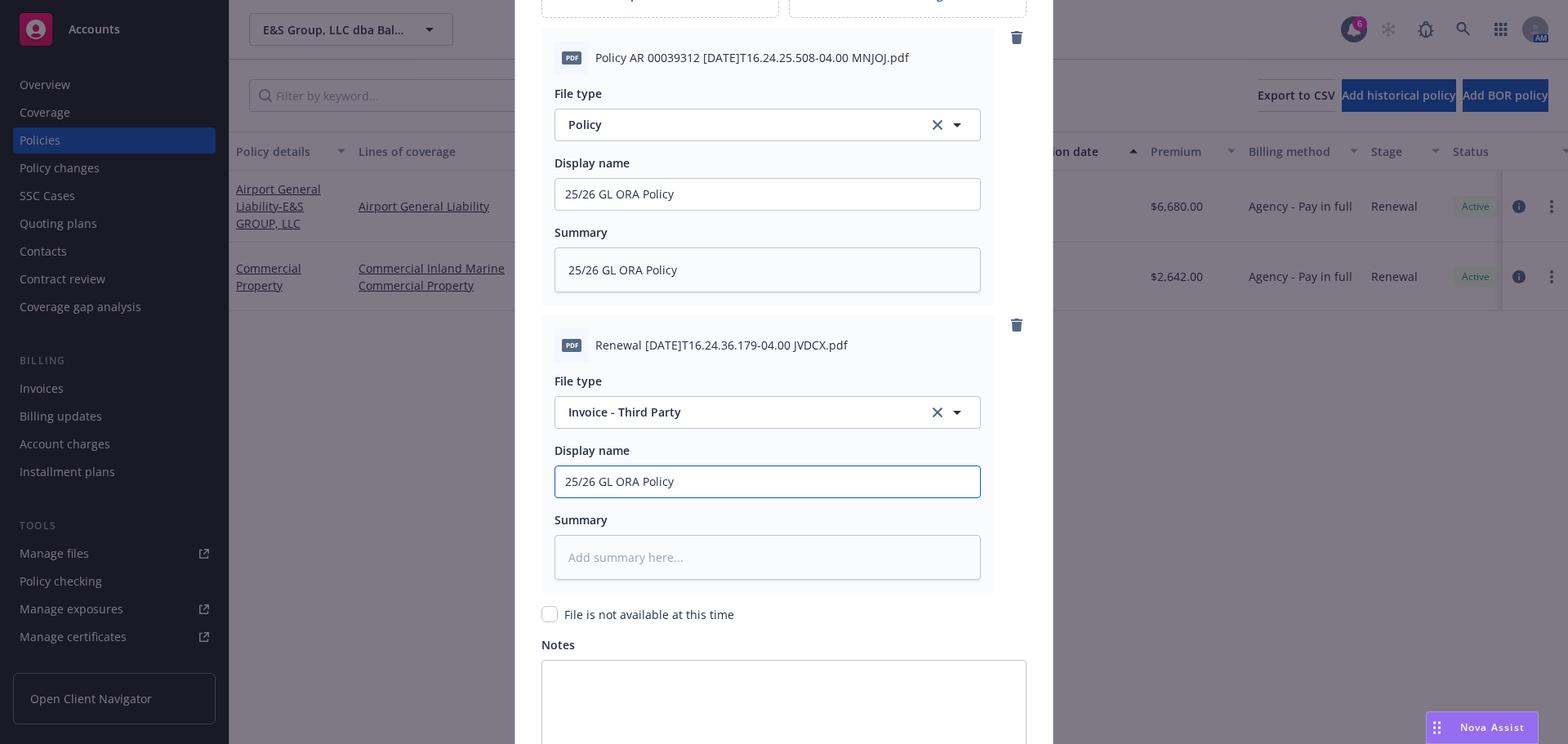
type textarea "x"
type input "25/26 GL ORA I"
type textarea "x"
type input "25/26 GL ORA In"
type textarea "x"
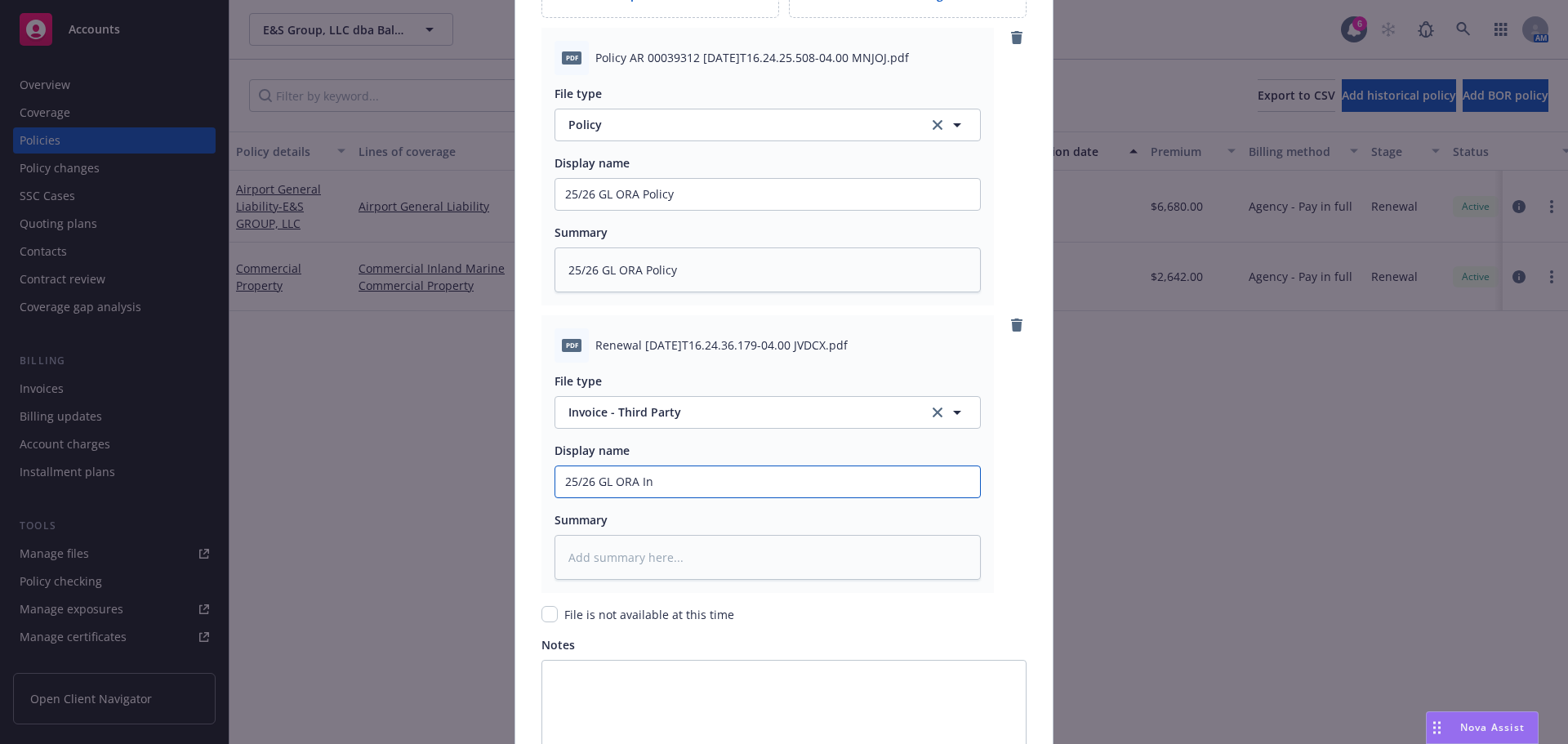
type input "25/26 GL ORA Inv"
type textarea "x"
type input "25/26 GL ORA Invo"
type textarea "x"
type input "25/26 GL ORA Invoi"
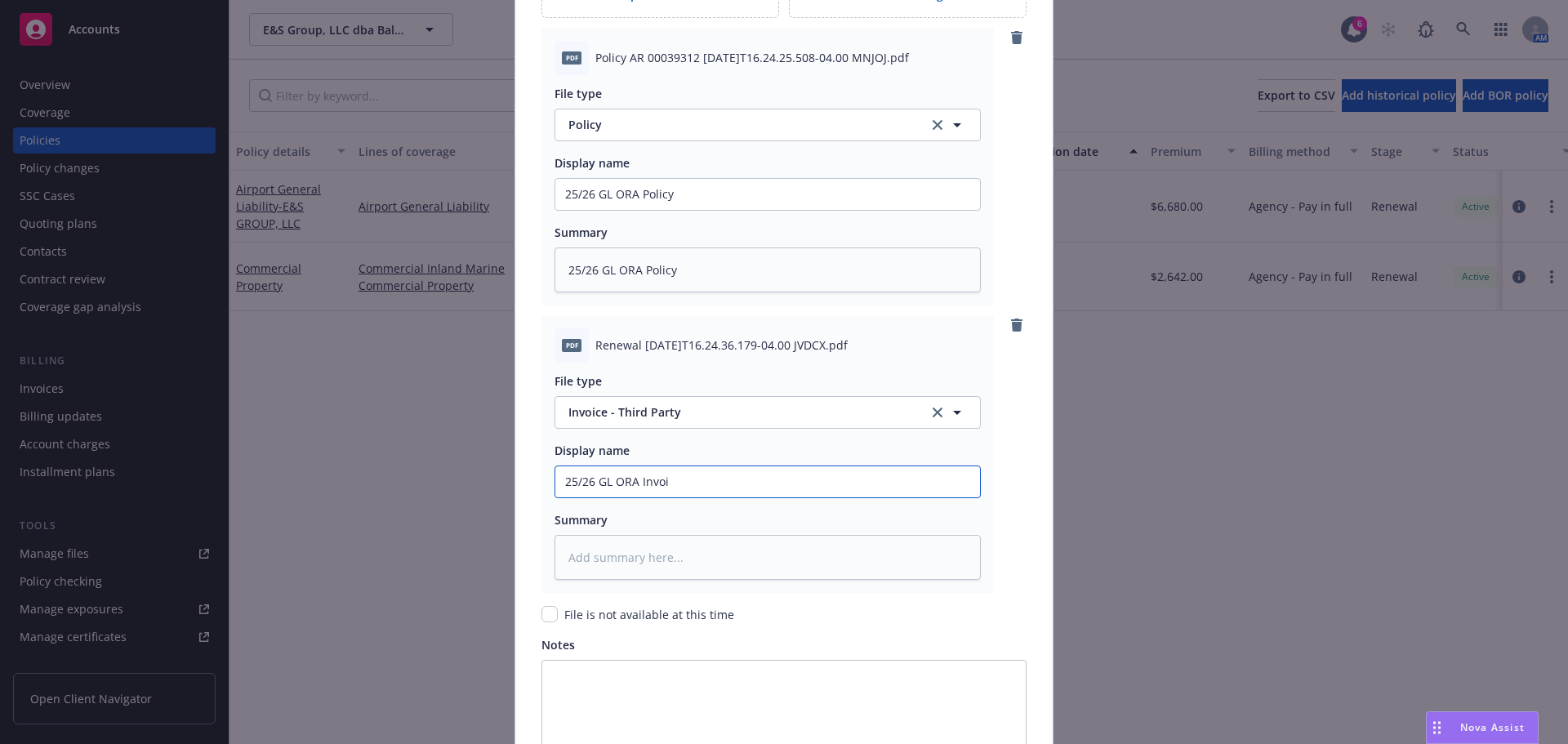
type textarea "x"
type input "25/26 GL ORA Invoic"
type textarea "x"
click at [651, 209] on input "25/26 GL ORA Invoice" at bounding box center [768, 193] width 424 height 31
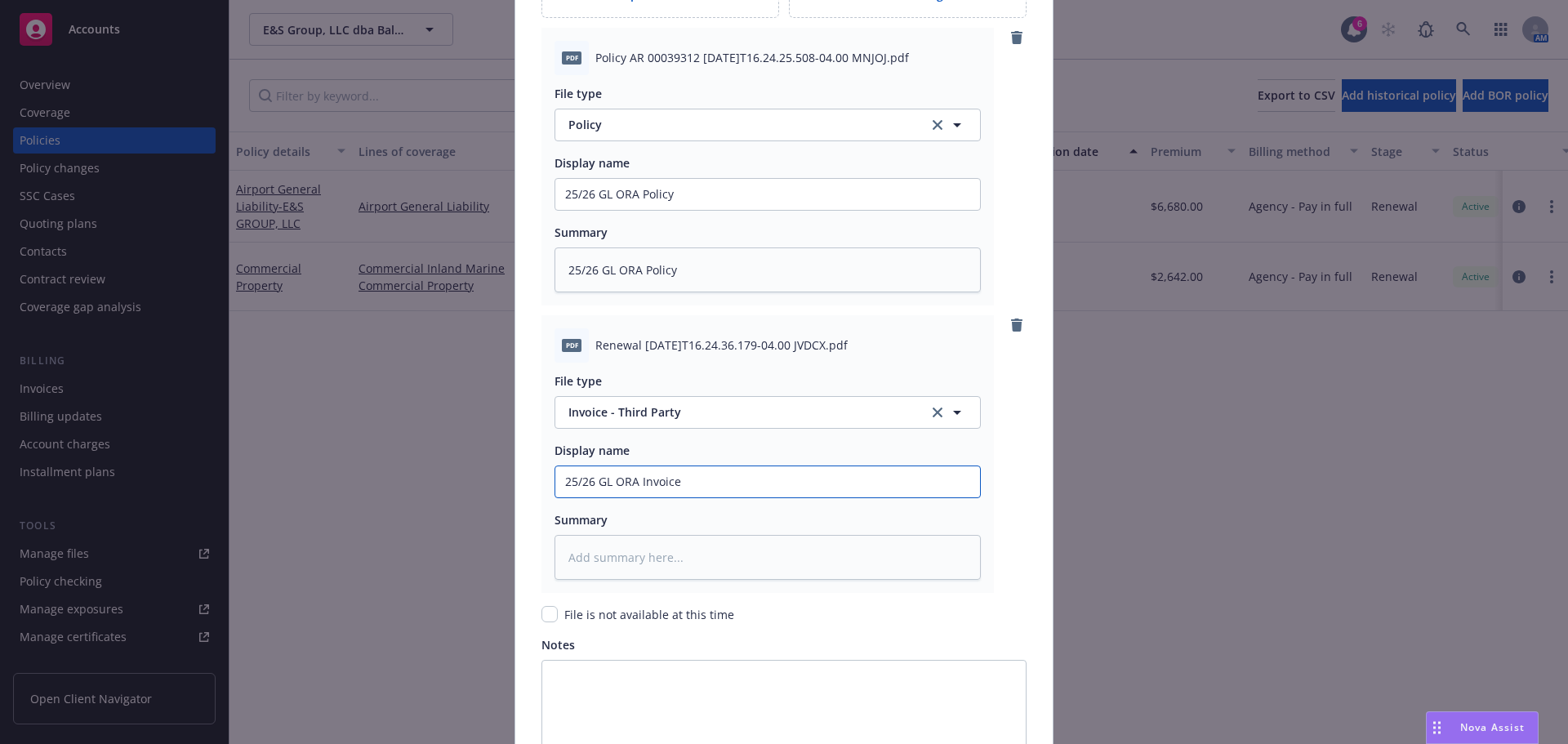
click at [651, 209] on input "25/26 GL ORA Invoice" at bounding box center [768, 193] width 424 height 31
type input "25/26 GL ORA Invoice"
click at [613, 565] on textarea at bounding box center [768, 557] width 426 height 45
paste textarea "25/26 GL ORA Invoice"
type textarea "x"
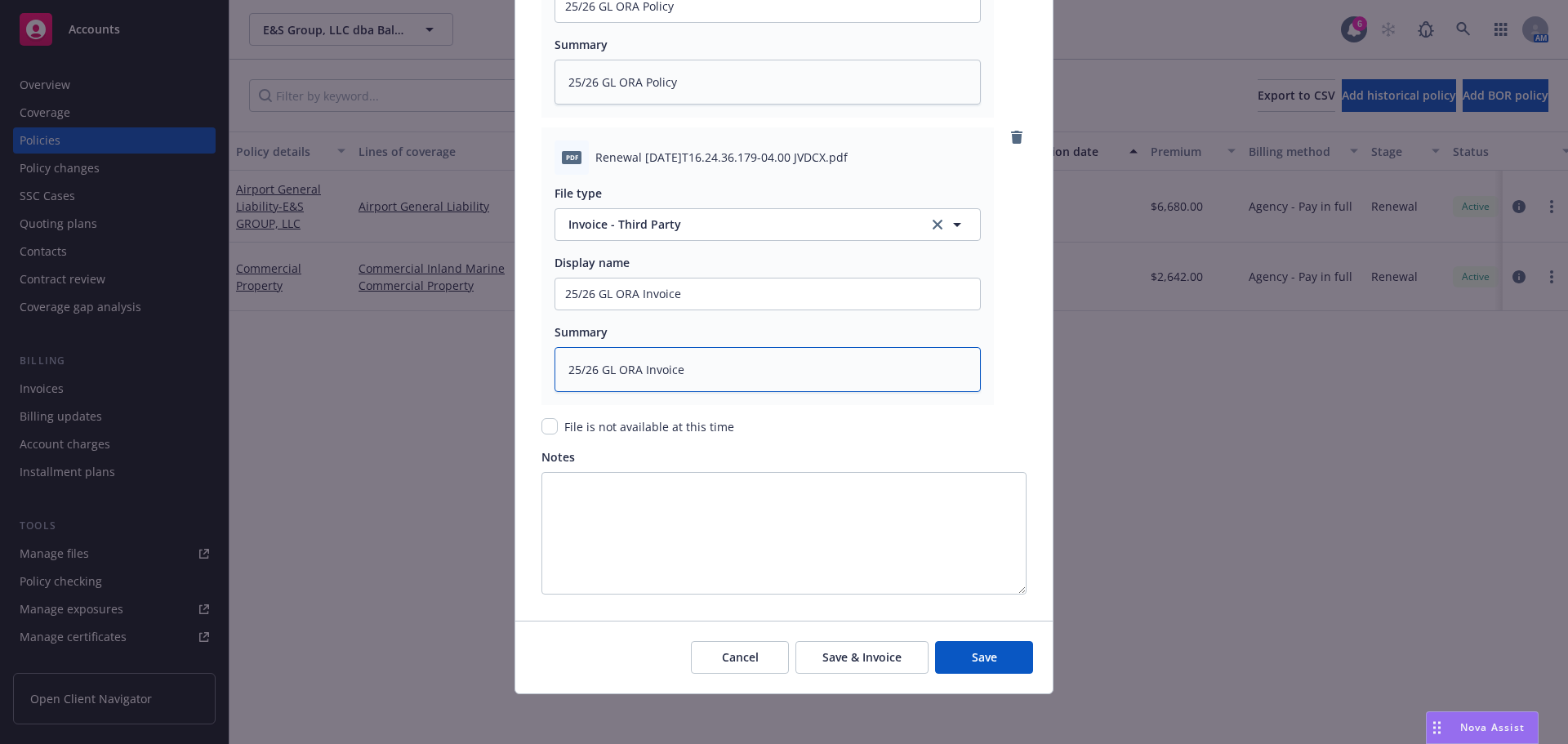
scroll to position [2150, 0]
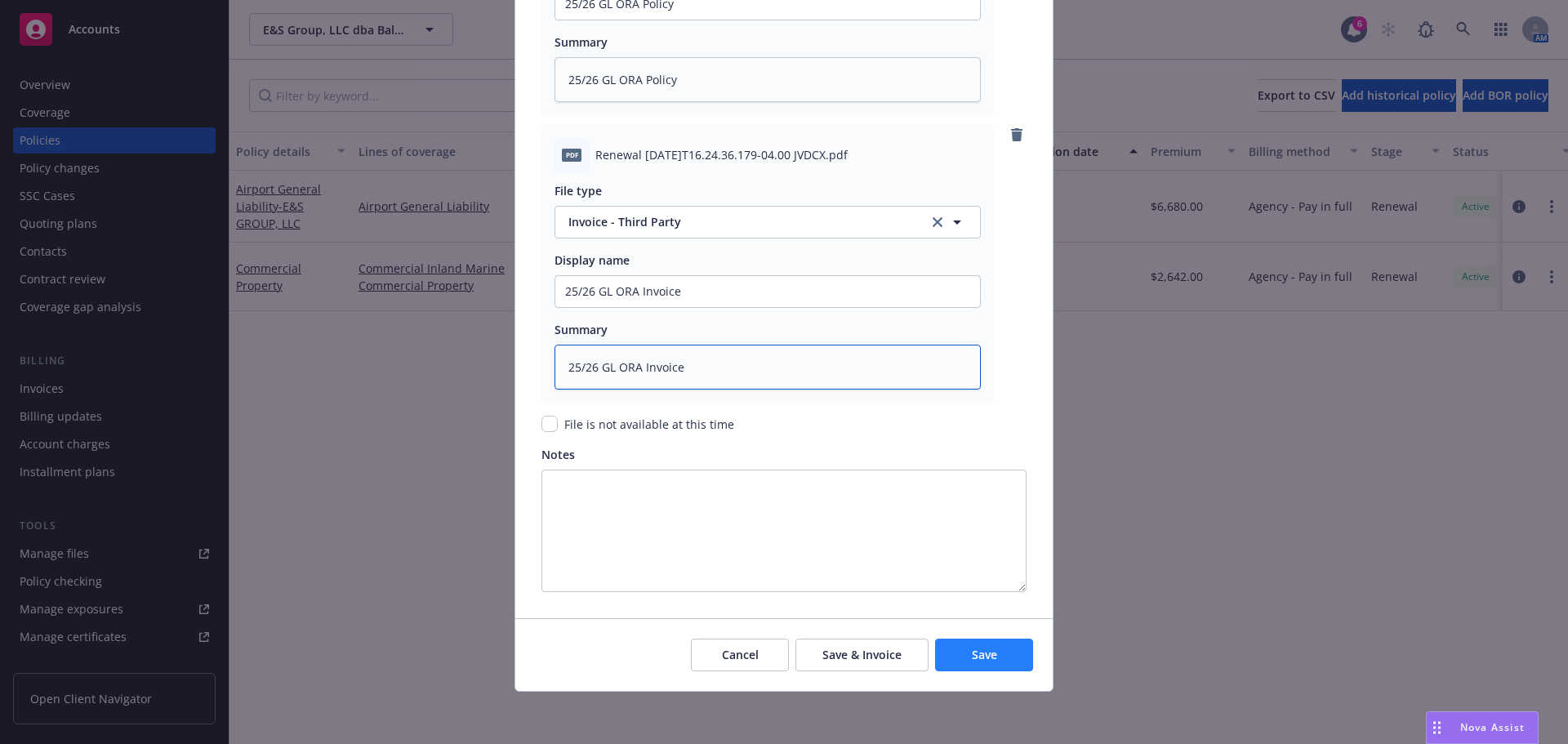
type textarea "25/26 GL ORA Invoice"
click at [1000, 661] on button "Save" at bounding box center [984, 654] width 98 height 33
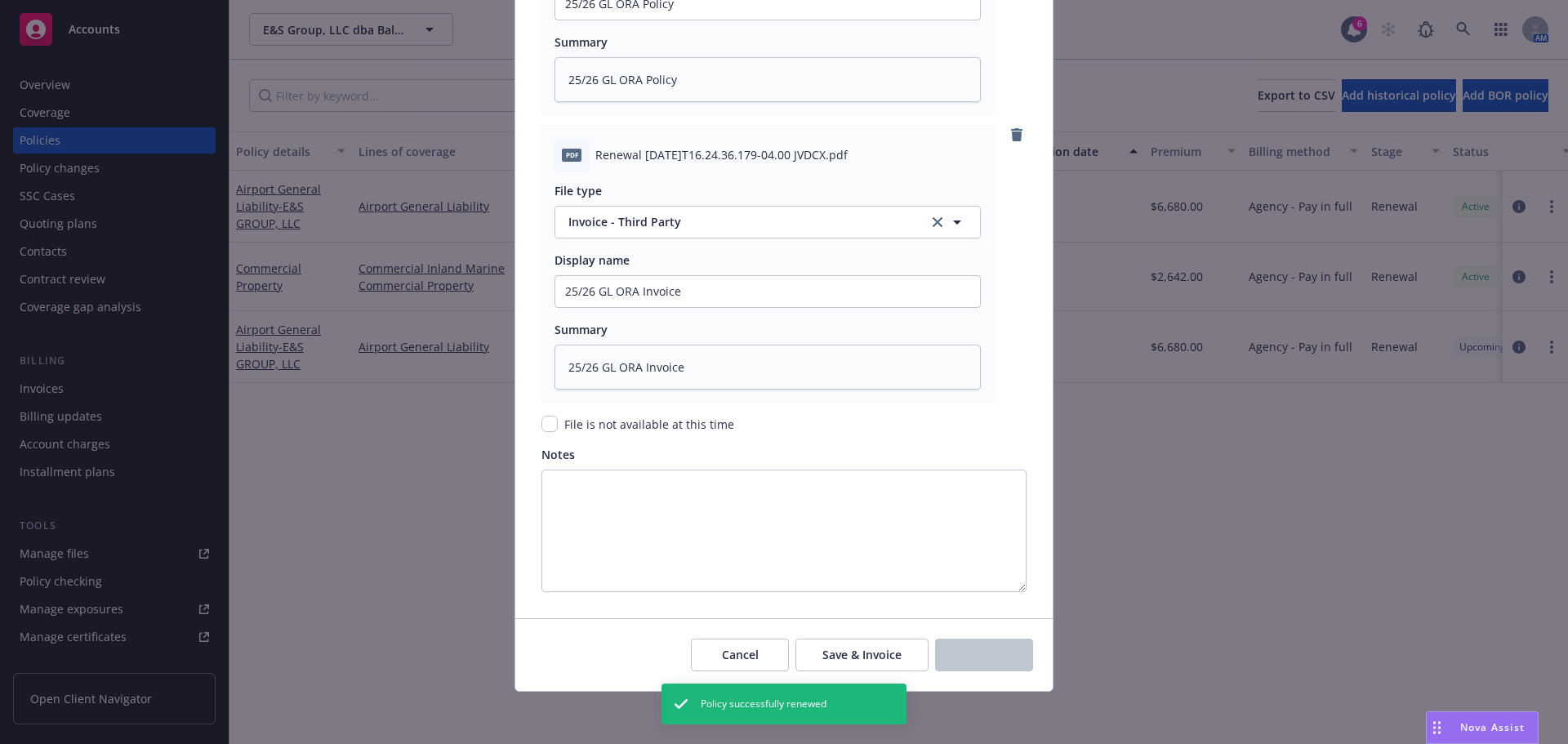
type textarea "x"
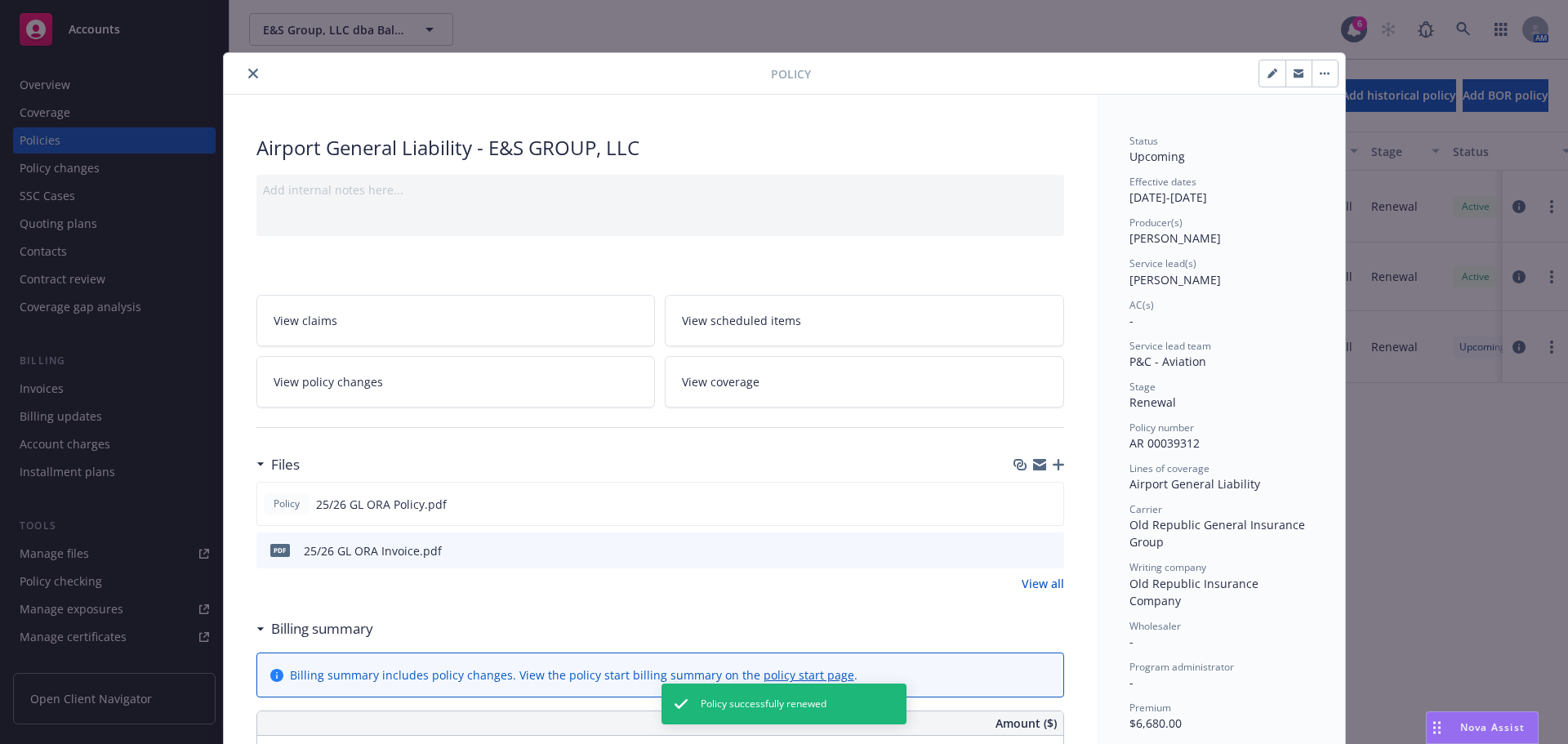
click at [250, 74] on icon "close" at bounding box center [253, 73] width 9 height 9
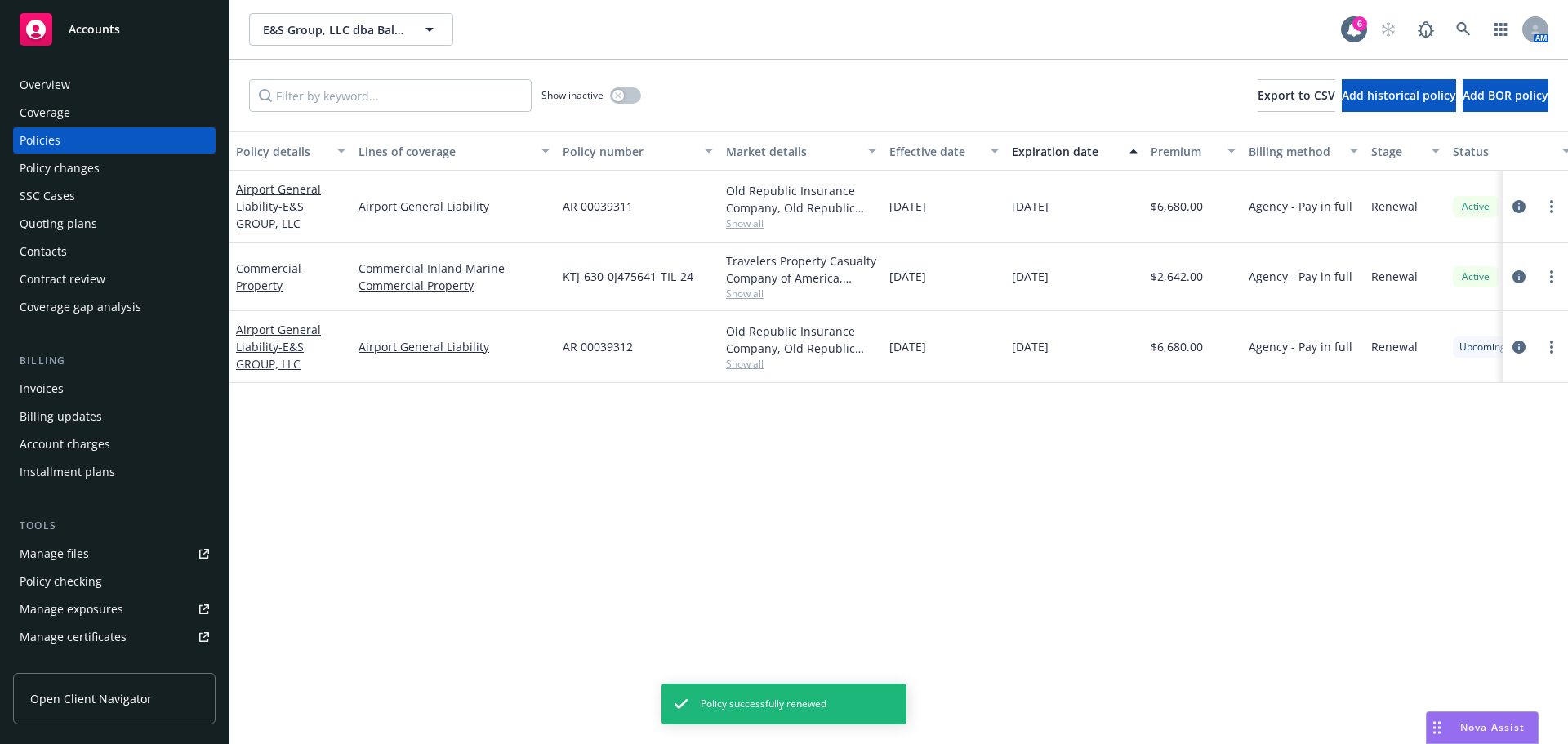
click at [61, 551] on div "Manage files" at bounding box center [54, 553] width 69 height 26
click at [38, 386] on div "Invoices" at bounding box center [41, 389] width 44 height 26
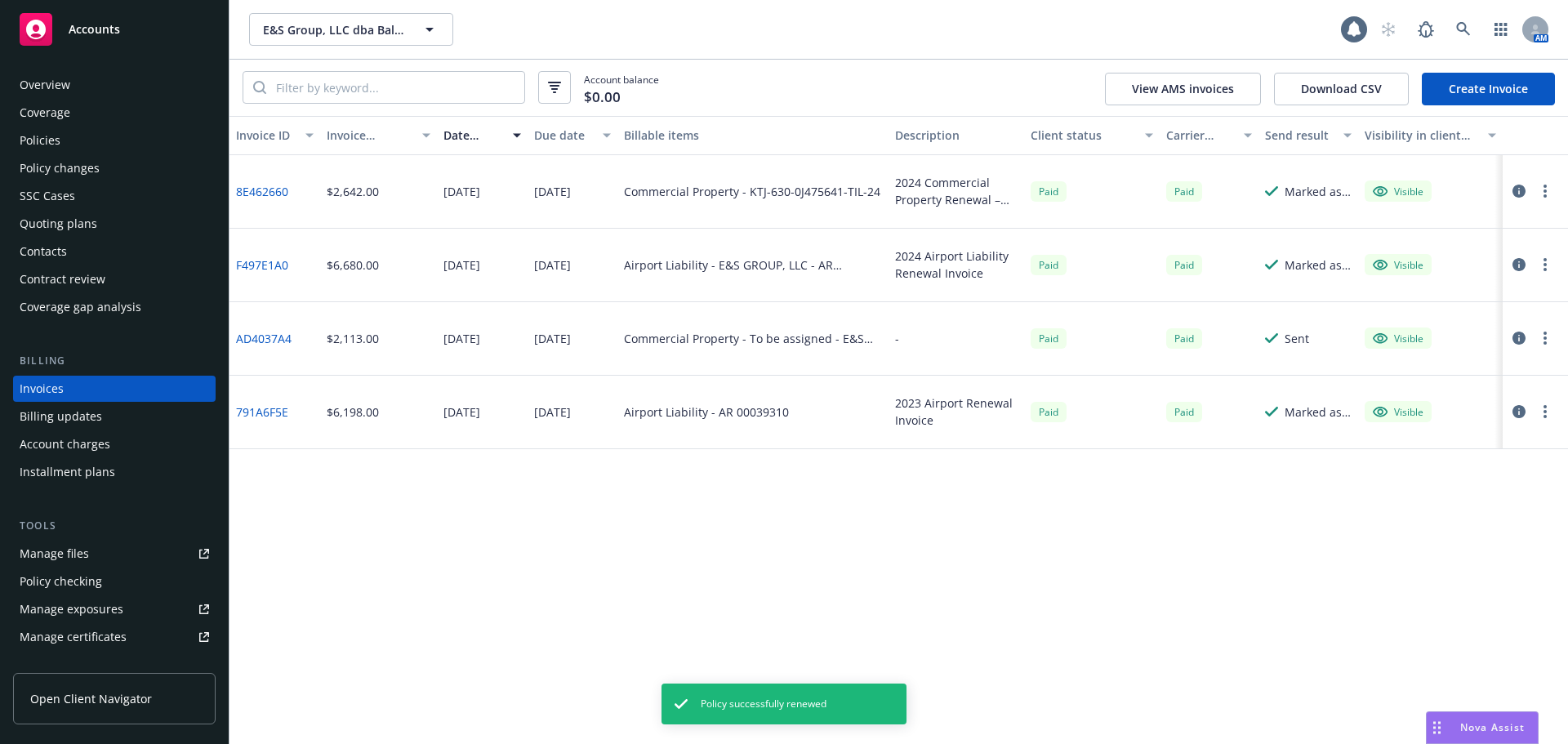
click at [1458, 100] on link "Create Invoice" at bounding box center [1489, 89] width 133 height 33
